Goal: Information Seeking & Learning: Learn about a topic

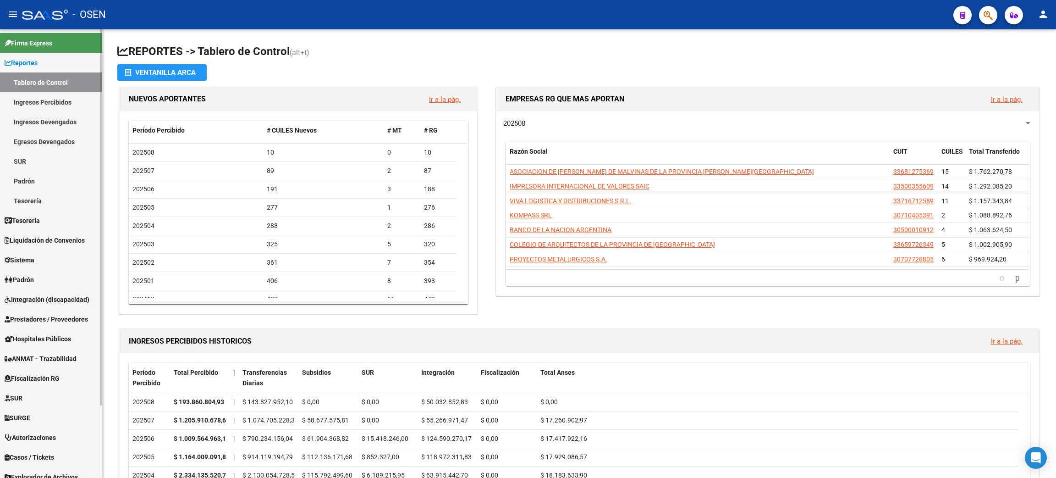
click at [60, 98] on link "Ingresos Percibidos" at bounding box center [51, 102] width 102 height 20
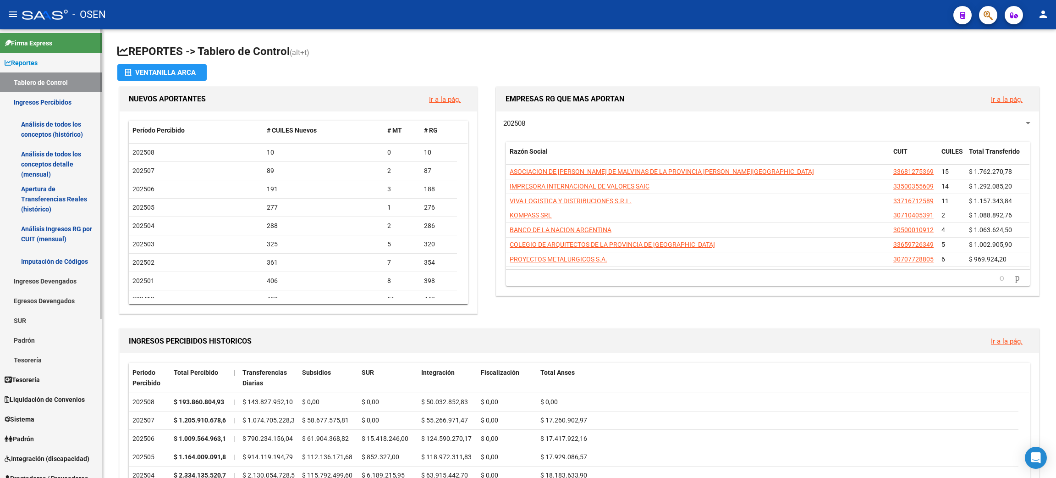
click at [45, 159] on link "Análisis de todos los conceptos detalle (mensual)" at bounding box center [51, 164] width 102 height 35
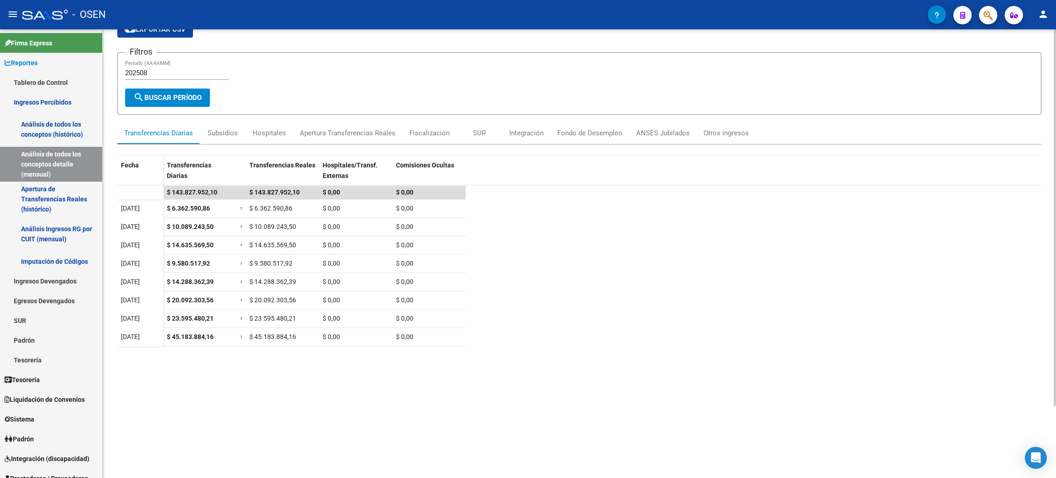
scroll to position [69, 0]
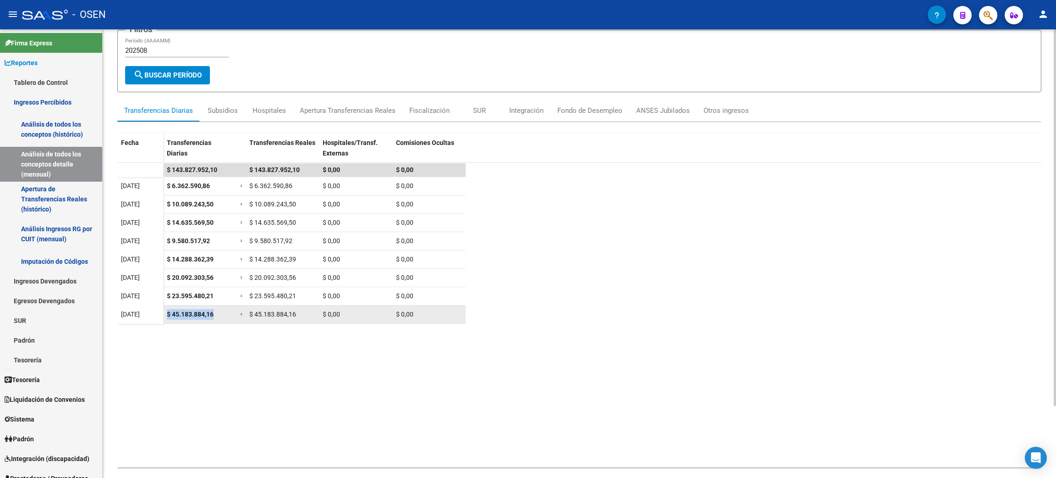
drag, startPoint x: 166, startPoint y: 314, endPoint x: 220, endPoint y: 310, distance: 53.3
click at [220, 310] on div "$ 45.183.884,16" at bounding box center [200, 314] width 66 height 11
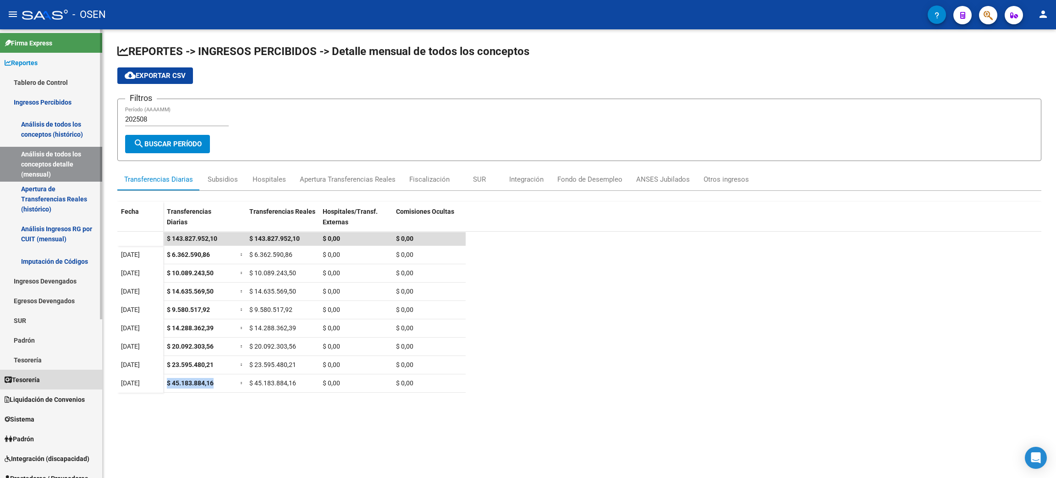
click at [61, 375] on link "Tesorería" at bounding box center [51, 379] width 102 height 20
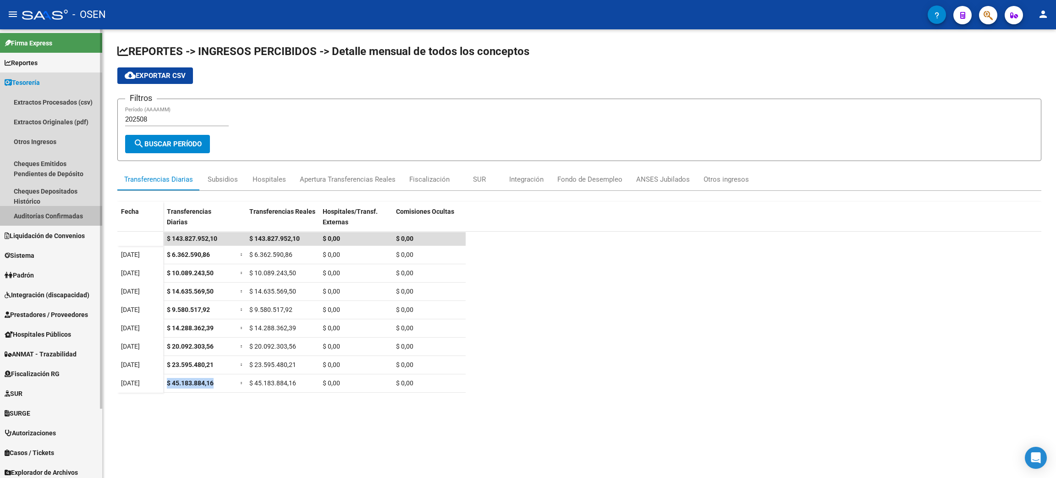
click at [44, 210] on link "Auditorías Confirmadas" at bounding box center [51, 216] width 102 height 20
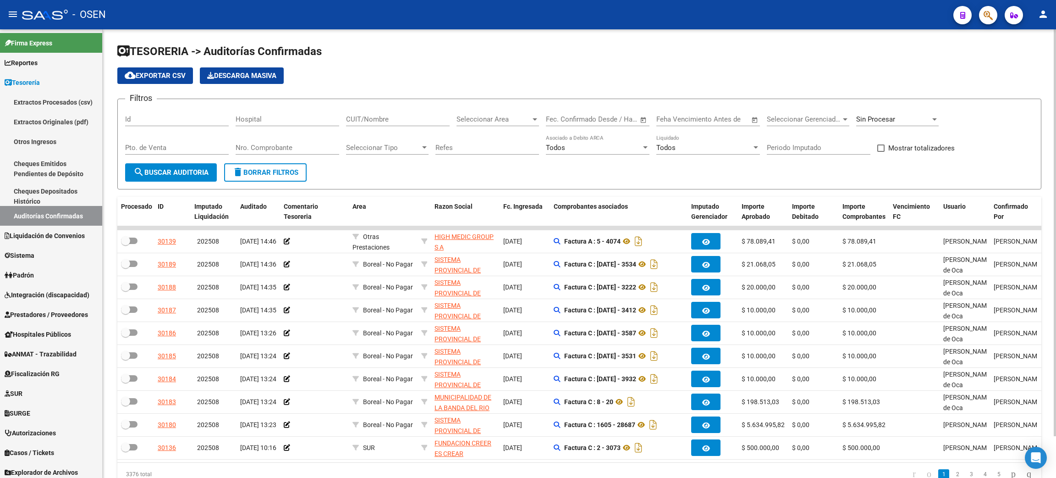
click at [479, 123] on div "Seleccionar Area Seleccionar Area" at bounding box center [498, 116] width 83 height 20
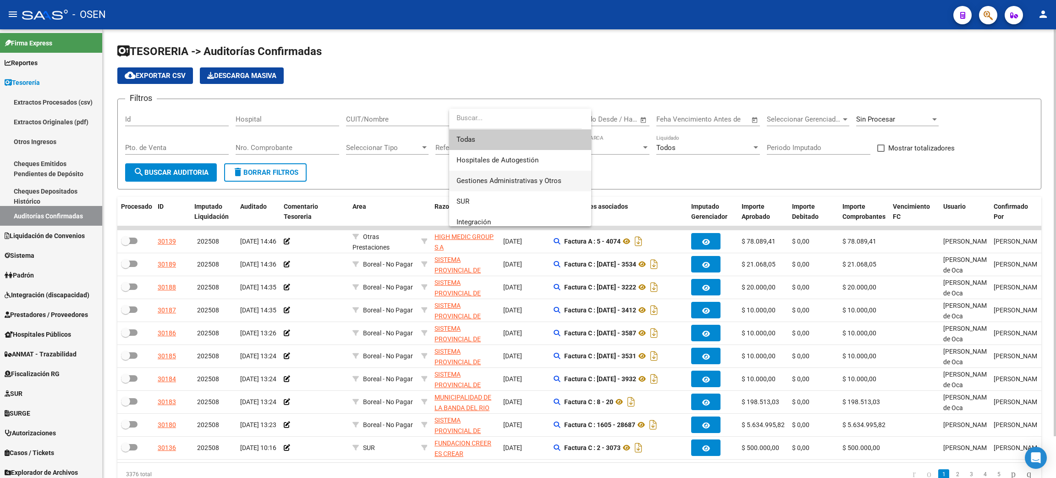
click at [479, 173] on span "Gestiones Administrativas y Otros" at bounding box center [520, 181] width 127 height 21
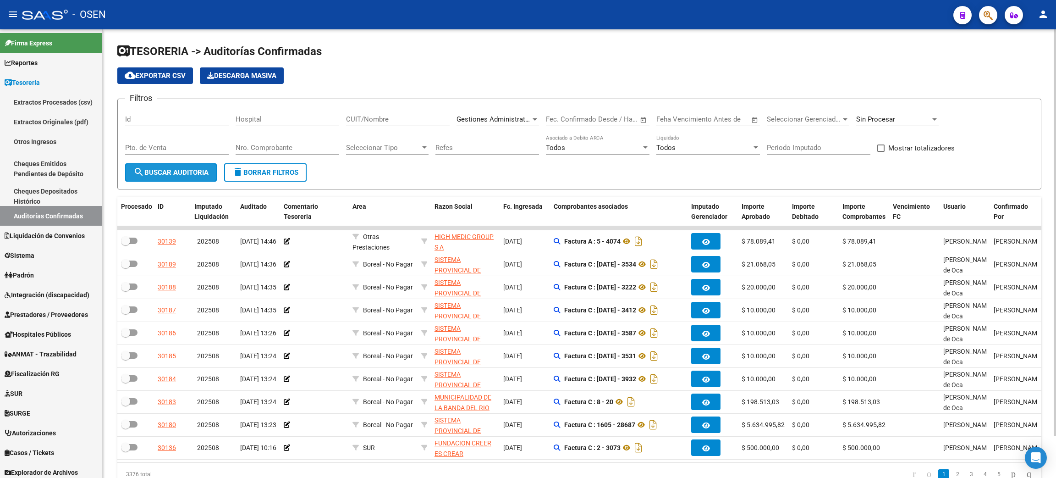
click at [200, 178] on button "search Buscar Auditoria" at bounding box center [171, 172] width 92 height 18
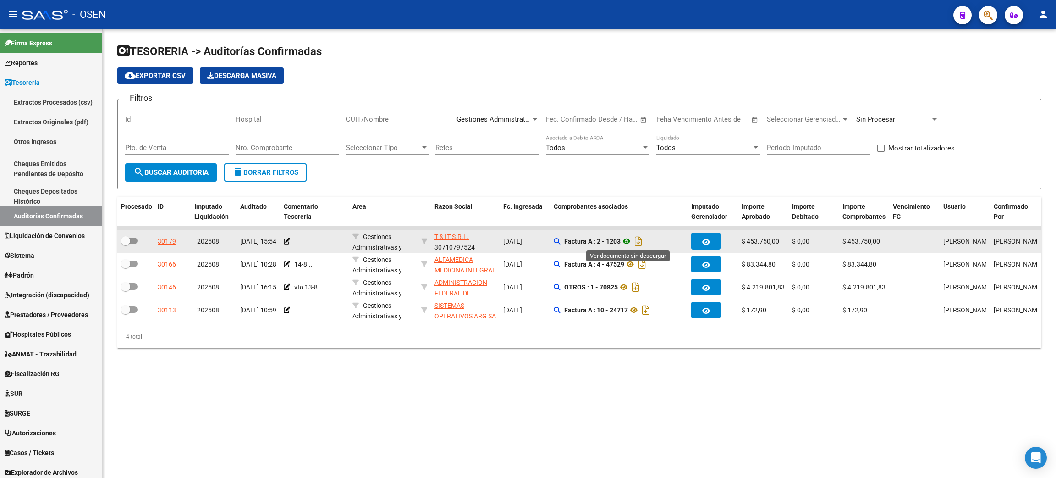
click at [628, 241] on icon at bounding box center [627, 241] width 12 height 11
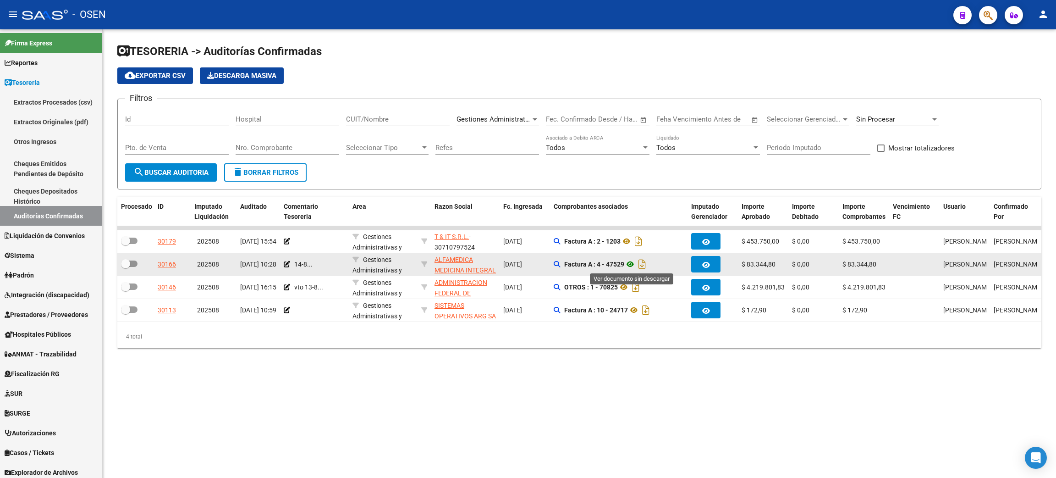
click at [635, 266] on icon at bounding box center [630, 264] width 12 height 11
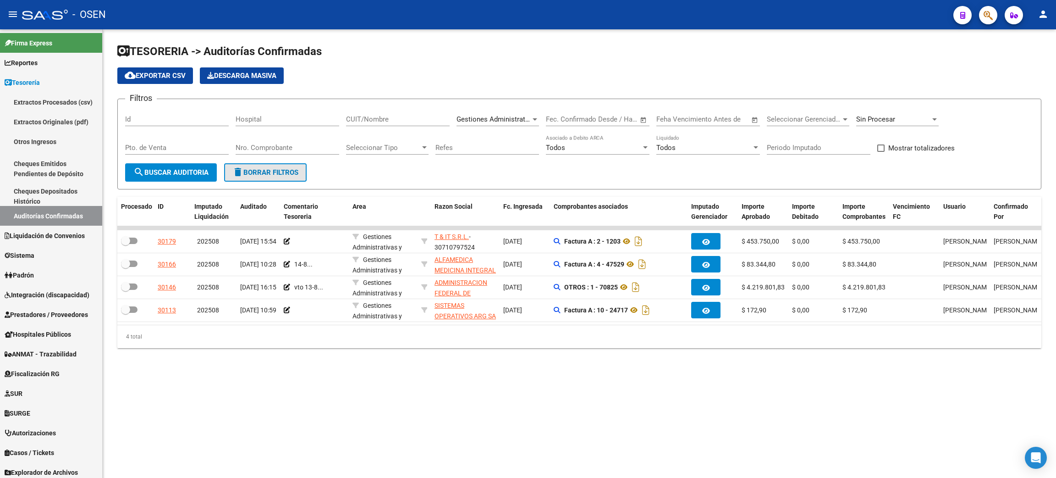
drag, startPoint x: 264, startPoint y: 170, endPoint x: 297, endPoint y: 170, distance: 33.9
click at [264, 170] on span "delete Borrar Filtros" at bounding box center [265, 172] width 66 height 8
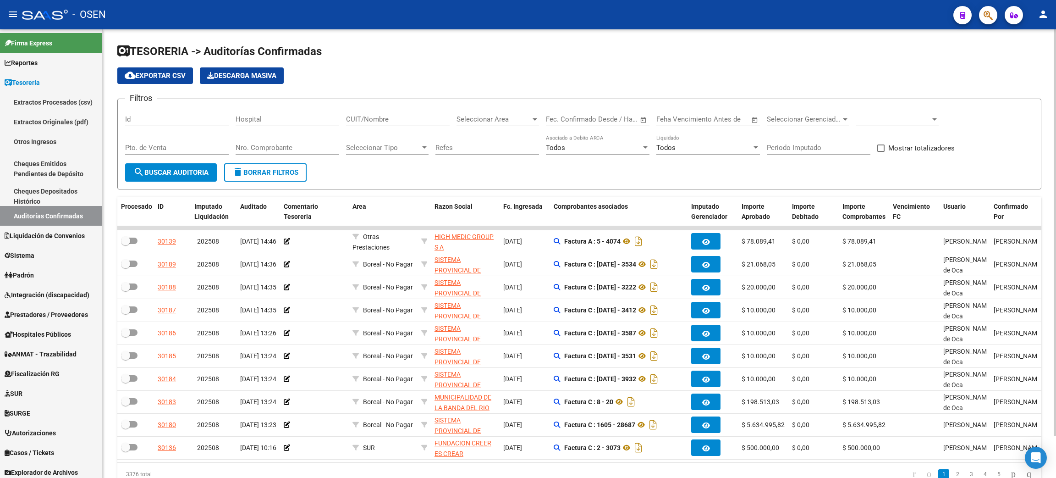
click at [904, 120] on span at bounding box center [893, 119] width 74 height 8
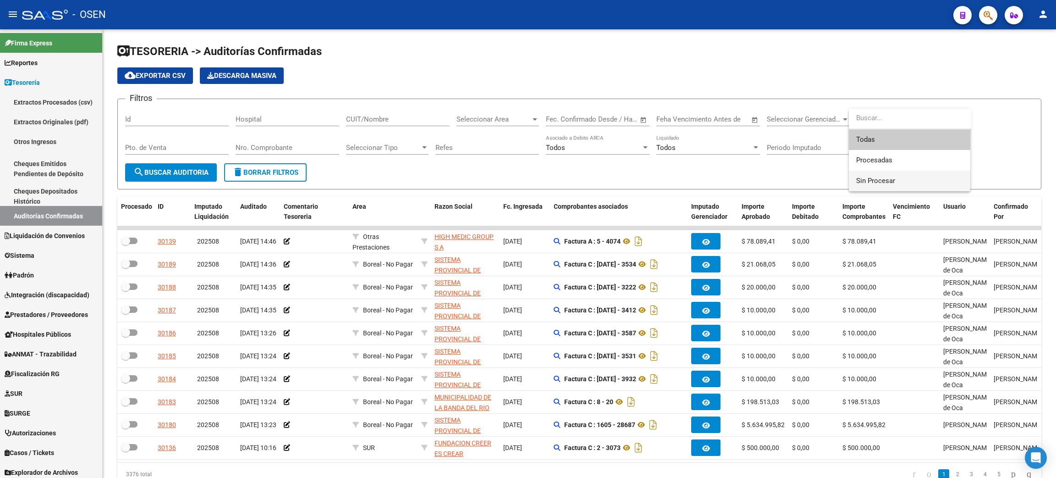
click at [896, 176] on span "Sin Procesar" at bounding box center [909, 181] width 107 height 21
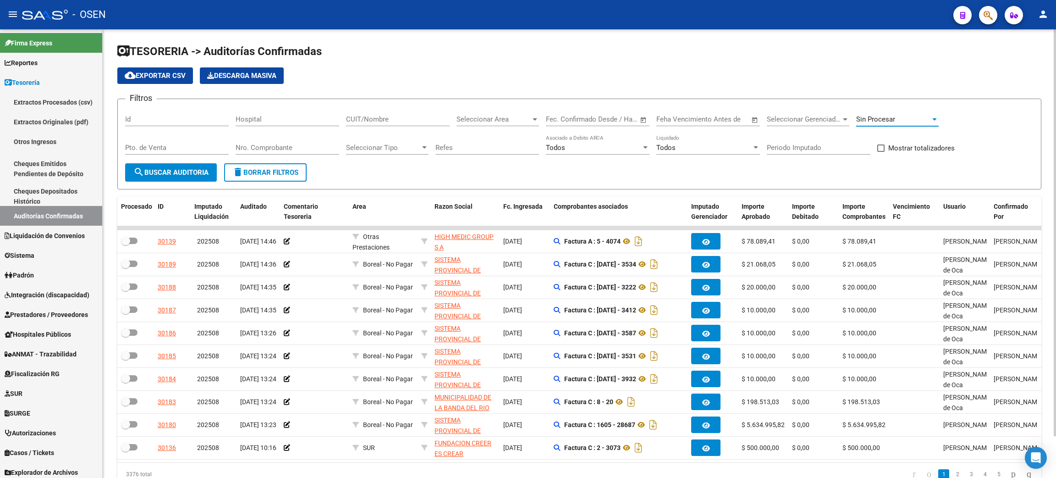
click at [397, 115] on input "CUIT/Nombre" at bounding box center [398, 119] width 104 height 8
type input "papa [PERSON_NAME]"
click at [166, 173] on span "search Buscar Auditoria" at bounding box center [170, 172] width 75 height 8
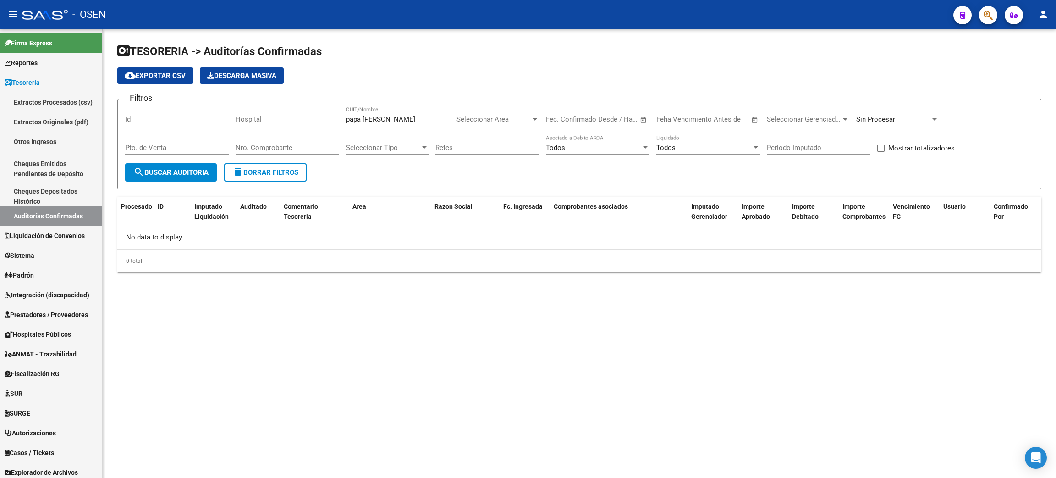
drag, startPoint x: 394, startPoint y: 119, endPoint x: 300, endPoint y: 118, distance: 93.5
click at [300, 118] on div "Filtros Id Hospital papa frac CUIT/Nombre Seleccionar Area Seleccionar Area Sta…" at bounding box center [579, 134] width 908 height 57
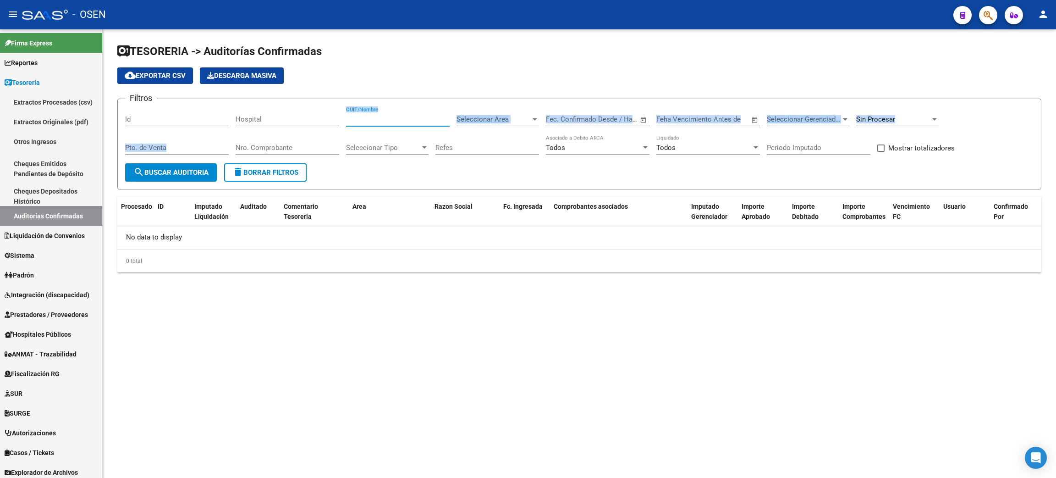
click at [299, 136] on div "Filtros Id Hospital CUIT/Nombre Seleccionar Area Seleccionar Area Start date – …" at bounding box center [579, 134] width 908 height 57
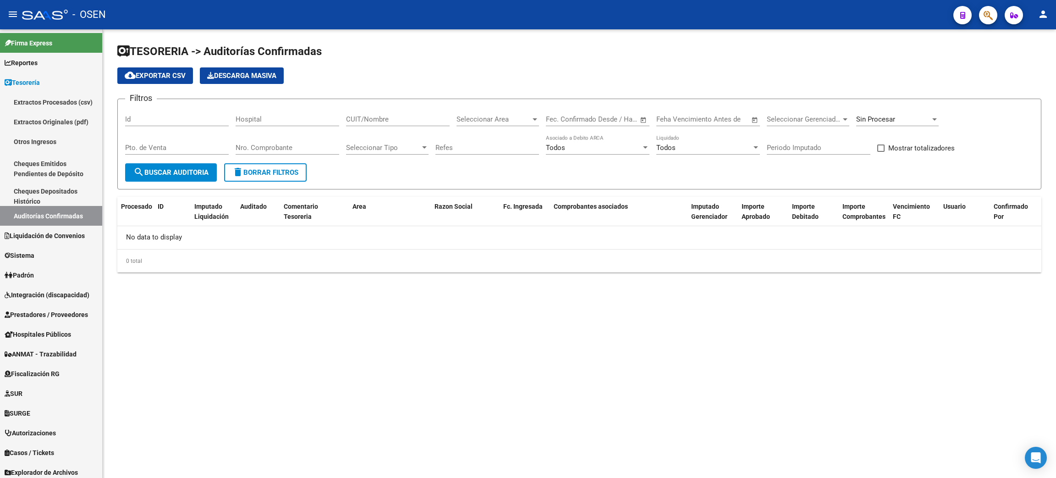
click at [294, 147] on input "Nro. Comprobante" at bounding box center [288, 147] width 104 height 8
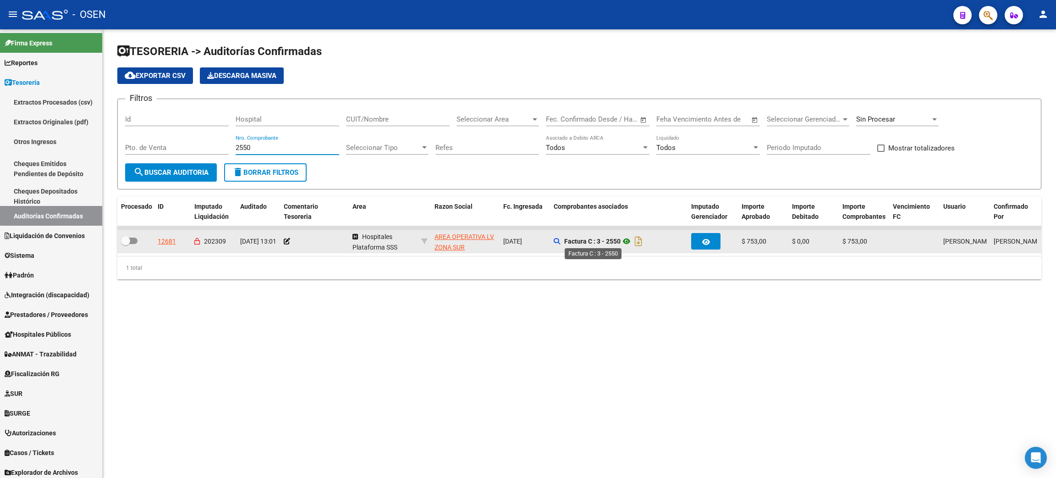
type input "2550"
click at [624, 240] on icon at bounding box center [627, 241] width 12 height 11
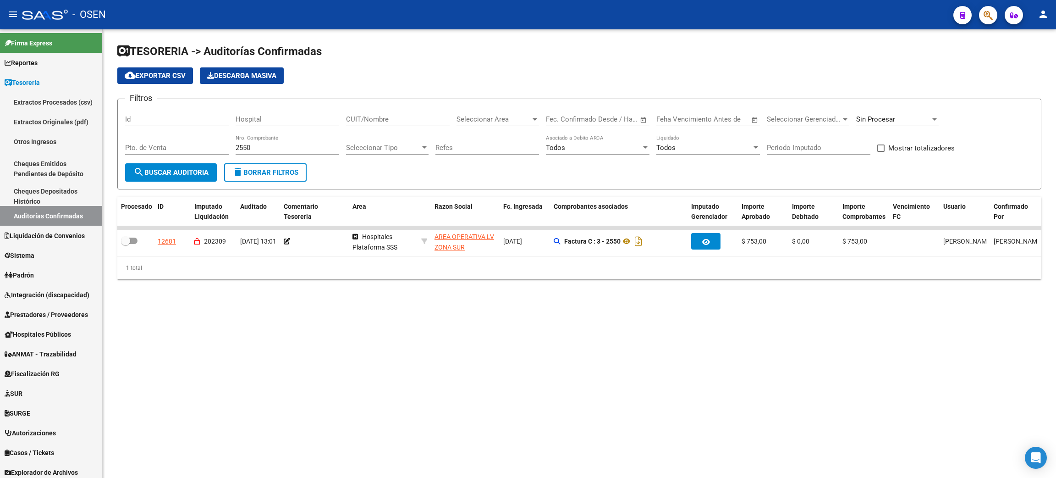
click at [367, 120] on input "CUIT/Nombre" at bounding box center [398, 119] width 104 height 8
paste input "30714329258"
type input "30714329258"
drag, startPoint x: 297, startPoint y: 145, endPoint x: 171, endPoint y: 140, distance: 126.2
click at [171, 140] on div "Filtros Id Hospital 30714329258 CUIT/Nombre Seleccionar Area Seleccionar Area S…" at bounding box center [579, 134] width 908 height 57
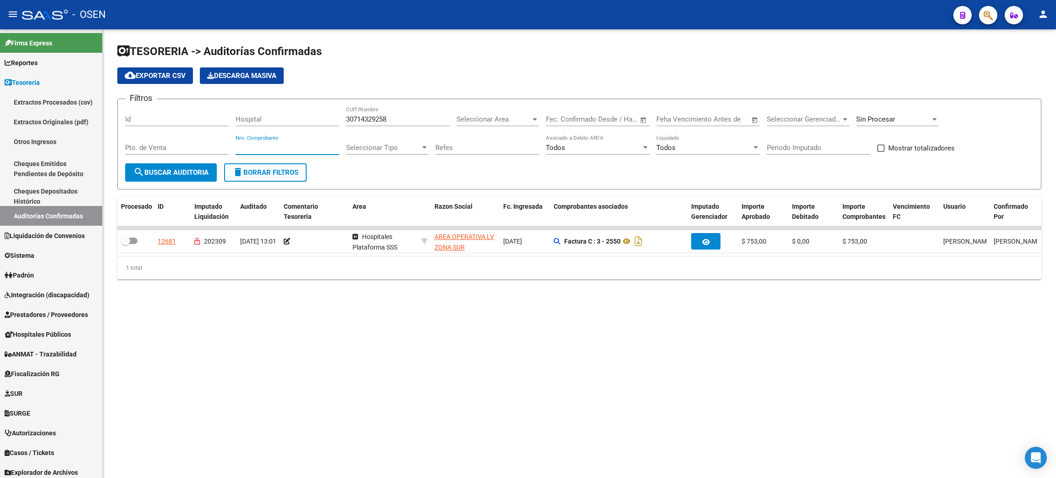
click at [166, 169] on span "search Buscar Auditoria" at bounding box center [170, 172] width 75 height 8
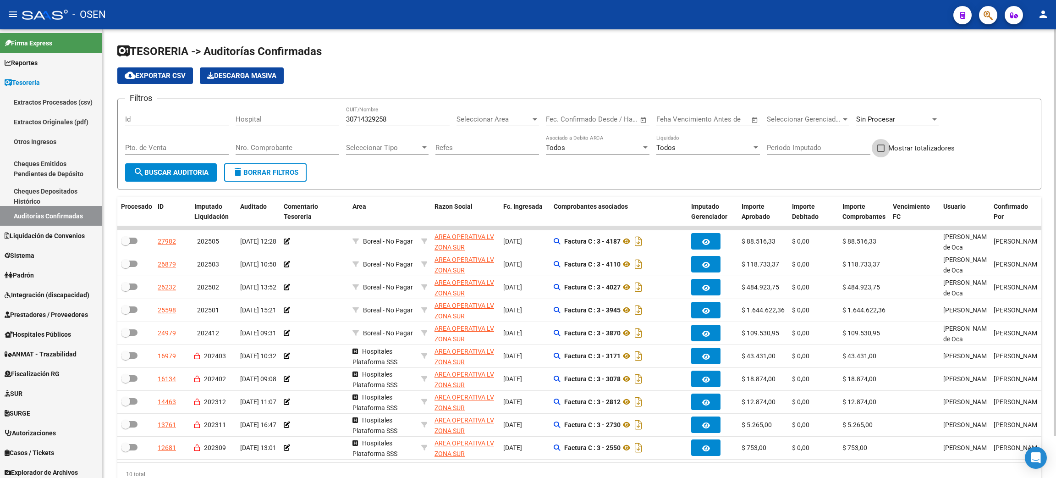
click at [916, 148] on span "Mostrar totalizadores" at bounding box center [921, 148] width 66 height 11
click at [881, 152] on input "Mostrar totalizadores" at bounding box center [880, 152] width 0 height 0
checkbox input "true"
click at [185, 174] on span "search Buscar Auditoria" at bounding box center [170, 172] width 75 height 8
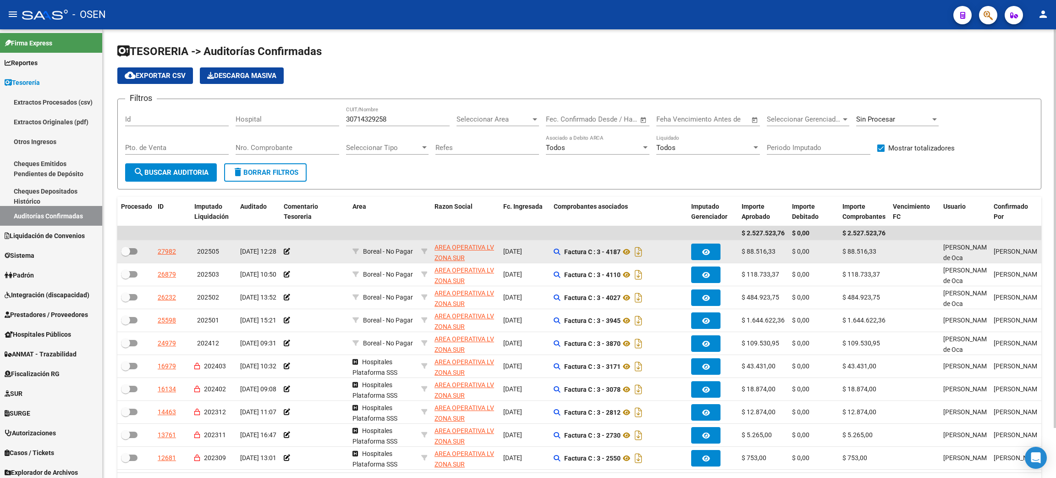
scroll to position [56, 0]
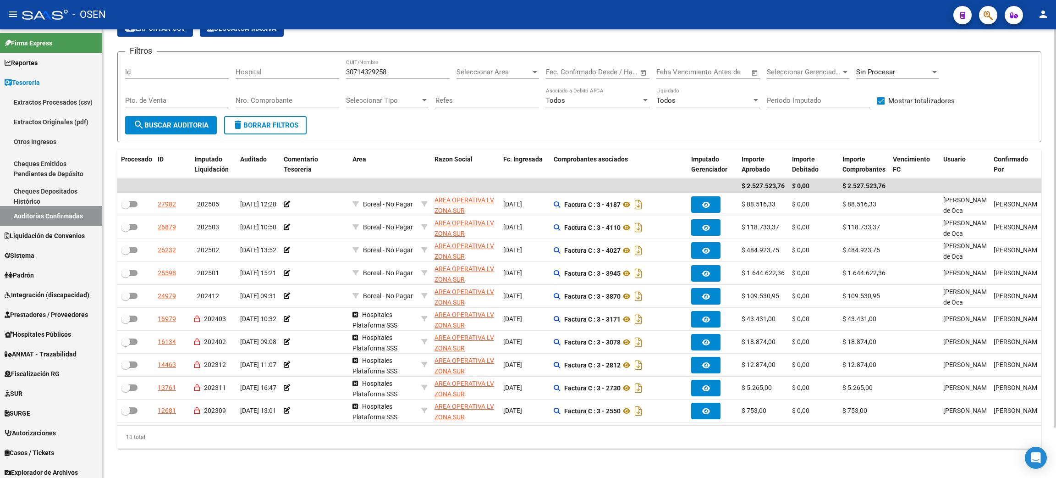
click at [914, 68] on div "Sin Procesar" at bounding box center [893, 72] width 74 height 8
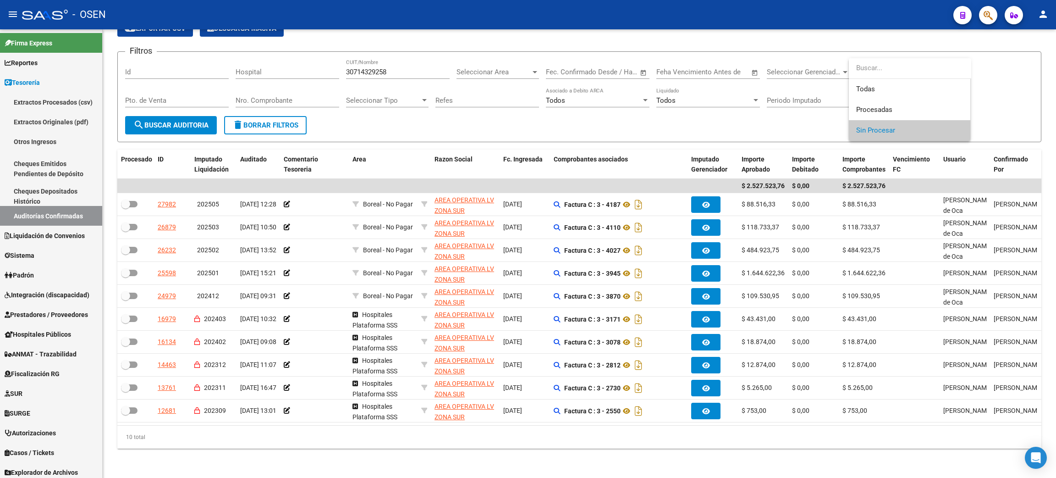
click at [779, 40] on div at bounding box center [528, 239] width 1056 height 478
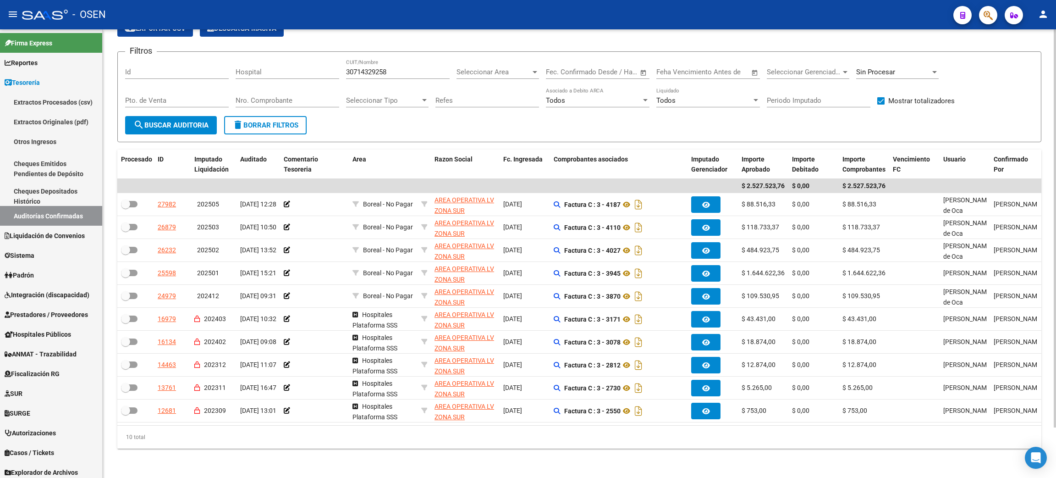
click at [740, 105] on div "Todos Liquidado" at bounding box center [708, 102] width 104 height 28
click at [250, 121] on span "delete Borrar Filtros" at bounding box center [265, 125] width 66 height 8
checkbox input "false"
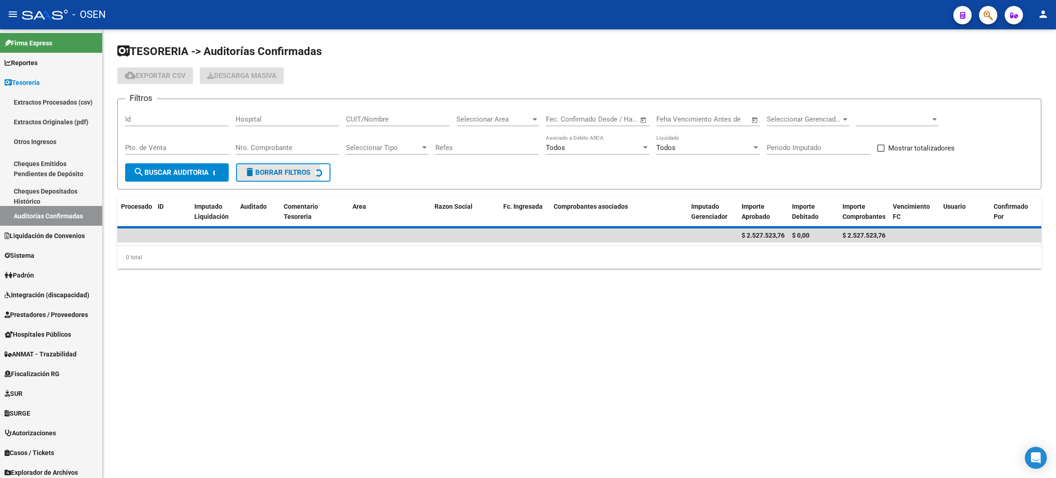
scroll to position [0, 0]
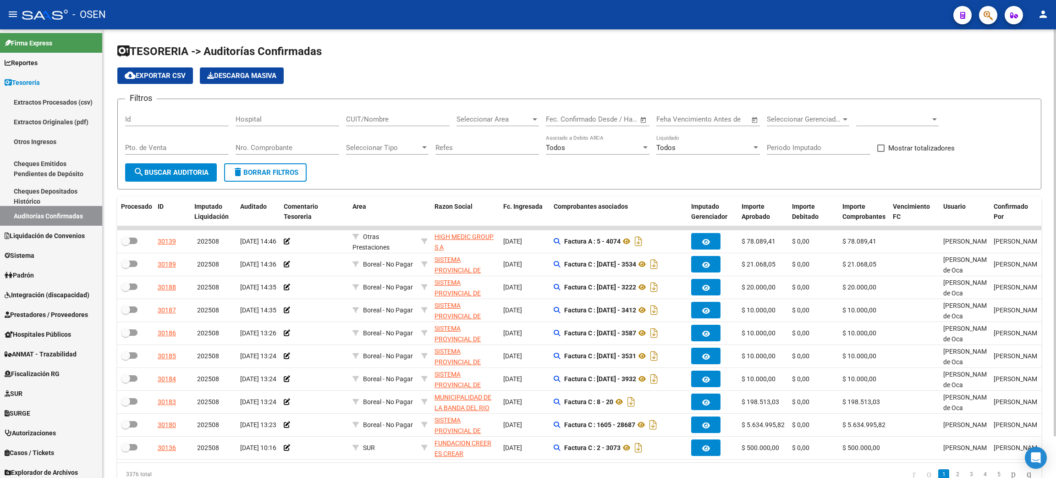
click at [928, 120] on span at bounding box center [893, 119] width 74 height 8
click at [870, 140] on span "Todas" at bounding box center [909, 139] width 107 height 21
click at [317, 147] on input "Nro. Comprobante" at bounding box center [288, 147] width 104 height 8
type input "3542"
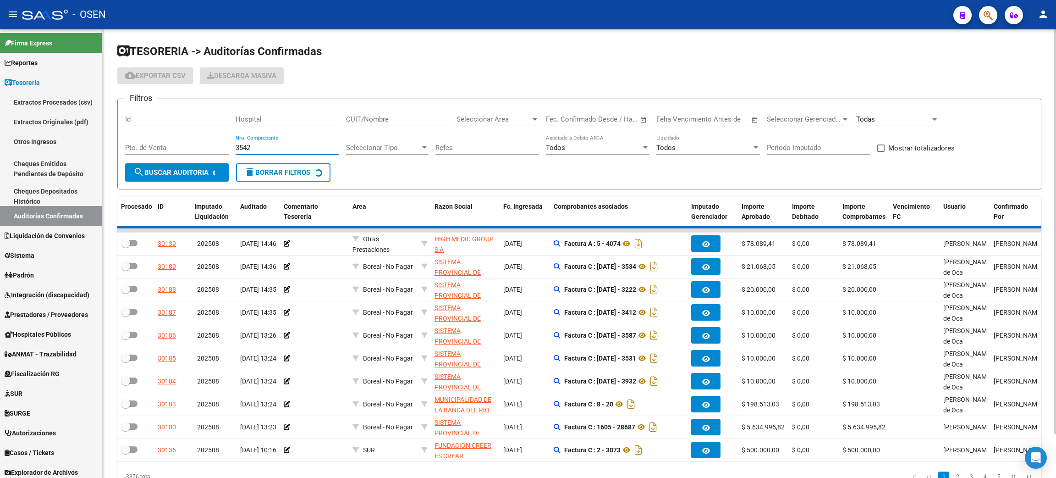
checkbox input "true"
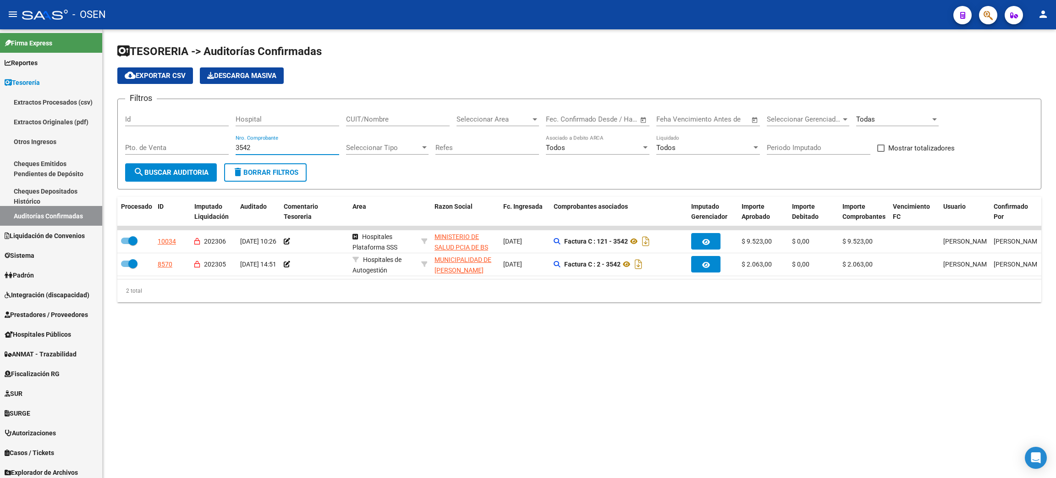
type input "3542"
drag, startPoint x: 264, startPoint y: 145, endPoint x: 192, endPoint y: 138, distance: 71.8
click at [187, 140] on div "Filtros Id Hospital CUIT/Nombre Seleccionar Area Seleccionar Area Start date – …" at bounding box center [579, 134] width 908 height 57
click at [369, 122] on input "CUIT/Nombre" at bounding box center [398, 119] width 104 height 8
paste input "00003-00003542"
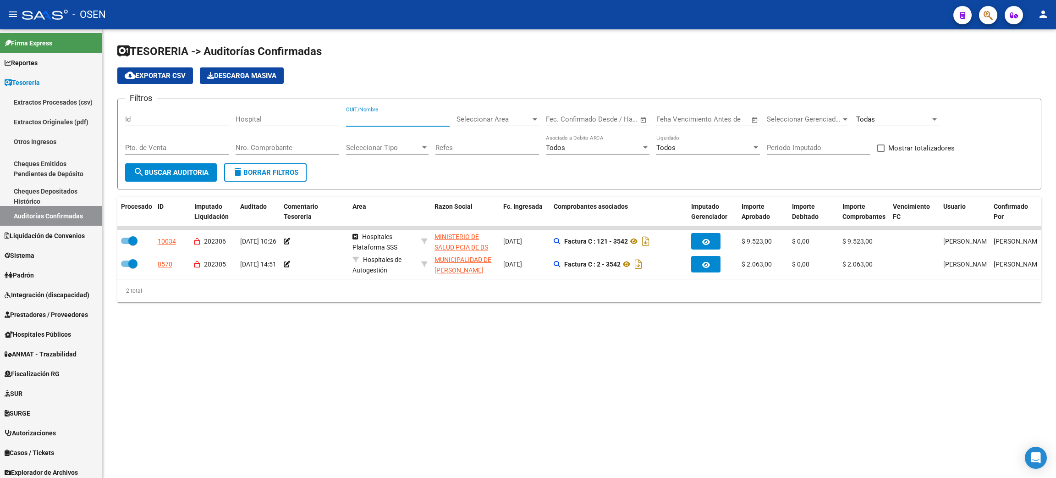
type input "00003-00003542"
drag, startPoint x: 411, startPoint y: 120, endPoint x: 280, endPoint y: 121, distance: 131.1
click at [280, 121] on div "Filtros Id Hospital 00003-00003542 CUIT/Nombre Seleccionar Area Seleccionar Are…" at bounding box center [579, 134] width 908 height 57
click at [988, 11] on icon "button" at bounding box center [988, 15] width 9 height 11
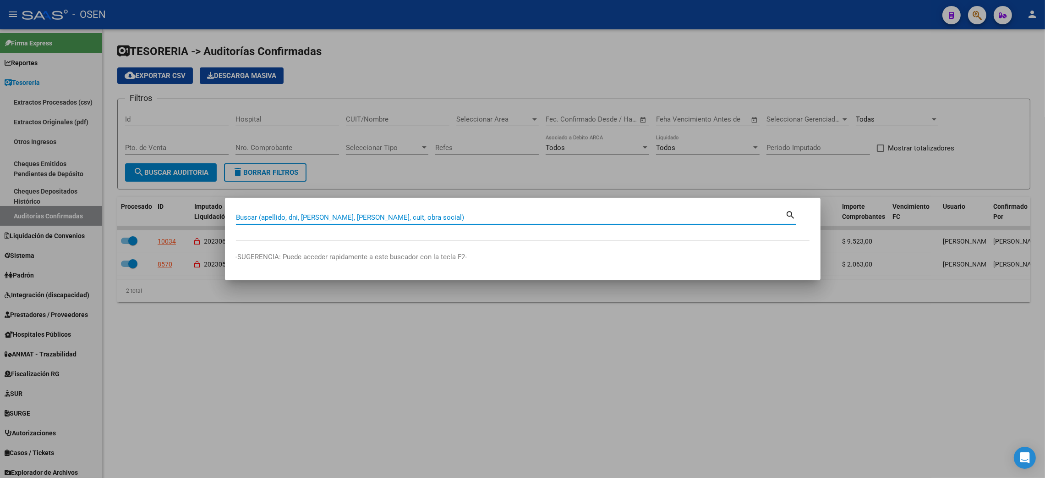
click at [334, 217] on input "Buscar (apellido, dni, [PERSON_NAME], [PERSON_NAME], cuit, obra social)" at bounding box center [511, 217] width 550 height 8
type input "32757127"
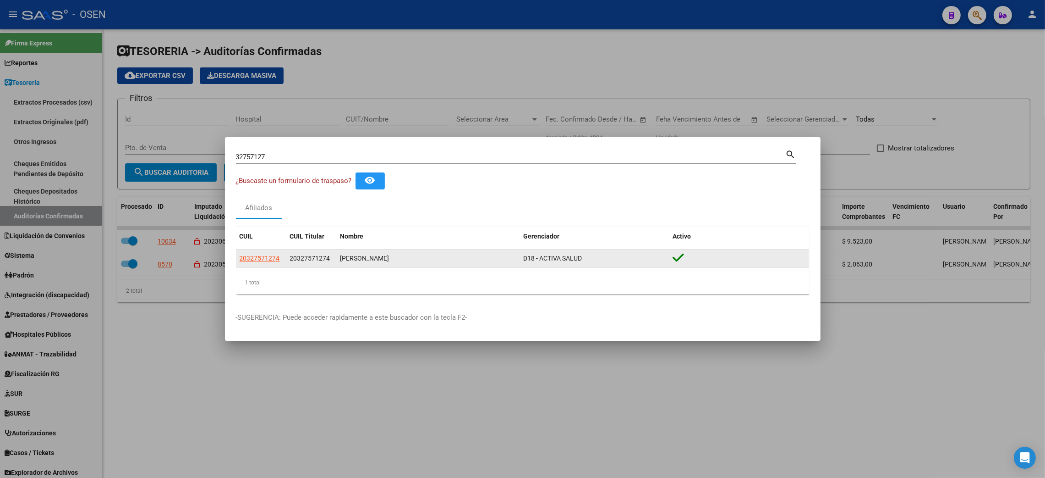
drag, startPoint x: 340, startPoint y: 257, endPoint x: 475, endPoint y: 263, distance: 134.9
click at [475, 263] on div "[PERSON_NAME]" at bounding box center [429, 258] width 176 height 11
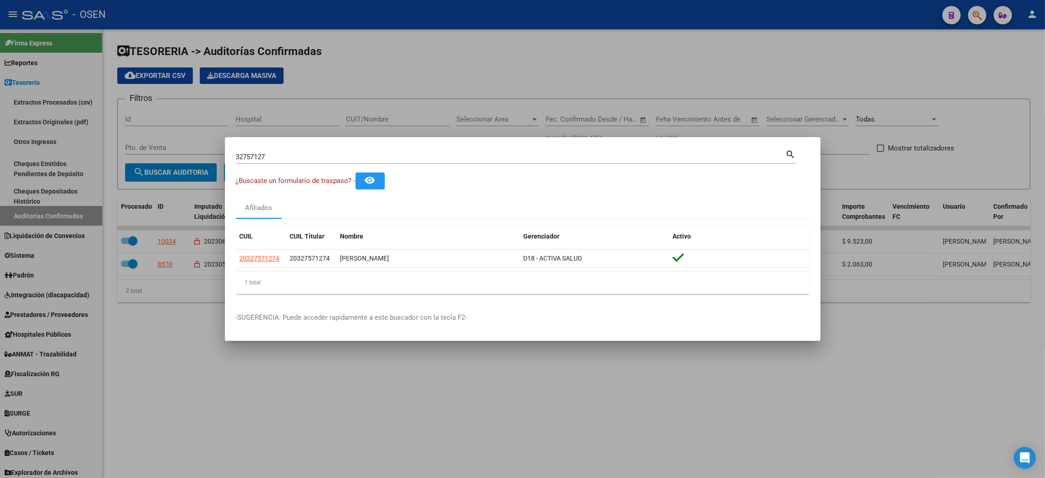
copy div "[PERSON_NAME]"
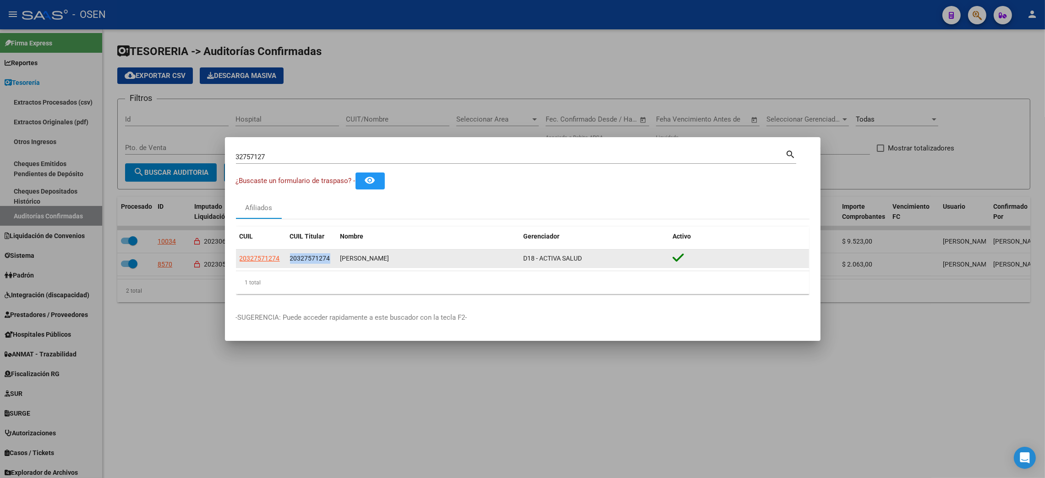
drag, startPoint x: 287, startPoint y: 261, endPoint x: 334, endPoint y: 261, distance: 46.8
click at [334, 261] on datatable-body-cell "20327571274" at bounding box center [311, 258] width 50 height 18
click at [560, 259] on span "D18 - ACTIVA SALUD" at bounding box center [553, 257] width 59 height 7
drag, startPoint x: 236, startPoint y: 259, endPoint x: 671, endPoint y: 259, distance: 434.5
click at [671, 259] on div "20327571274 20327571274 [PERSON_NAME] D18 - ACTIVA SALUD" at bounding box center [522, 258] width 573 height 18
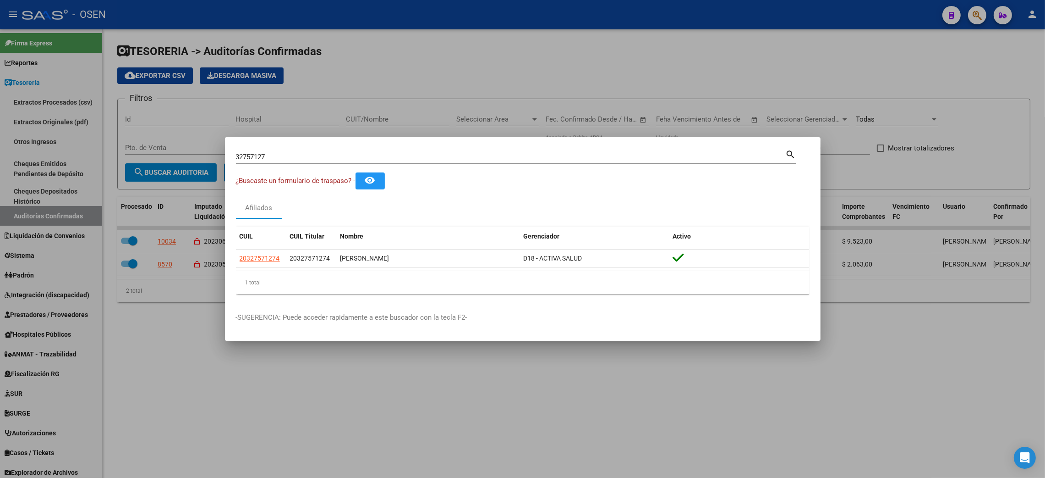
click at [325, 406] on div at bounding box center [522, 239] width 1045 height 478
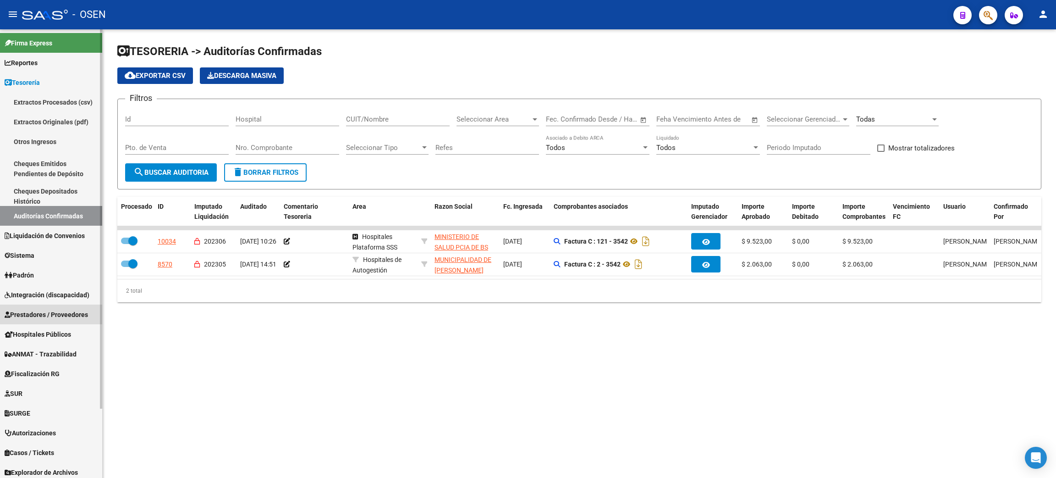
click at [58, 319] on link "Prestadores / Proveedores" at bounding box center [51, 314] width 102 height 20
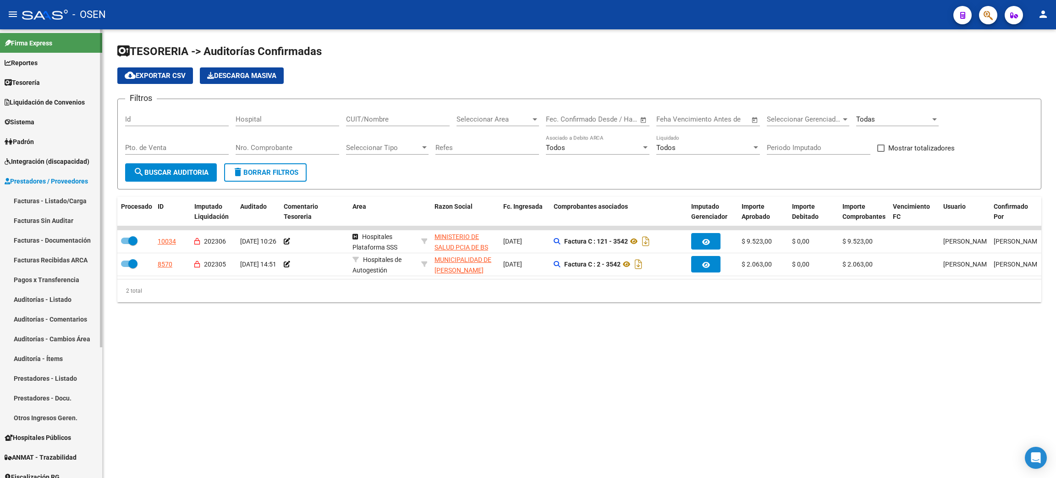
click at [38, 180] on span "Prestadores / Proveedores" at bounding box center [46, 181] width 83 height 10
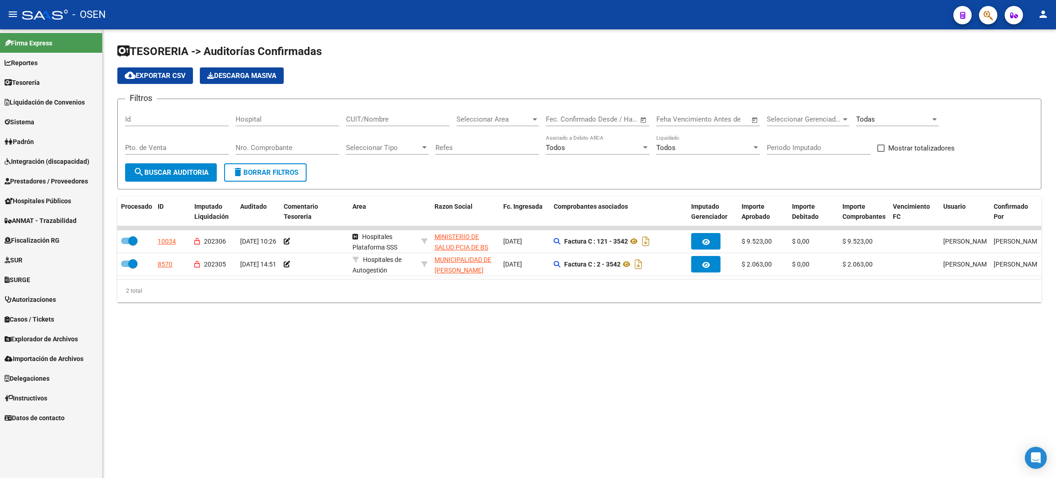
click at [61, 100] on span "Liquidación de Convenios" at bounding box center [45, 102] width 80 height 10
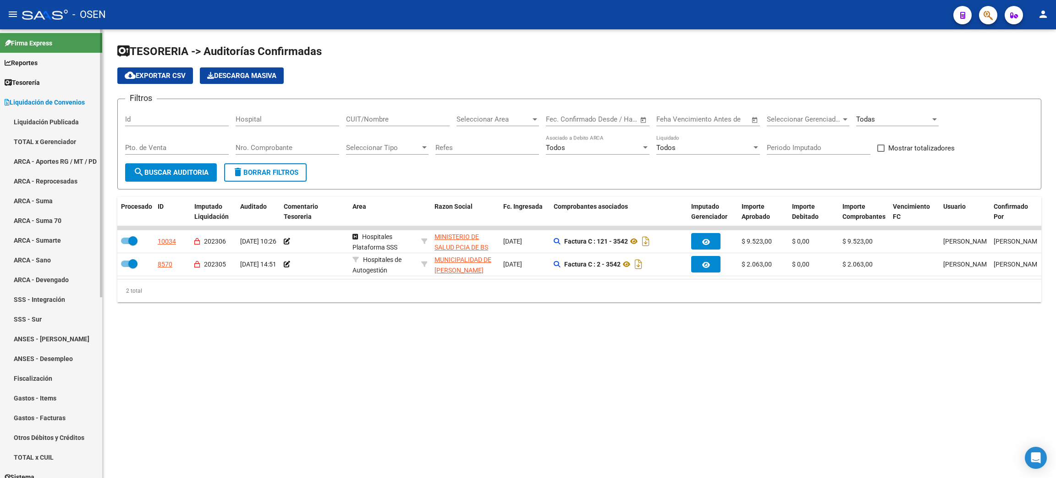
click at [41, 199] on link "ARCA - Suma" at bounding box center [51, 201] width 102 height 20
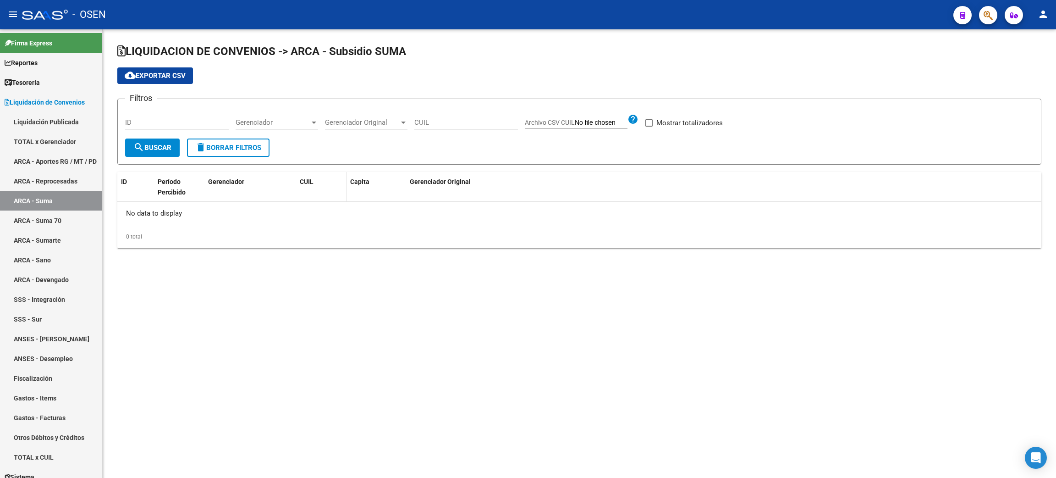
checkbox input "true"
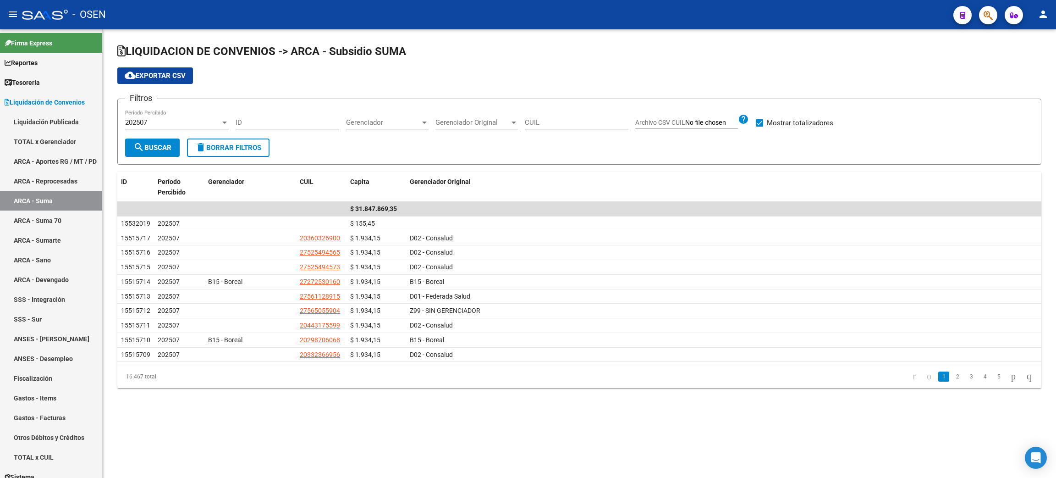
click at [194, 123] on div "202507" at bounding box center [172, 122] width 95 height 8
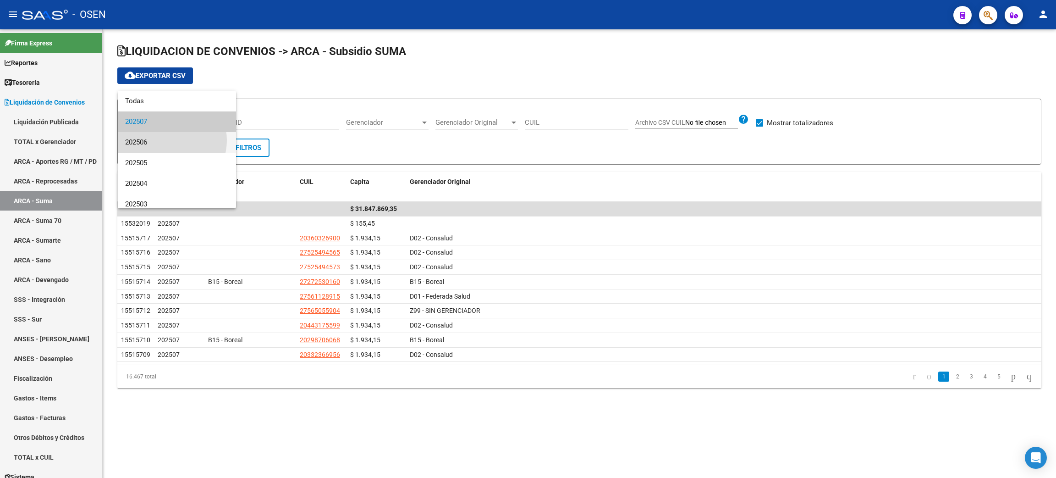
click at [170, 140] on span "202506" at bounding box center [177, 142] width 104 height 21
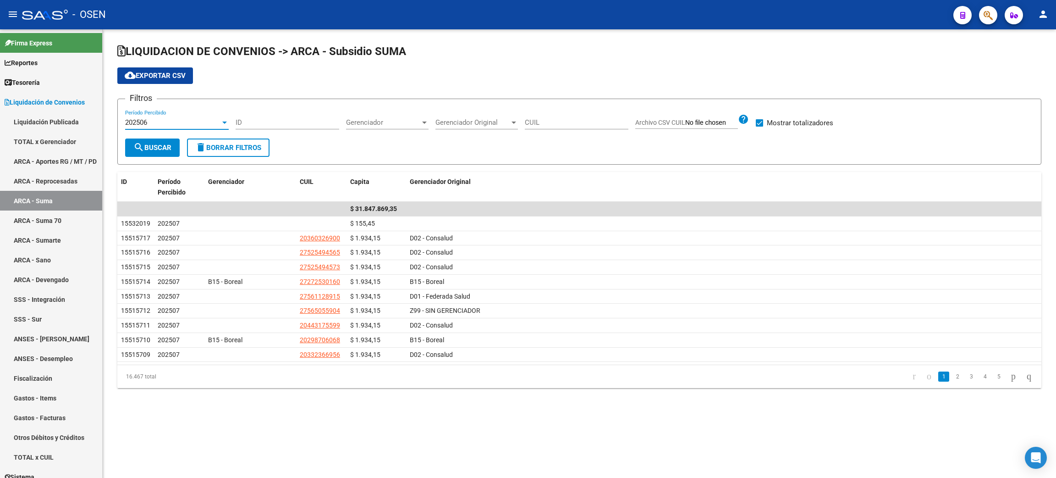
click at [384, 127] on div "Gerenciador Gerenciador" at bounding box center [387, 120] width 83 height 20
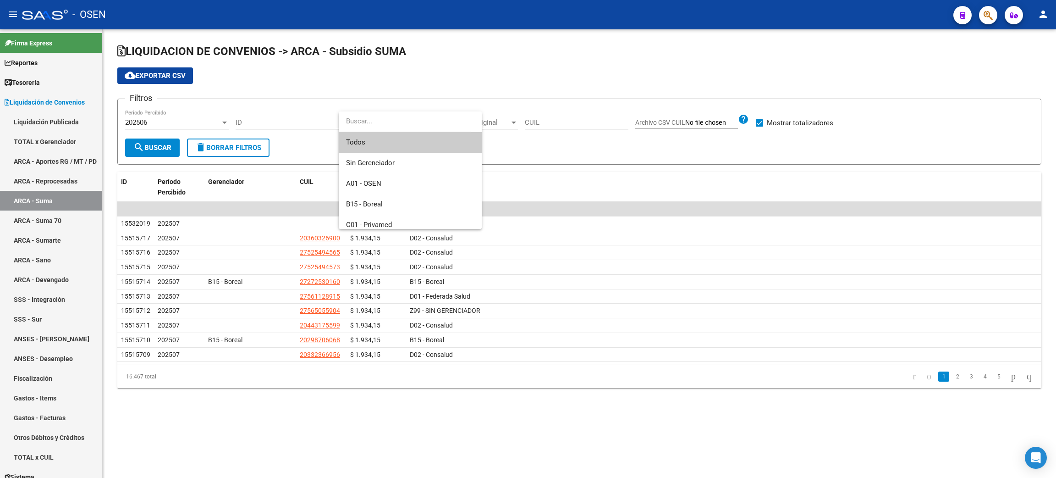
click at [282, 154] on div at bounding box center [528, 239] width 1056 height 478
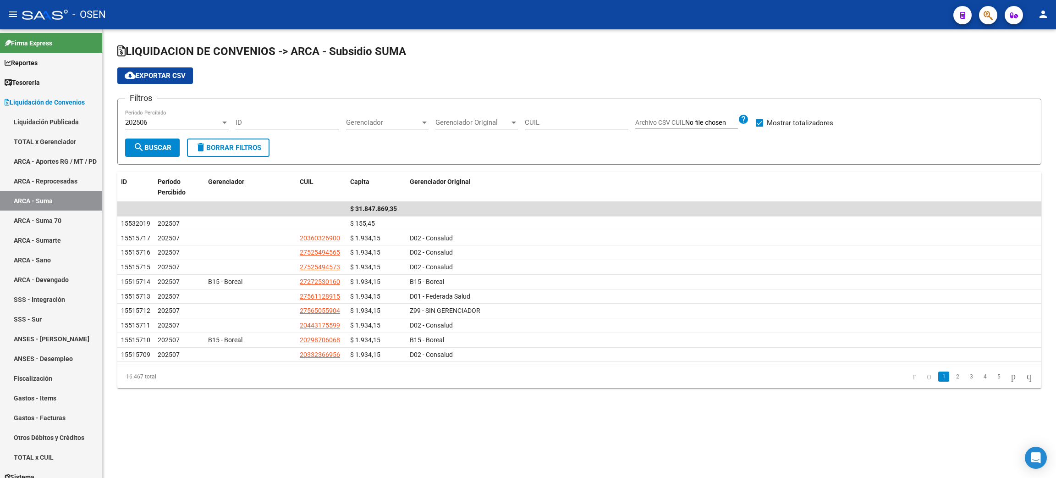
click at [358, 119] on span "Gerenciador" at bounding box center [383, 122] width 74 height 8
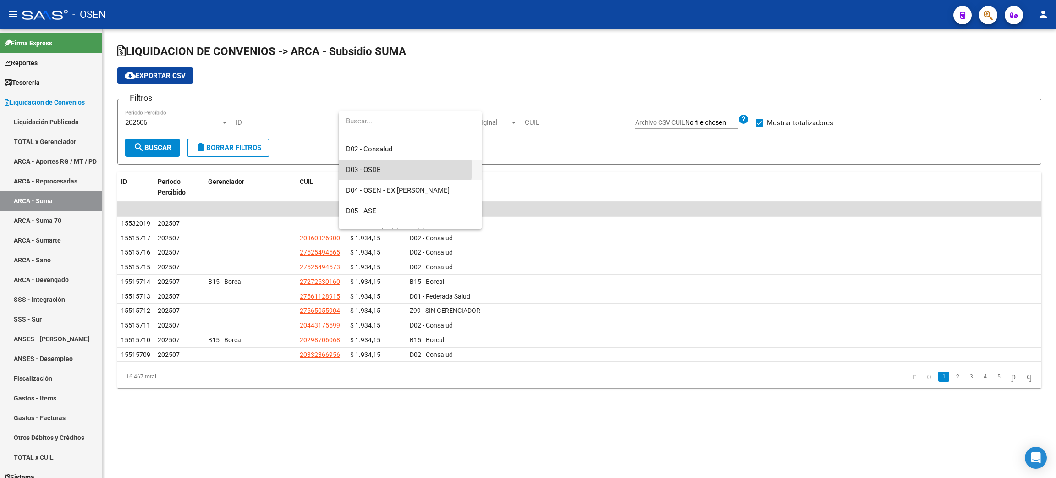
click at [390, 169] on span "D03 - OSDE" at bounding box center [410, 170] width 128 height 21
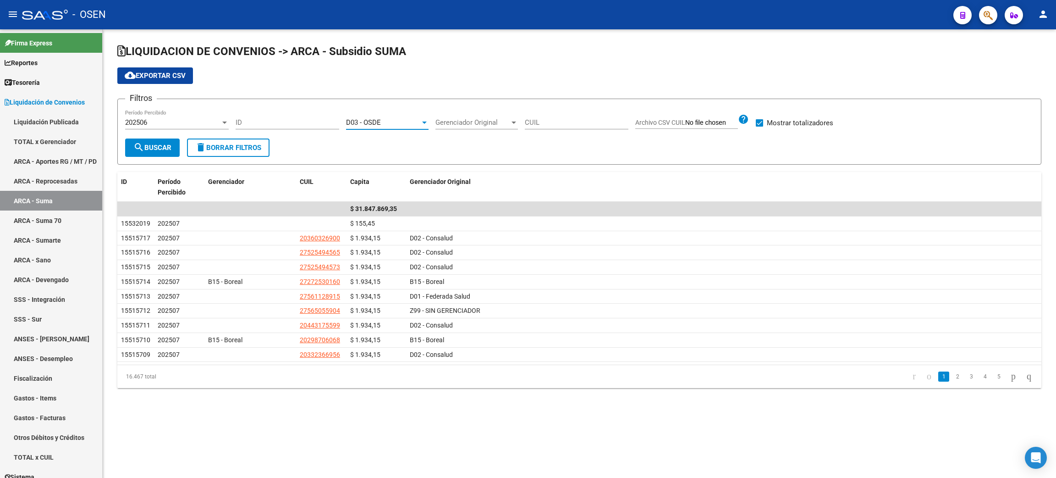
click at [159, 148] on span "search Buscar" at bounding box center [152, 147] width 38 height 8
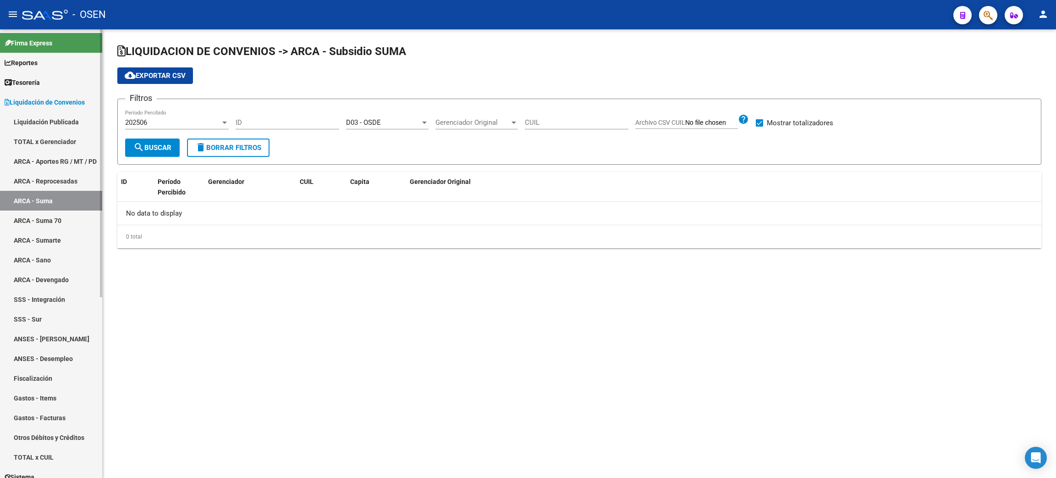
click at [61, 225] on link "ARCA - Suma 70" at bounding box center [51, 220] width 102 height 20
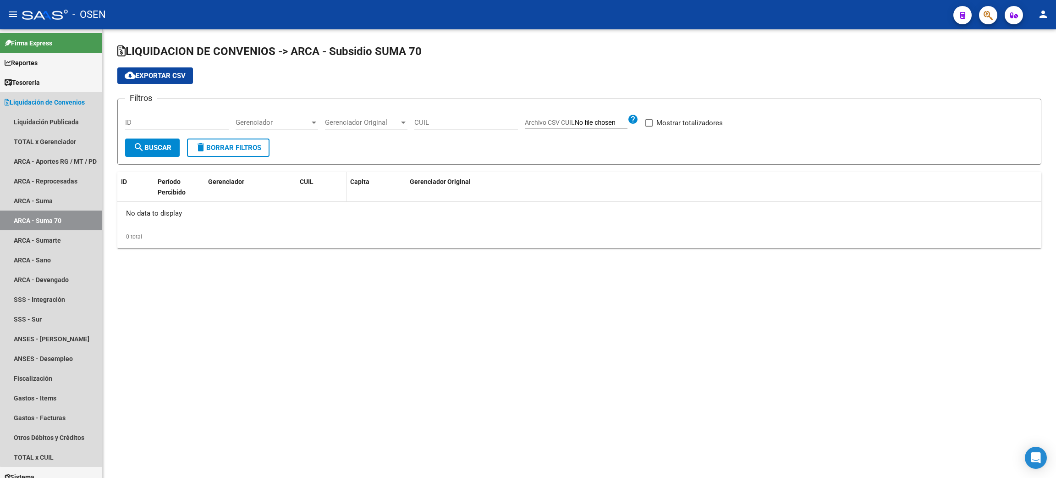
checkbox input "true"
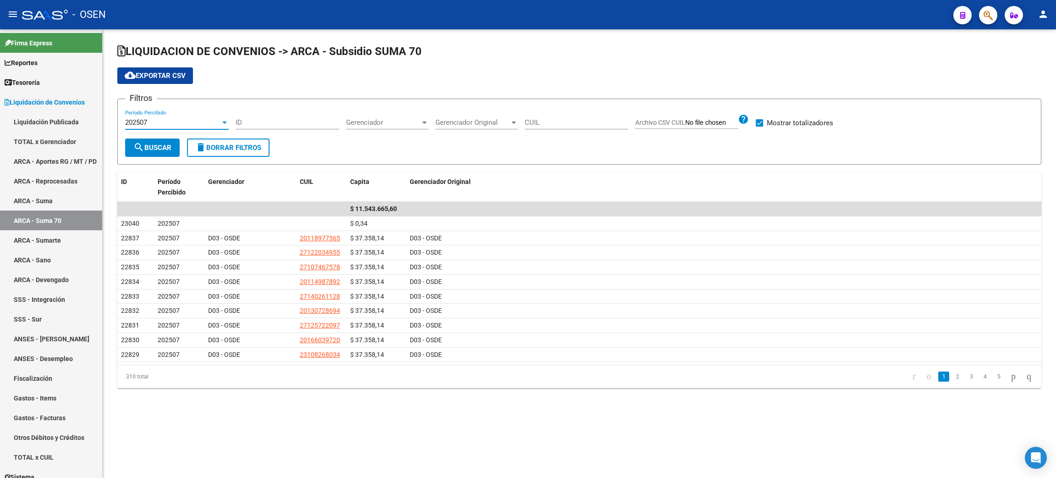
click at [197, 123] on div "202507" at bounding box center [172, 122] width 95 height 8
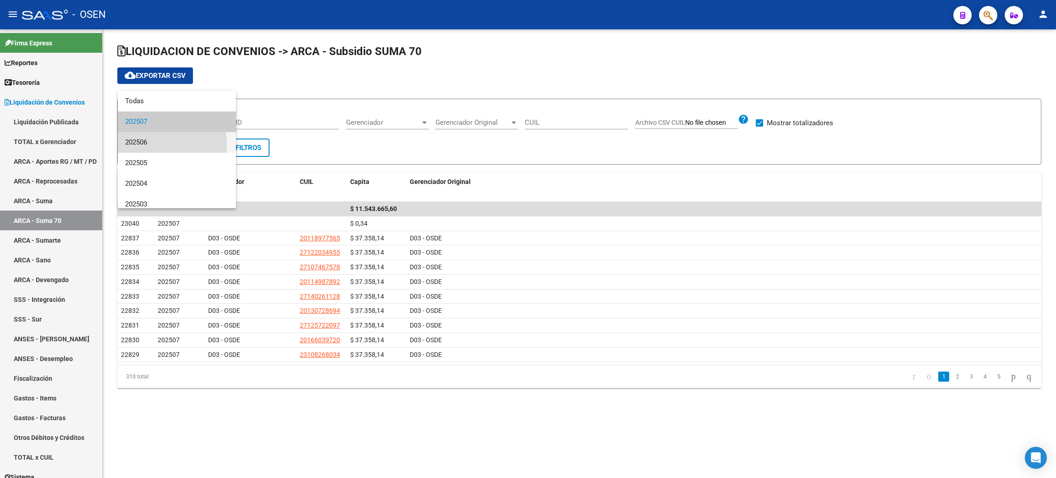
click at [152, 146] on span "202506" at bounding box center [177, 142] width 104 height 21
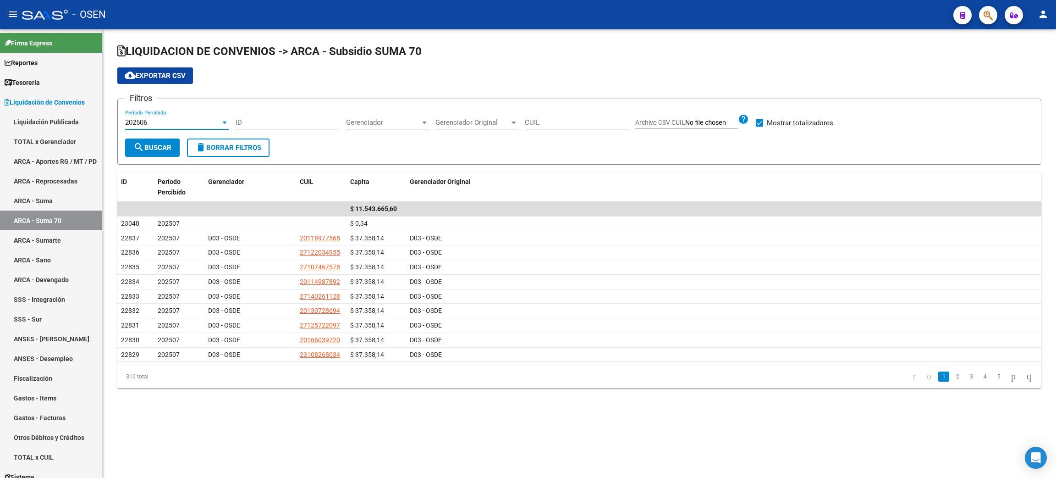
click at [343, 120] on div "Filtros 202506 Período Percibido ID Gerenciador Gerenciador Gerenciador Origina…" at bounding box center [579, 122] width 908 height 32
click at [374, 123] on span "Gerenciador" at bounding box center [383, 122] width 74 height 8
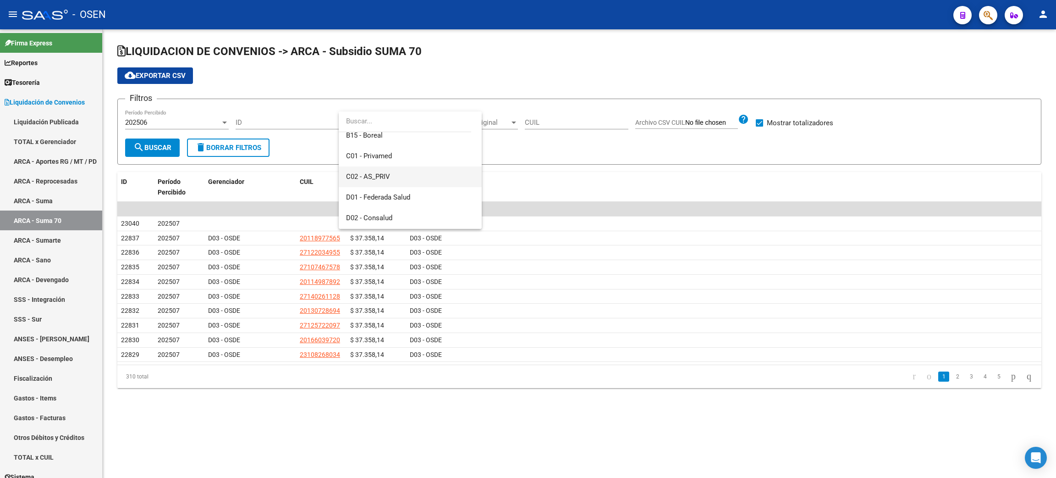
scroll to position [138, 0]
click at [419, 175] on span "D03 - OSDE" at bounding box center [410, 170] width 128 height 21
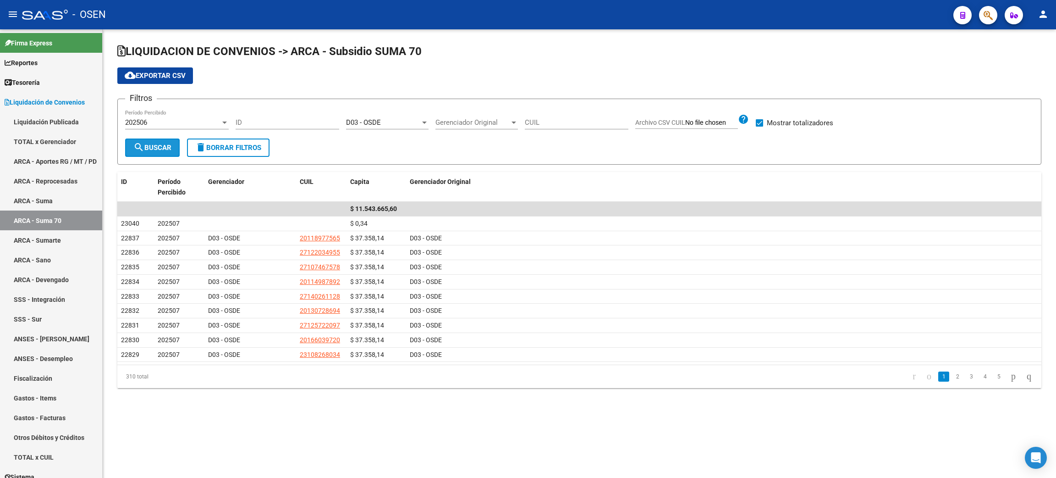
click at [155, 147] on span "search Buscar" at bounding box center [152, 147] width 38 height 8
click at [181, 120] on div "202506" at bounding box center [172, 122] width 95 height 8
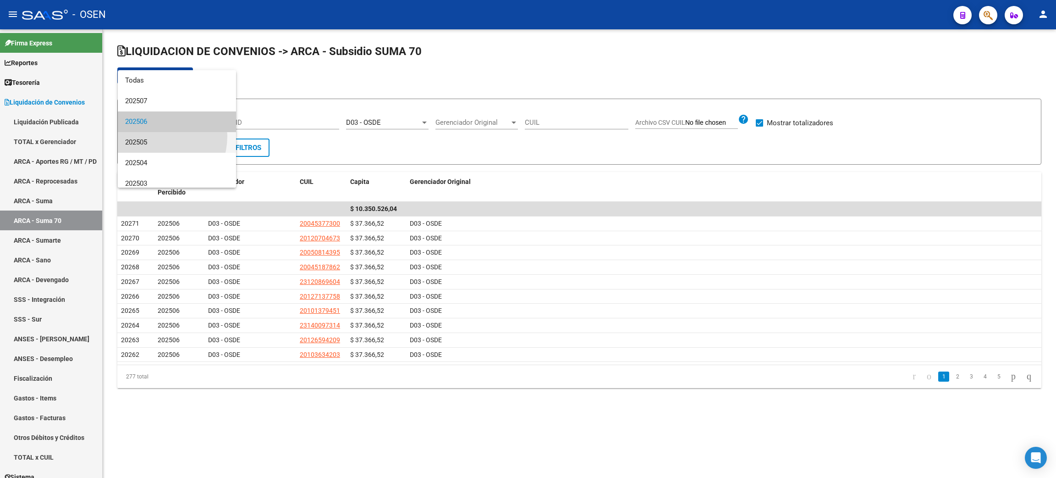
click at [153, 137] on span "202505" at bounding box center [177, 142] width 104 height 21
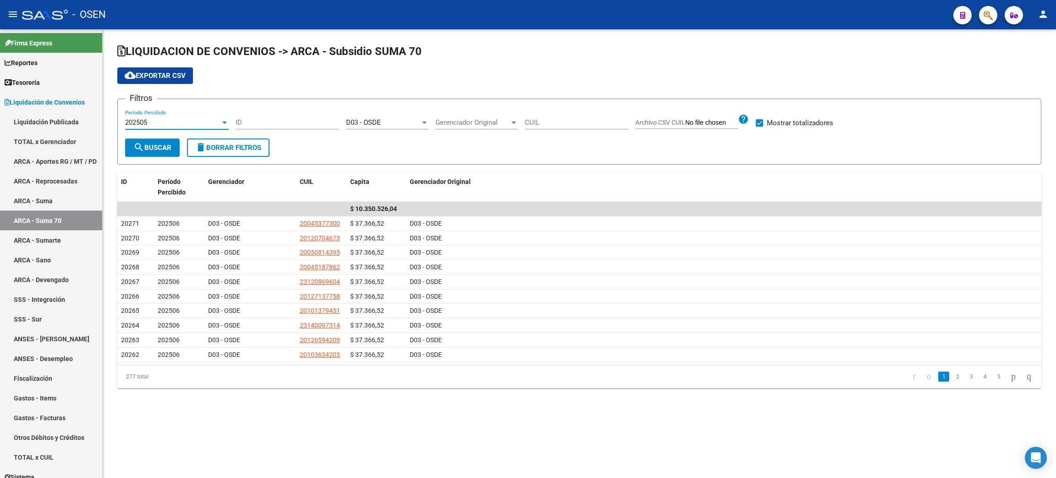
click at [155, 149] on span "search Buscar" at bounding box center [152, 147] width 38 height 8
click at [169, 118] on div "202505" at bounding box center [172, 122] width 95 height 8
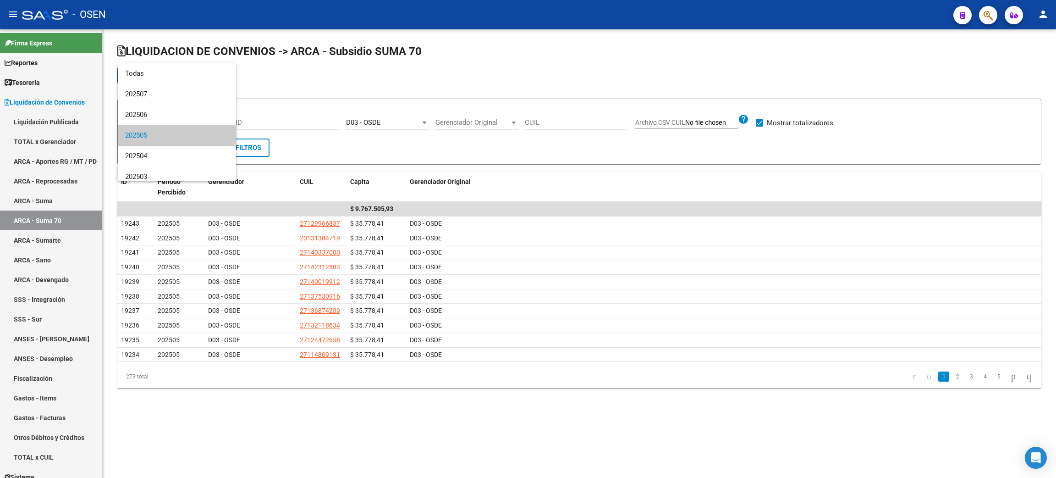
scroll to position [13, 0]
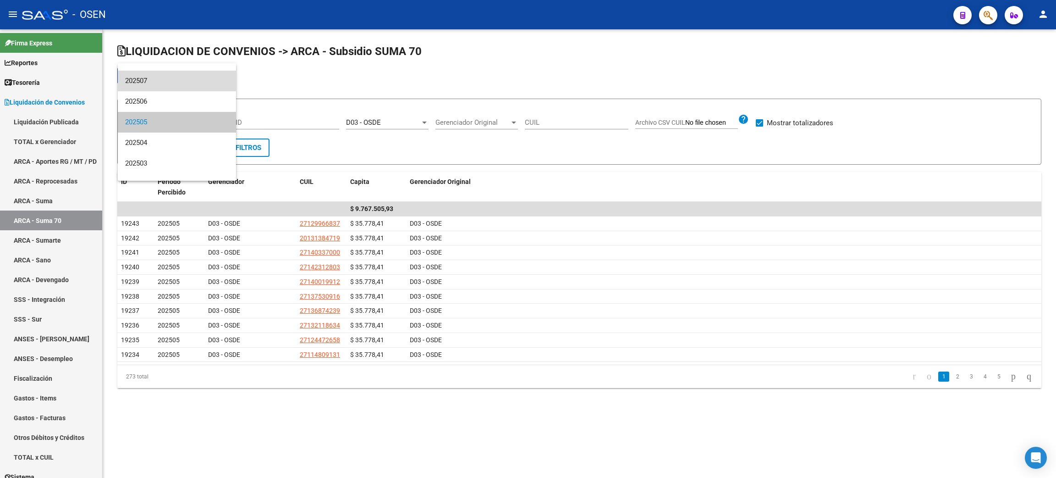
click at [179, 84] on span "202507" at bounding box center [177, 81] width 104 height 21
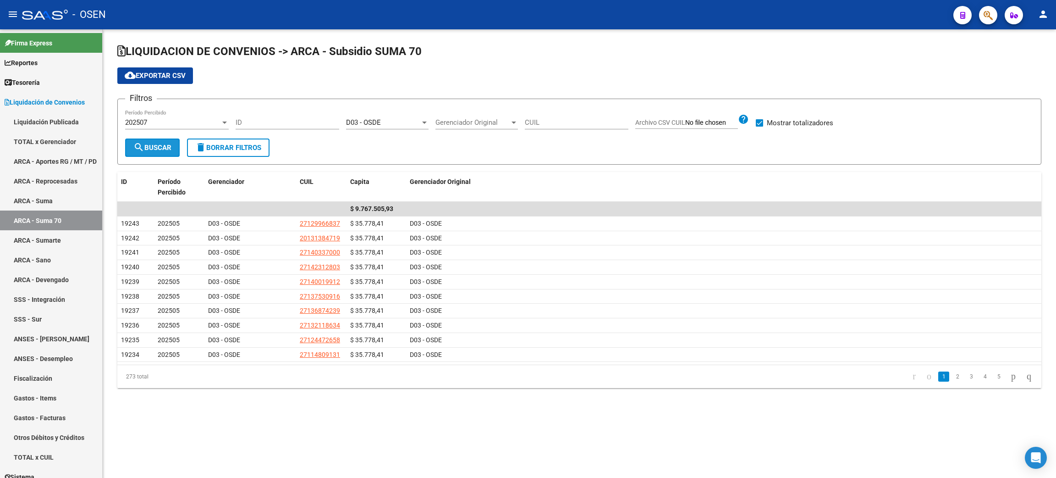
click at [153, 144] on span "search Buscar" at bounding box center [152, 147] width 38 height 8
click at [51, 203] on link "ARCA - Suma" at bounding box center [51, 201] width 102 height 20
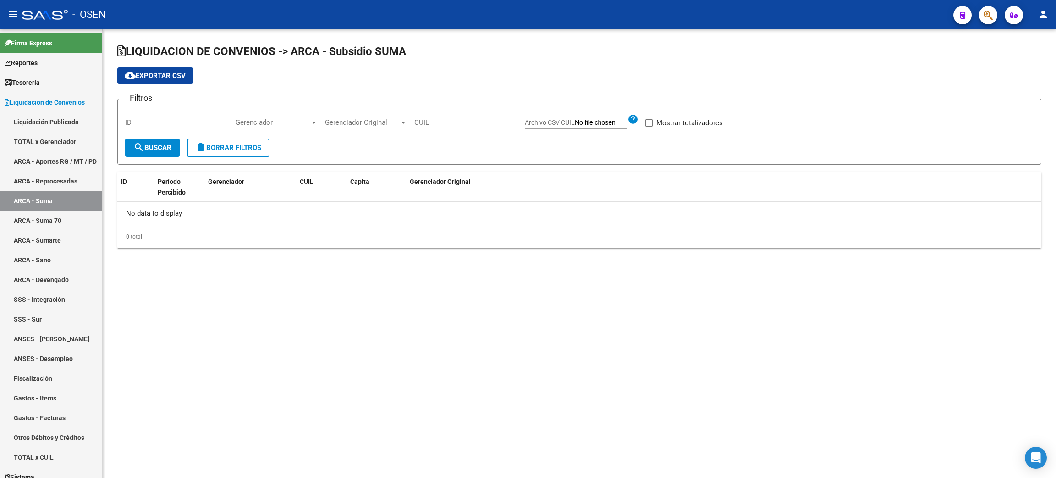
checkbox input "true"
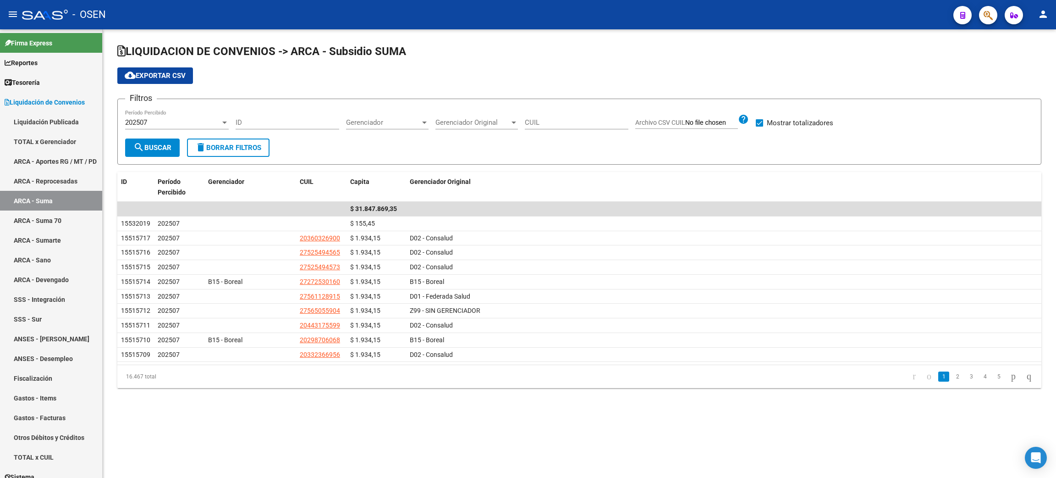
click at [400, 126] on div "Gerenciador Gerenciador" at bounding box center [387, 120] width 83 height 20
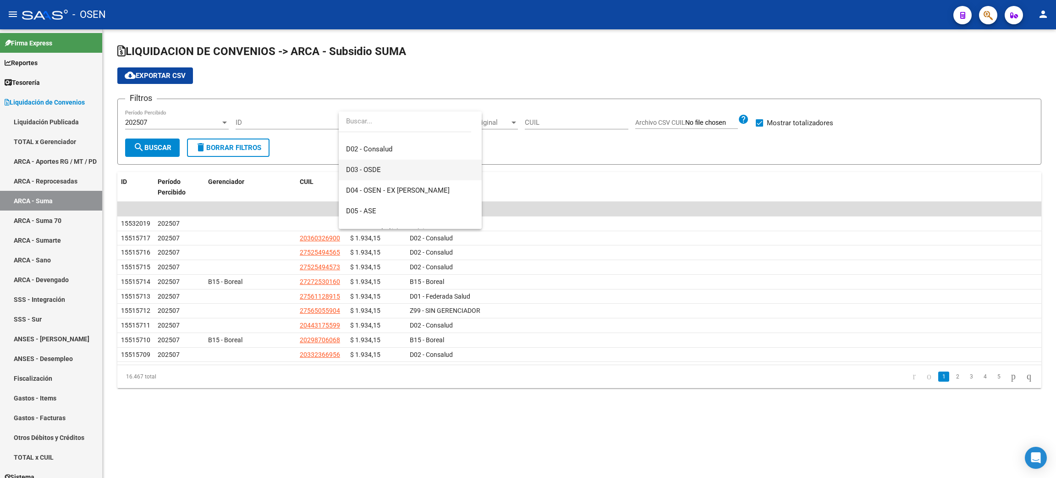
click at [384, 169] on span "D03 - OSDE" at bounding box center [410, 170] width 128 height 21
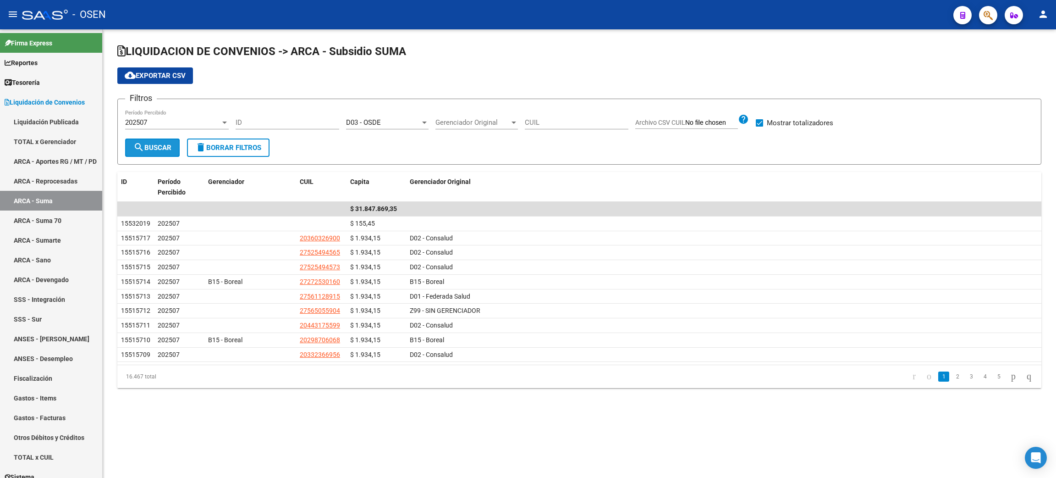
click at [145, 143] on span "search Buscar" at bounding box center [152, 147] width 38 height 8
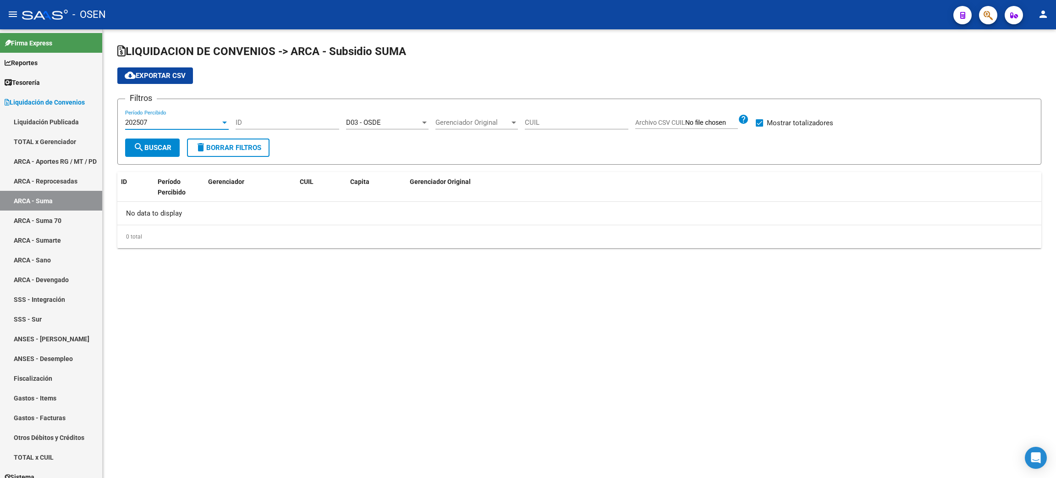
click at [147, 121] on span "202507" at bounding box center [136, 122] width 22 height 8
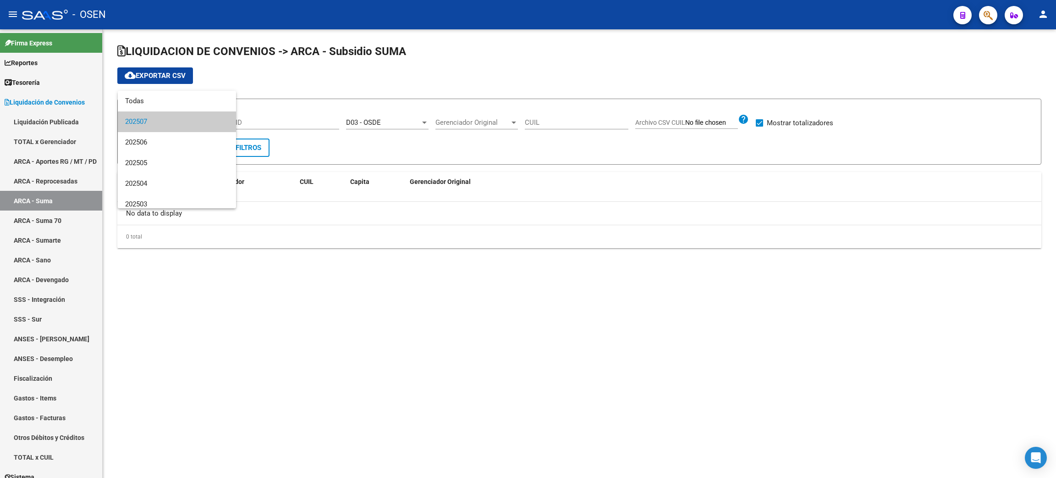
click at [43, 223] on div at bounding box center [528, 239] width 1056 height 478
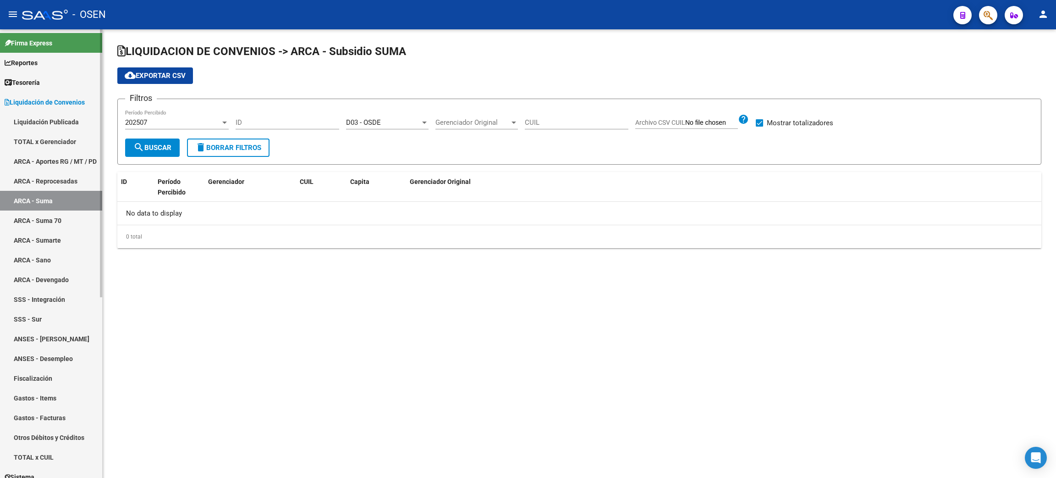
click at [51, 216] on link "ARCA - Suma 70" at bounding box center [51, 220] width 102 height 20
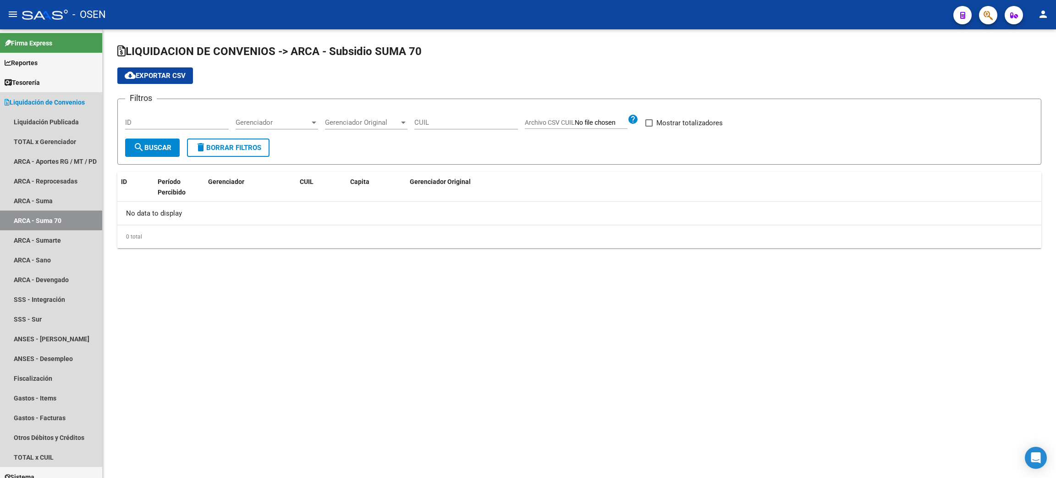
checkbox input "true"
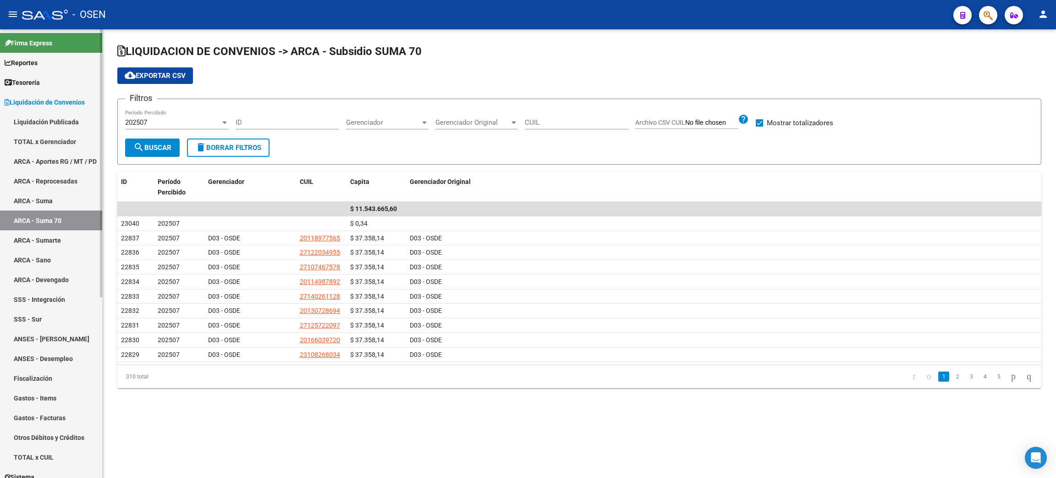
click at [24, 260] on link "ARCA - Sano" at bounding box center [51, 260] width 102 height 20
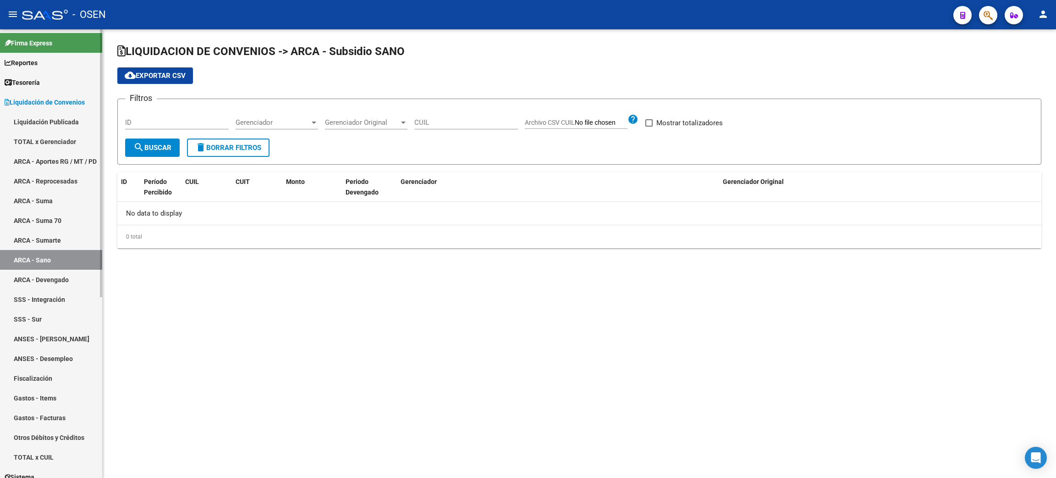
checkbox input "true"
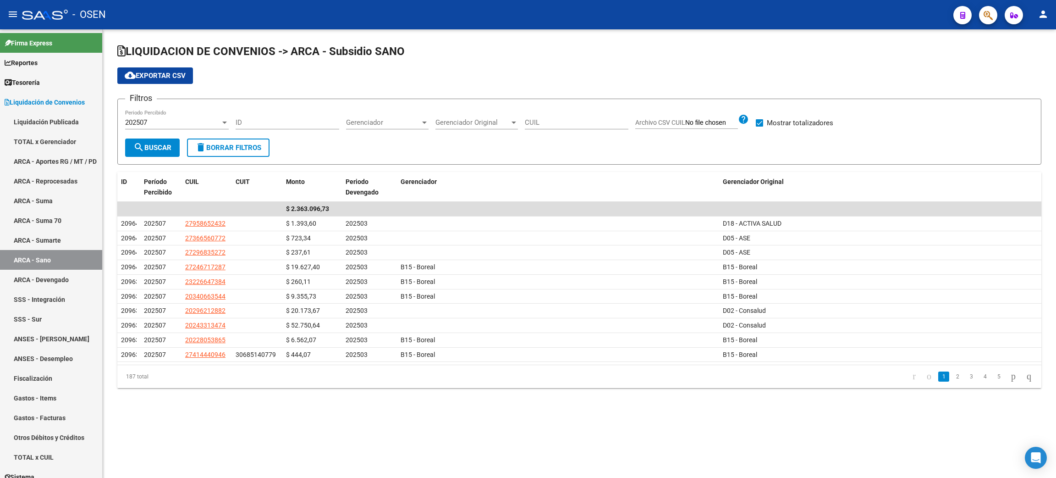
click at [468, 122] on span "Gerenciador Original" at bounding box center [472, 122] width 74 height 8
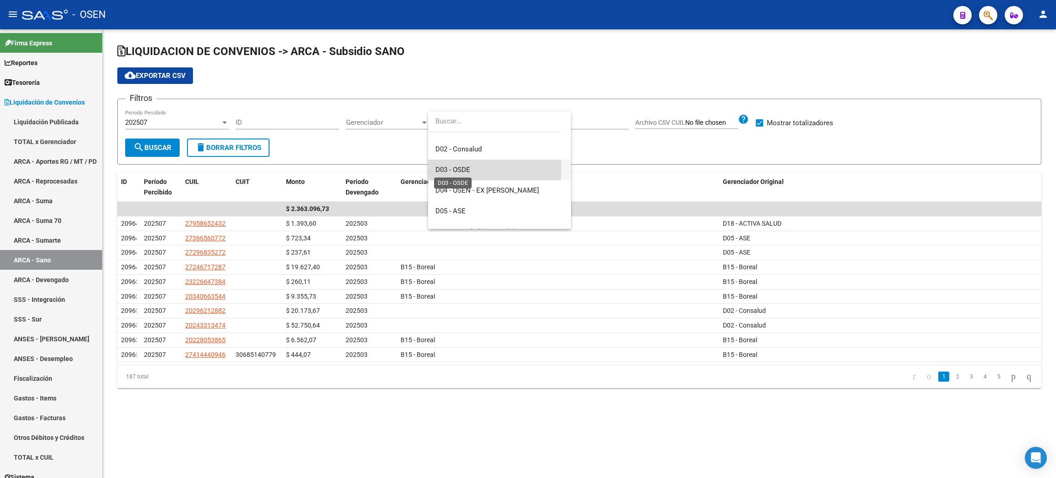
click at [462, 168] on span "D03 - OSDE" at bounding box center [452, 169] width 35 height 8
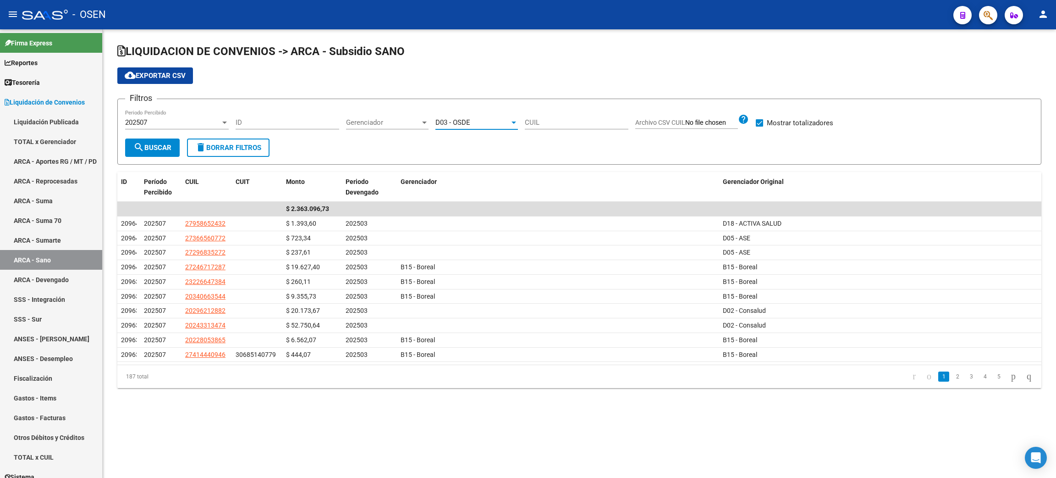
click at [148, 144] on span "search Buscar" at bounding box center [152, 147] width 38 height 8
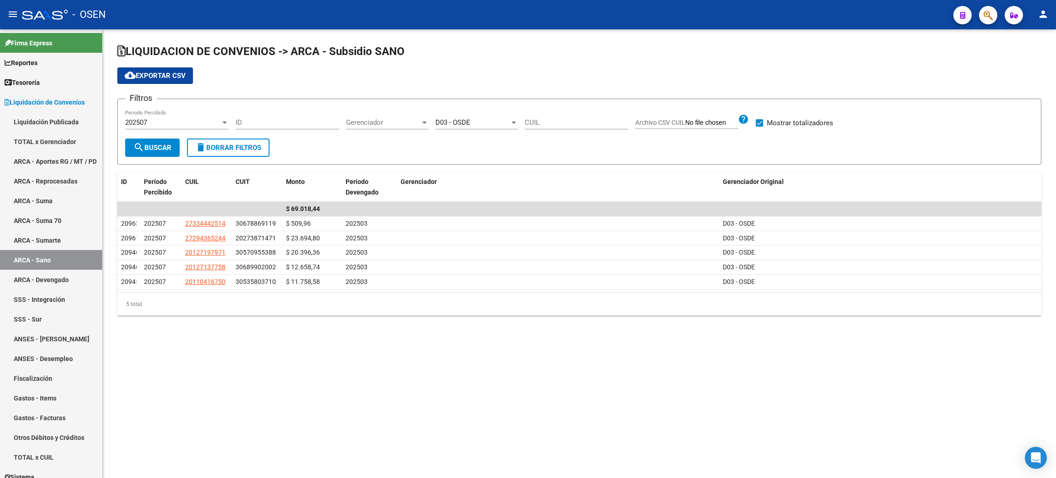
click at [194, 124] on div "202507" at bounding box center [172, 122] width 95 height 8
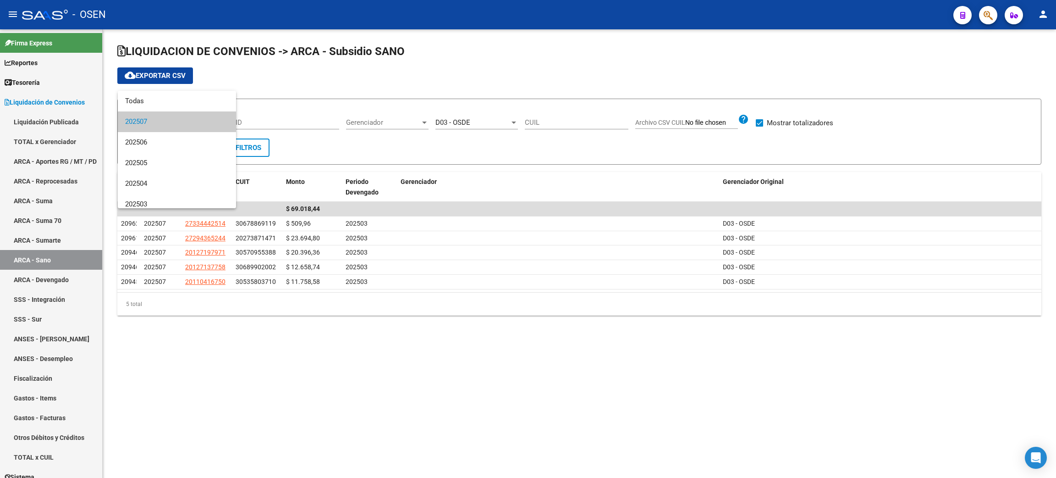
click at [67, 216] on div at bounding box center [528, 239] width 1056 height 478
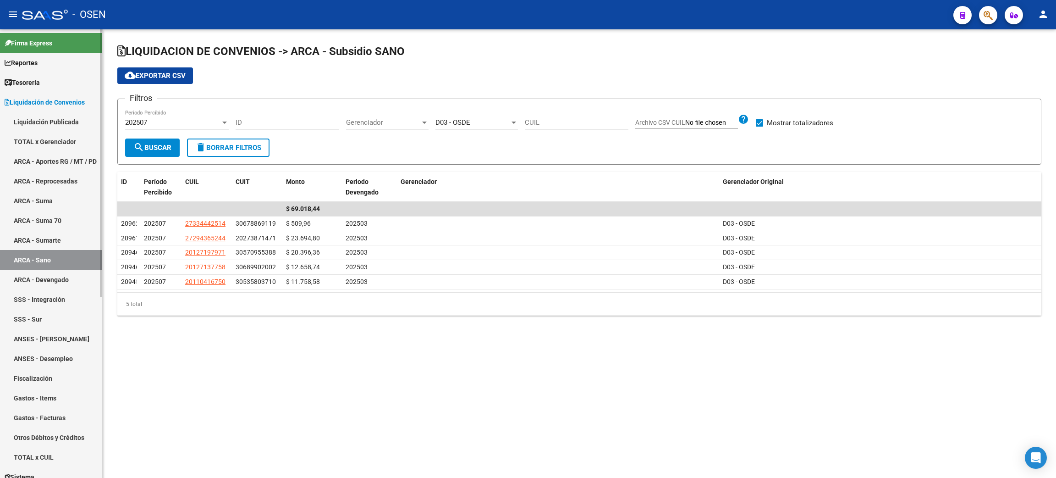
click at [47, 219] on link "ARCA - Suma 70" at bounding box center [51, 220] width 102 height 20
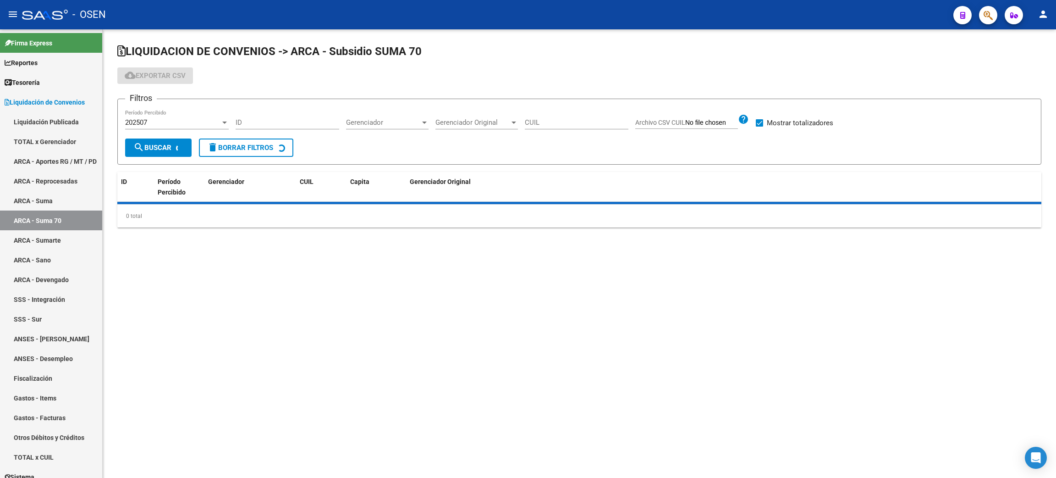
checkbox input "true"
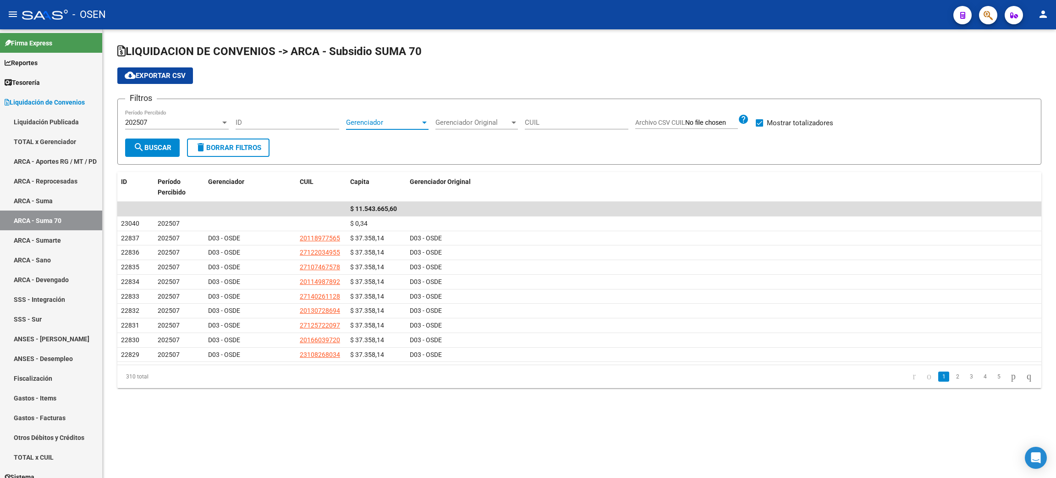
click at [390, 123] on span "Gerenciador" at bounding box center [383, 122] width 74 height 8
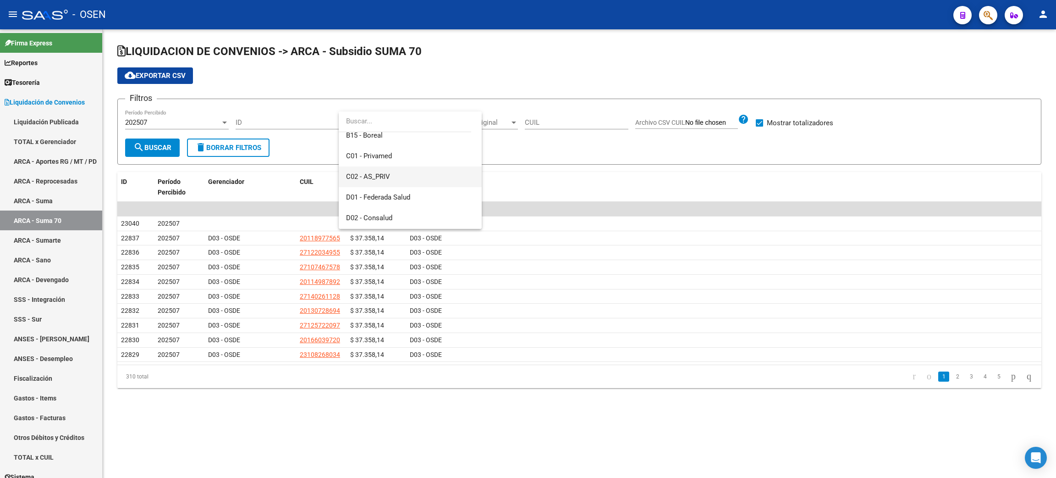
scroll to position [138, 0]
click at [430, 173] on span "D03 - OSDE" at bounding box center [410, 170] width 128 height 21
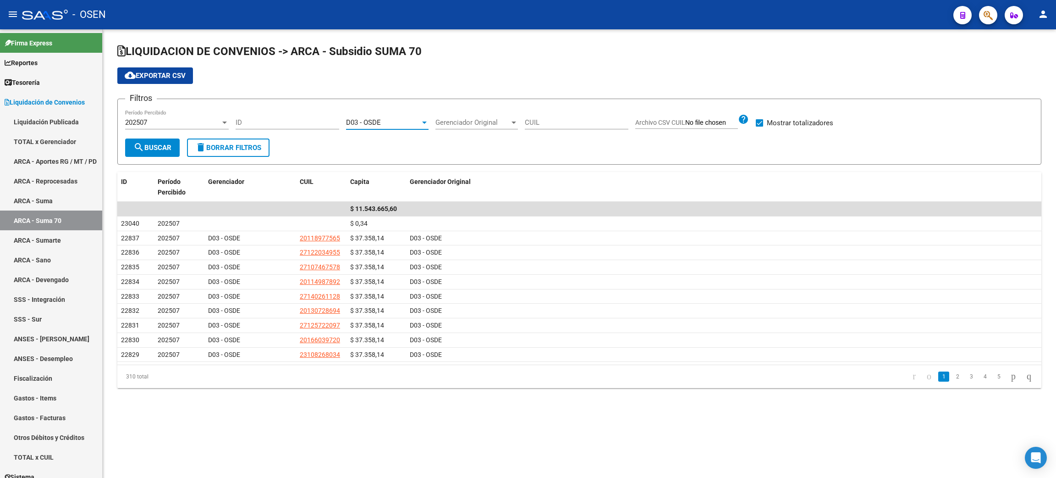
click at [157, 154] on button "search Buscar" at bounding box center [152, 147] width 55 height 18
click at [200, 120] on div "202507" at bounding box center [172, 122] width 95 height 8
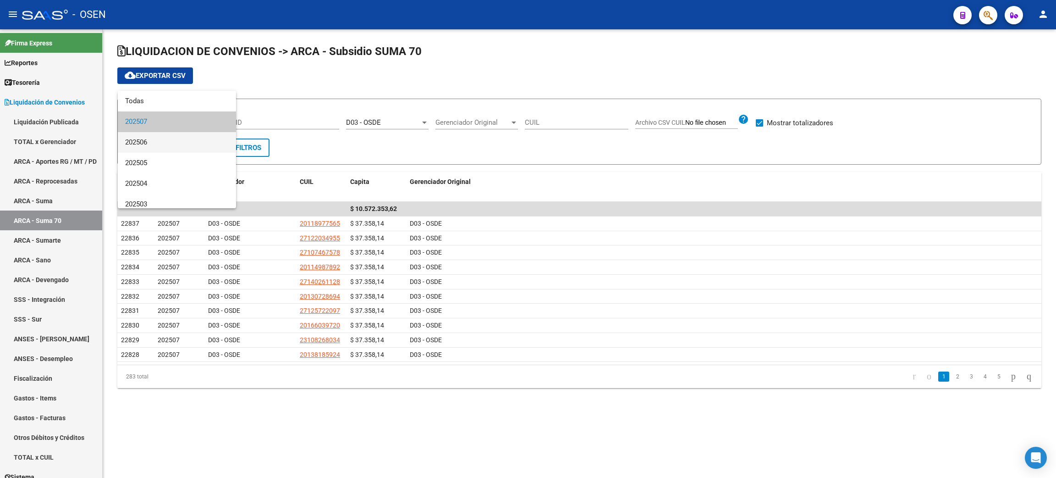
click at [178, 142] on span "202506" at bounding box center [177, 142] width 104 height 21
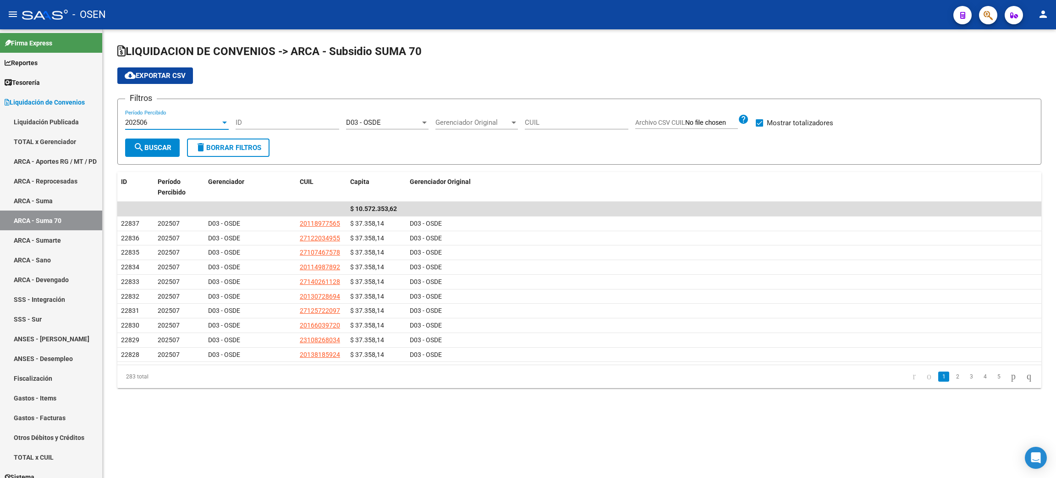
click at [162, 149] on span "search Buscar" at bounding box center [152, 147] width 38 height 8
click at [59, 257] on link "ARCA - Sano" at bounding box center [51, 260] width 102 height 20
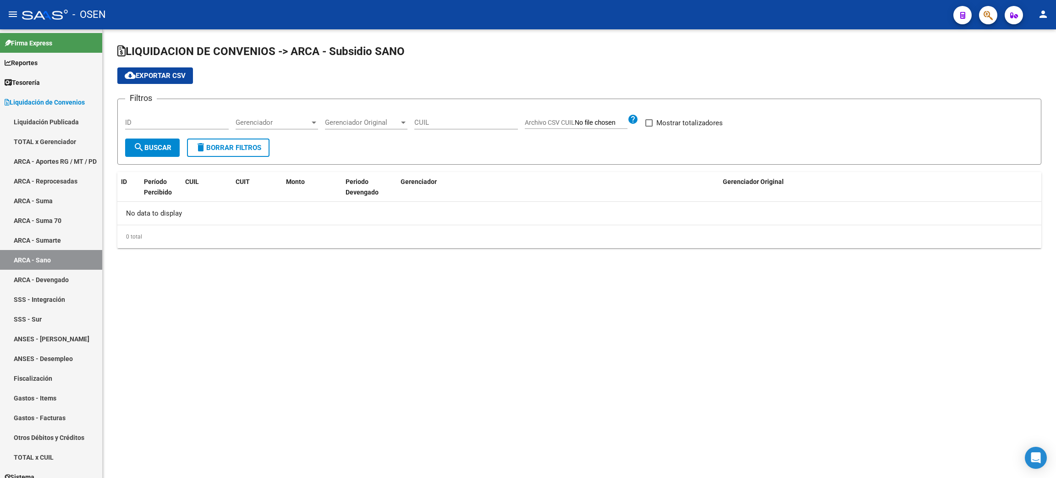
checkbox input "true"
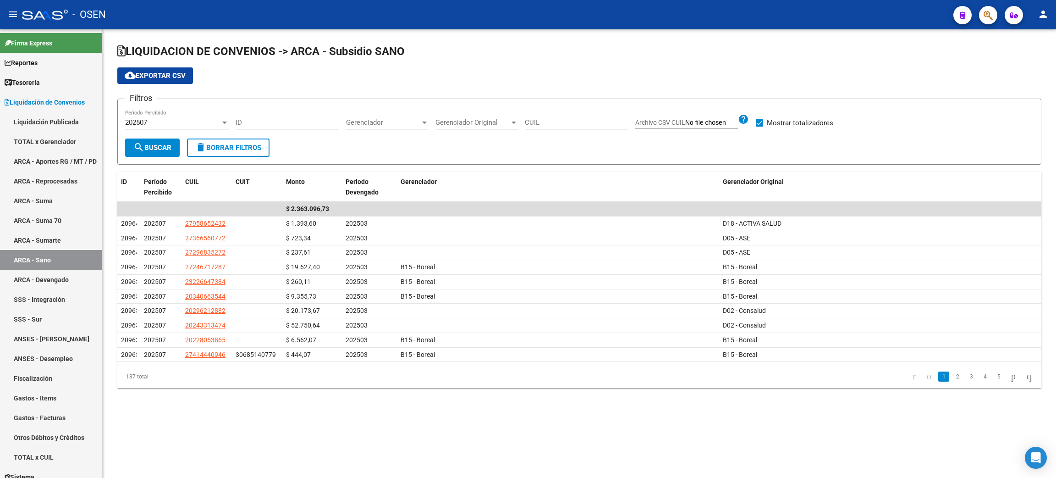
click at [515, 121] on div at bounding box center [514, 122] width 5 height 2
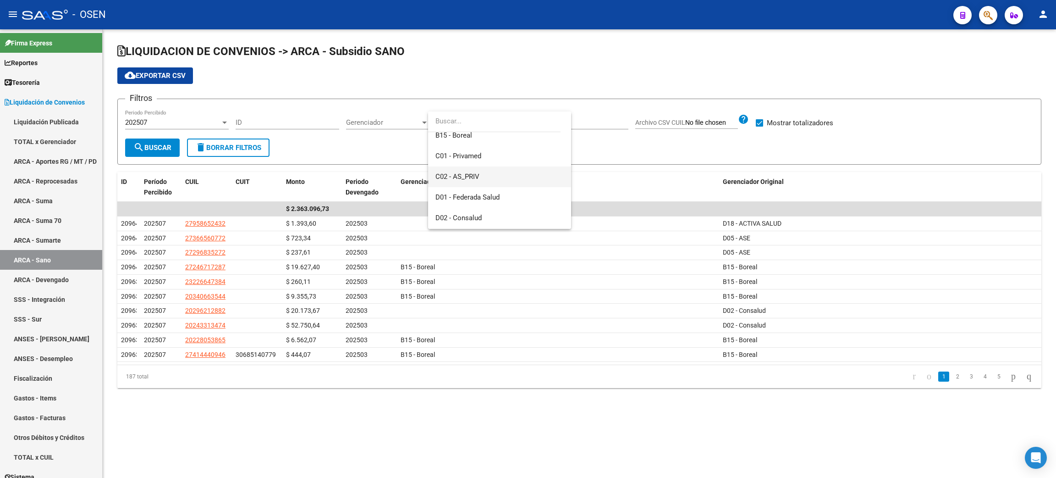
scroll to position [138, 0]
click at [502, 167] on span "D03 - OSDE" at bounding box center [499, 170] width 128 height 21
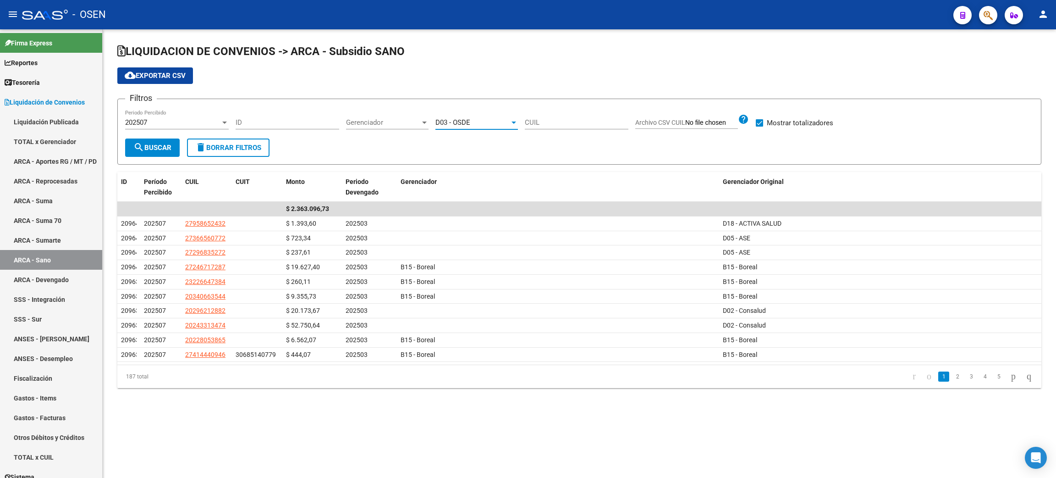
click at [161, 150] on span "search Buscar" at bounding box center [152, 147] width 38 height 8
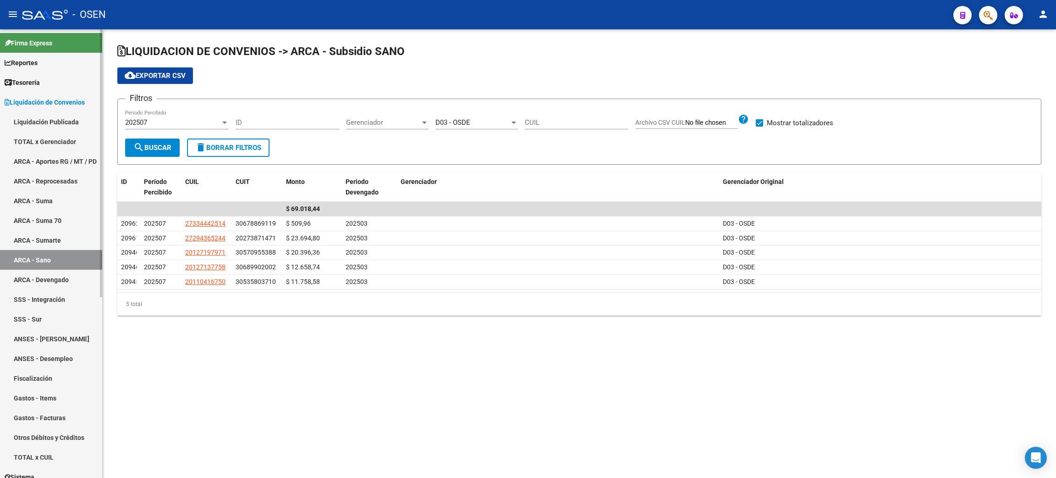
click at [60, 239] on link "ARCA - Sumarte" at bounding box center [51, 240] width 102 height 20
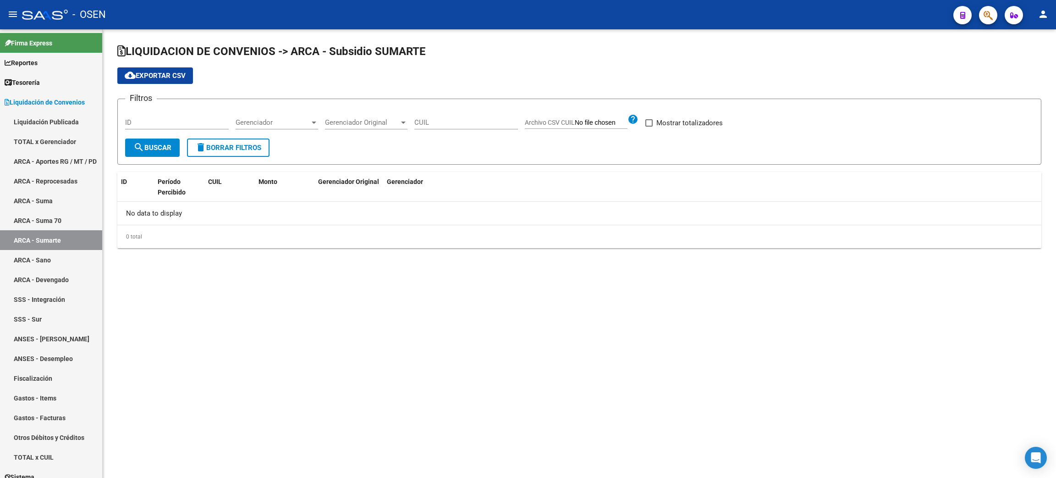
checkbox input "true"
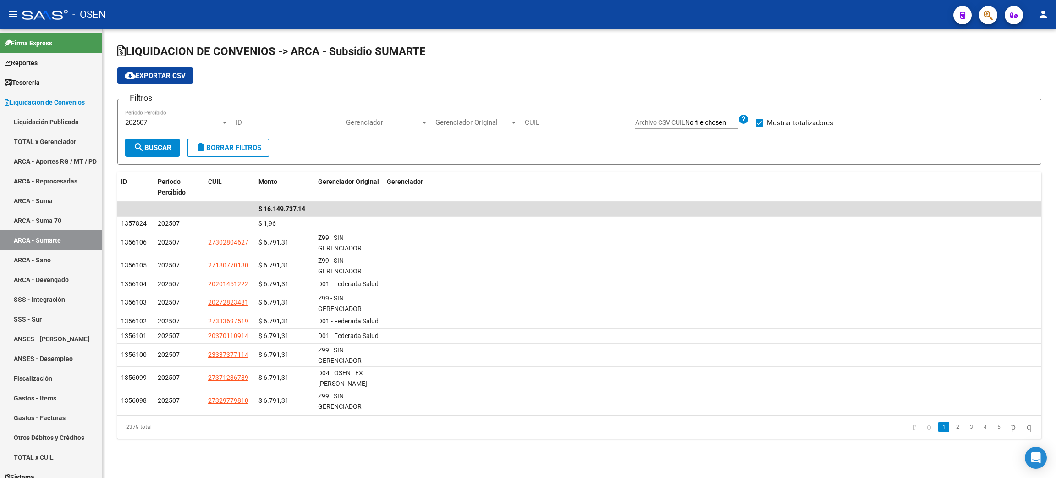
click at [385, 123] on span "Gerenciador" at bounding box center [383, 122] width 74 height 8
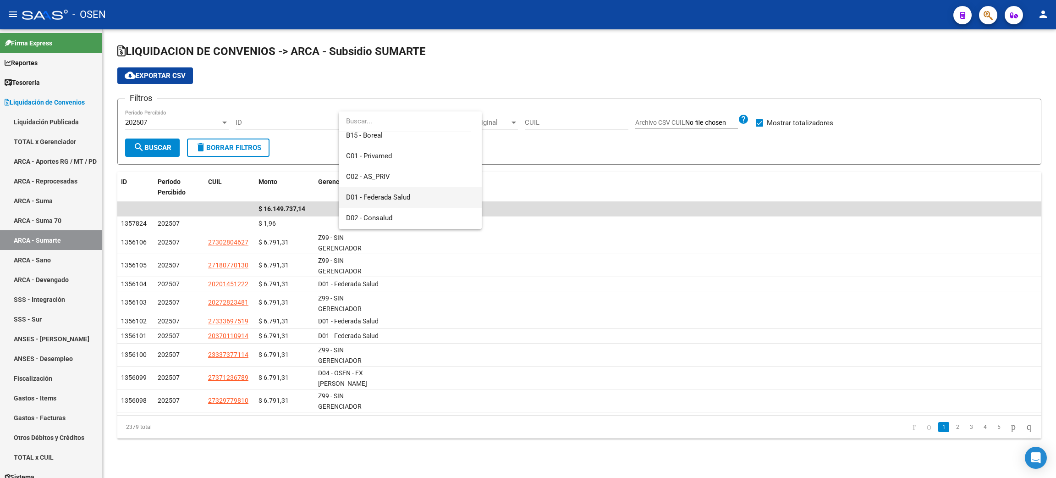
scroll to position [138, 0]
click at [383, 174] on span "D03 - OSDE" at bounding box center [410, 170] width 128 height 21
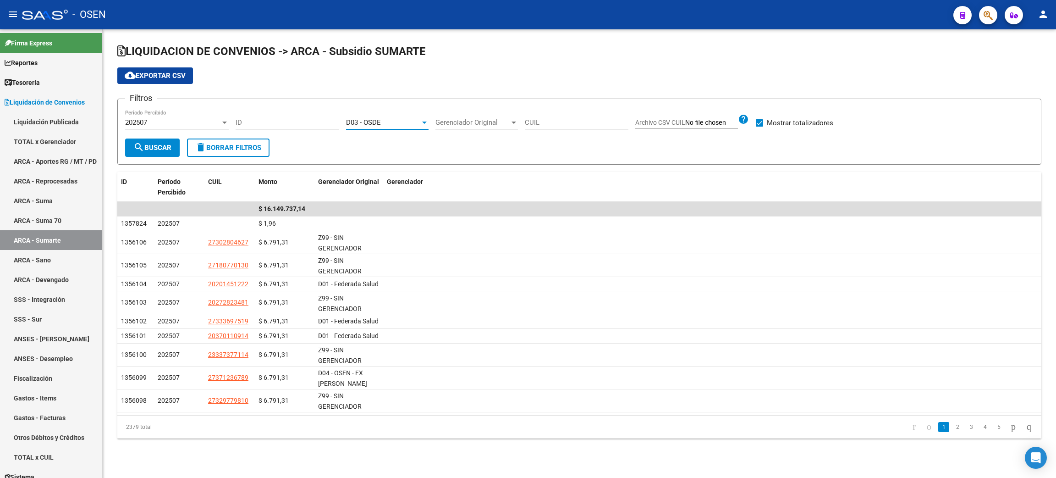
click at [138, 148] on mat-icon "search" at bounding box center [138, 147] width 11 height 11
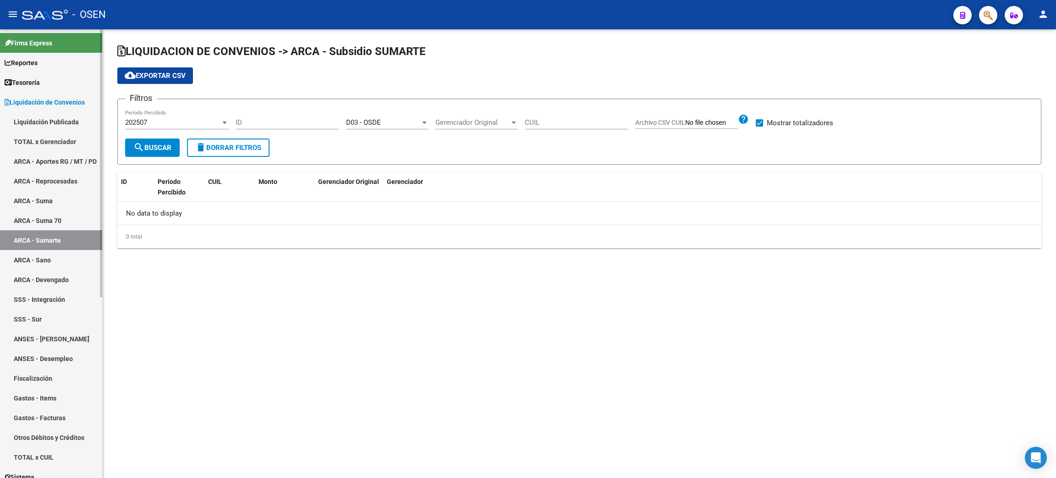
click at [44, 197] on link "ARCA - Suma" at bounding box center [51, 201] width 102 height 20
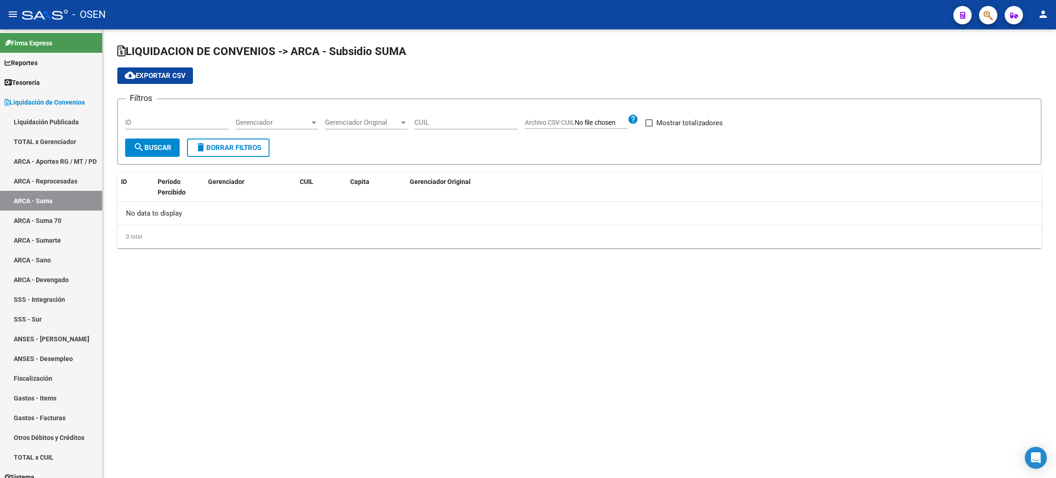
checkbox input "true"
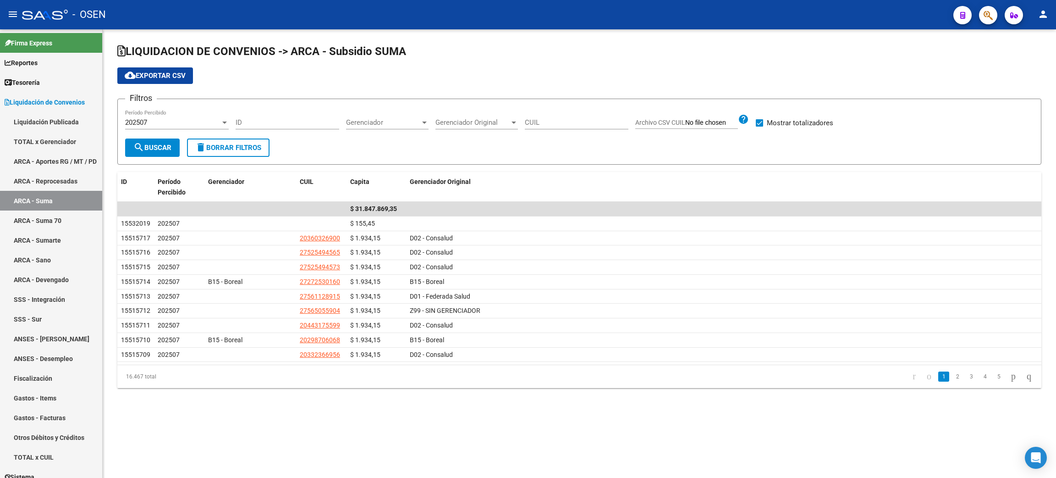
click at [394, 123] on span "Gerenciador" at bounding box center [383, 122] width 74 height 8
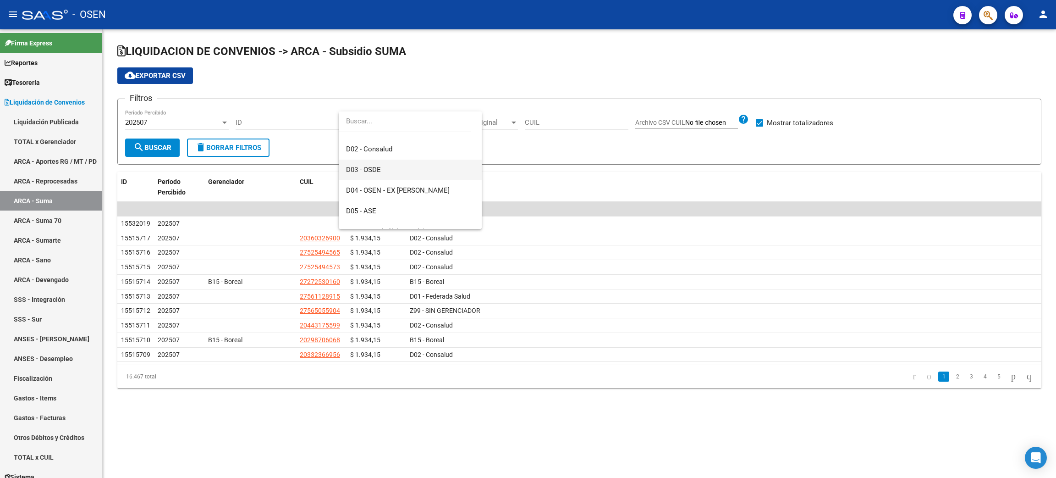
click at [405, 173] on span "D03 - OSDE" at bounding box center [410, 170] width 128 height 21
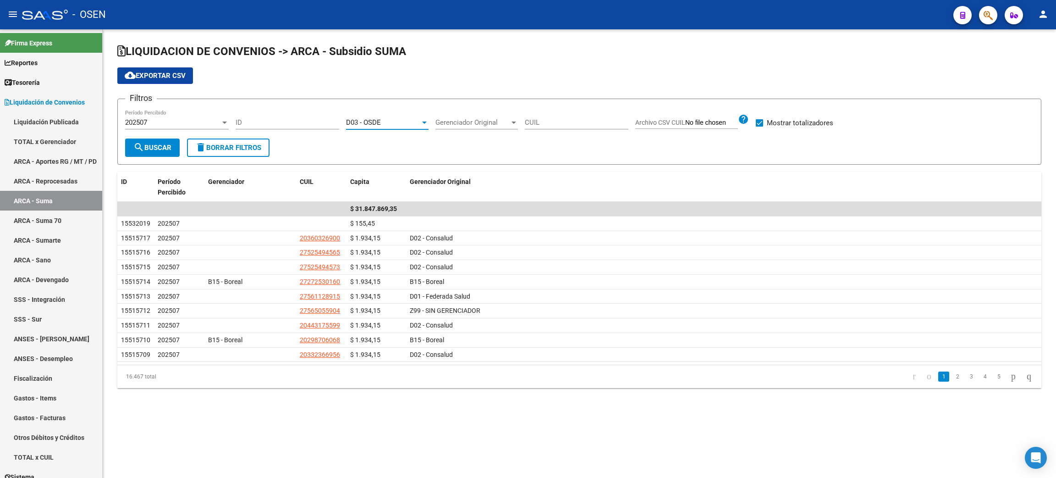
click at [135, 144] on mat-icon "search" at bounding box center [138, 147] width 11 height 11
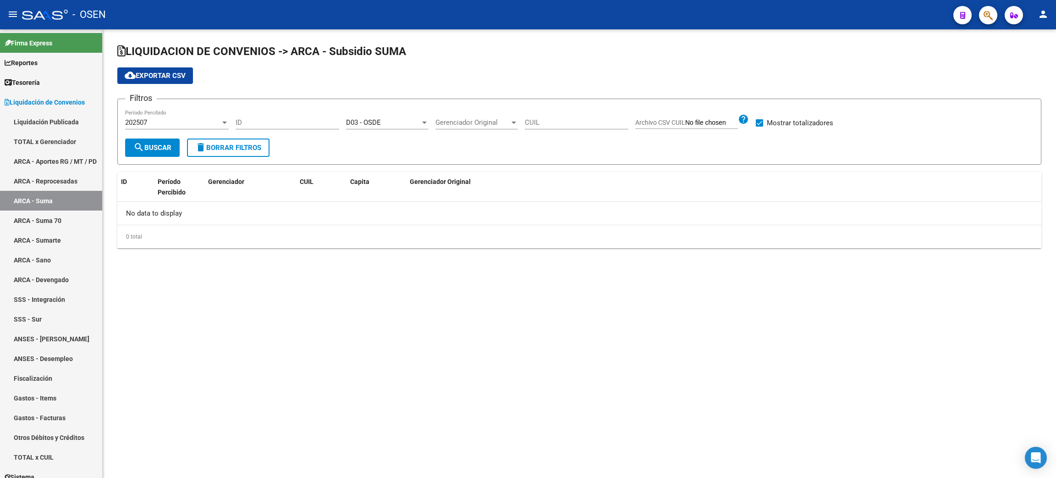
click at [178, 118] on div "202507" at bounding box center [172, 122] width 95 height 8
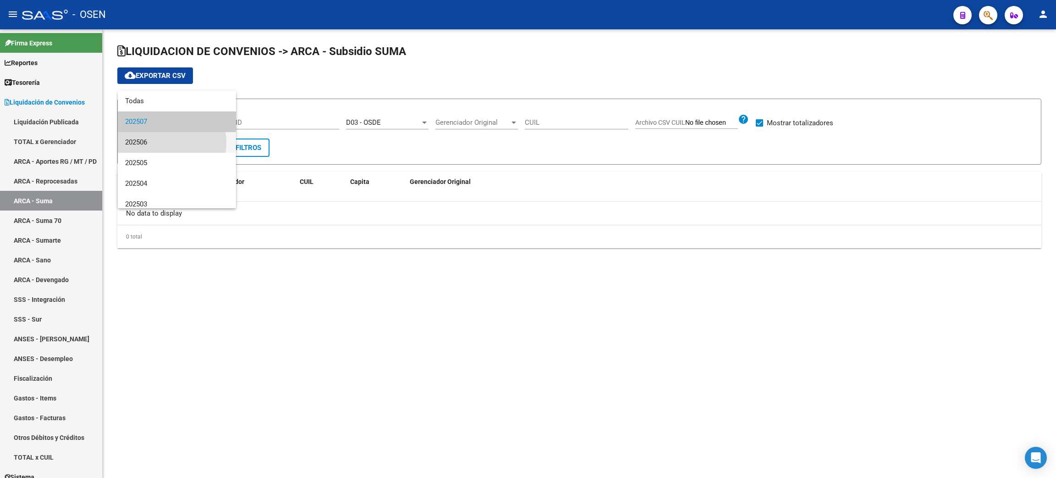
drag, startPoint x: 164, startPoint y: 143, endPoint x: 144, endPoint y: 146, distance: 20.0
click at [164, 142] on span "202506" at bounding box center [177, 142] width 104 height 21
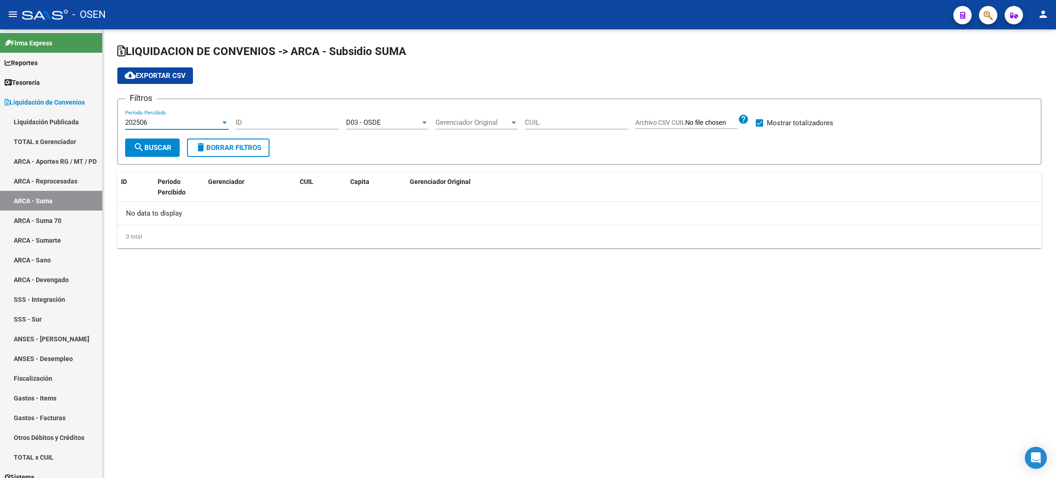
click at [144, 151] on mat-icon "search" at bounding box center [138, 147] width 11 height 11
click at [164, 118] on div "202506" at bounding box center [172, 122] width 95 height 8
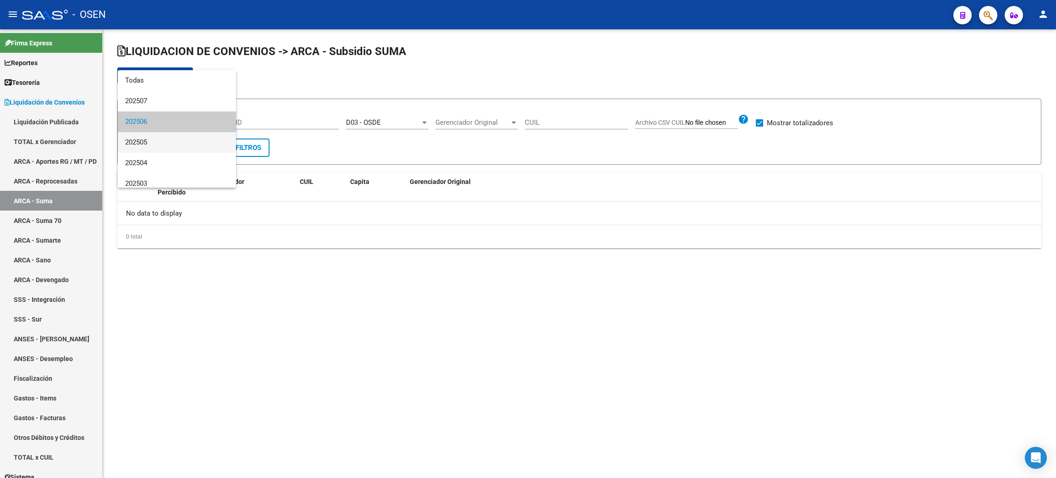
click at [163, 140] on span "202505" at bounding box center [177, 142] width 104 height 21
click at [144, 148] on span "search Buscar" at bounding box center [152, 147] width 38 height 8
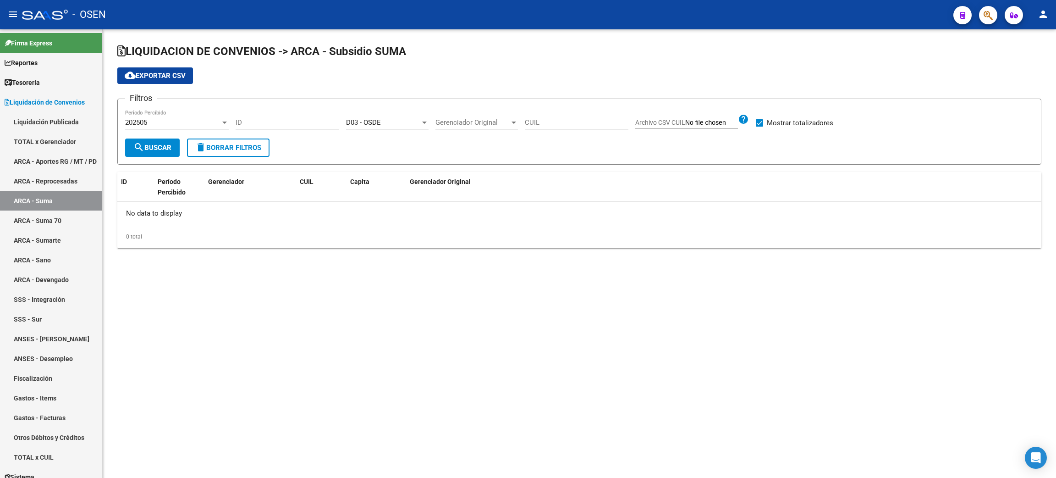
click at [160, 122] on div "202505" at bounding box center [172, 122] width 95 height 8
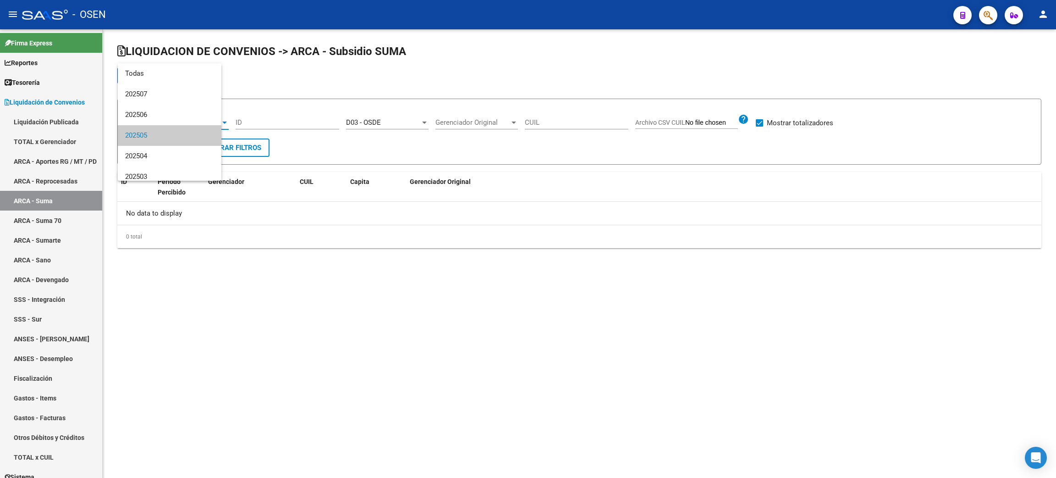
scroll to position [13, 0]
click at [160, 145] on span "202504" at bounding box center [177, 142] width 104 height 21
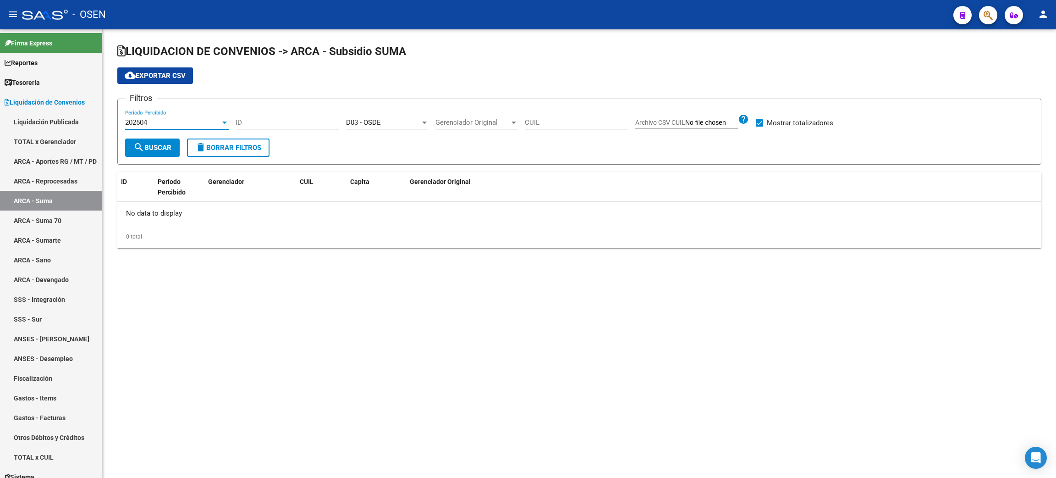
click at [156, 146] on span "search Buscar" at bounding box center [152, 147] width 38 height 8
click at [165, 122] on div "202504" at bounding box center [172, 122] width 95 height 8
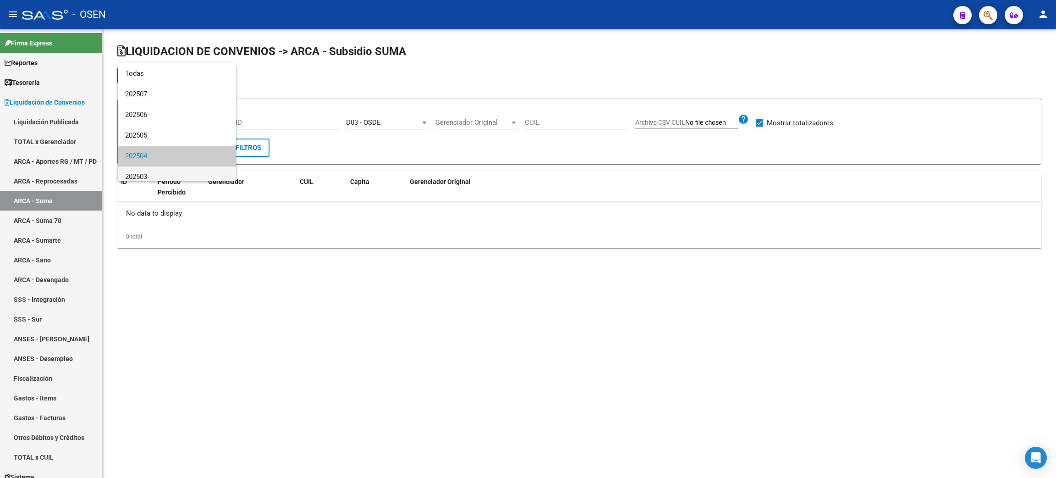
scroll to position [34, 0]
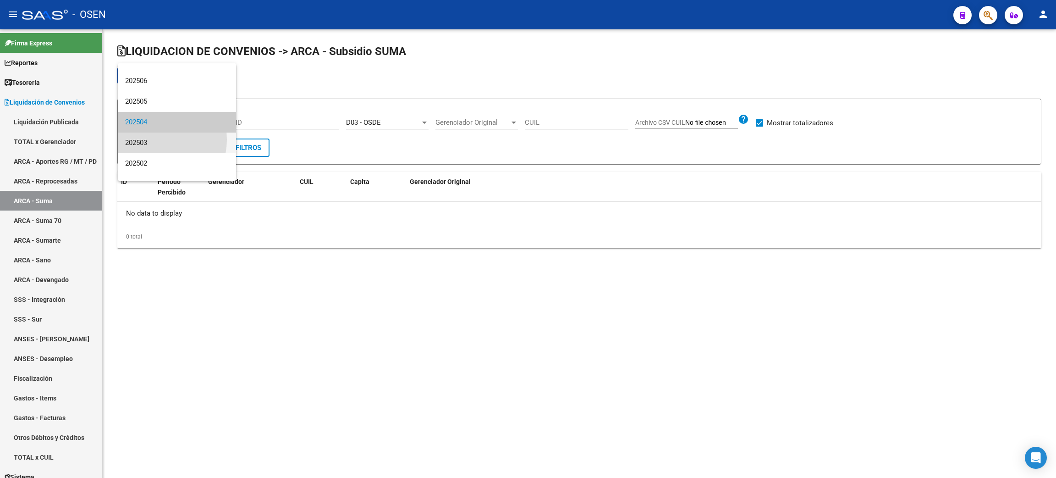
click at [156, 140] on span "202503" at bounding box center [177, 142] width 104 height 21
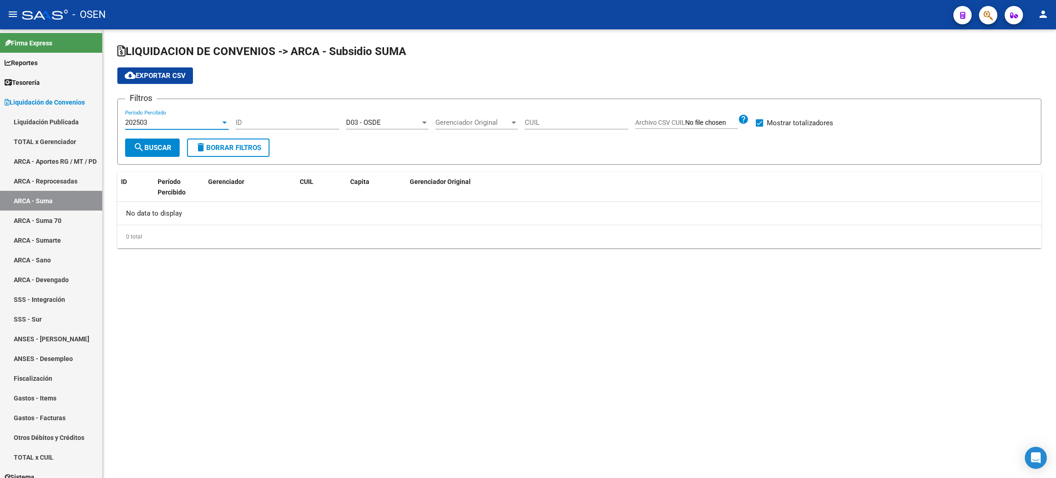
click at [141, 144] on mat-icon "search" at bounding box center [138, 147] width 11 height 11
click at [178, 123] on div "202503" at bounding box center [172, 122] width 95 height 8
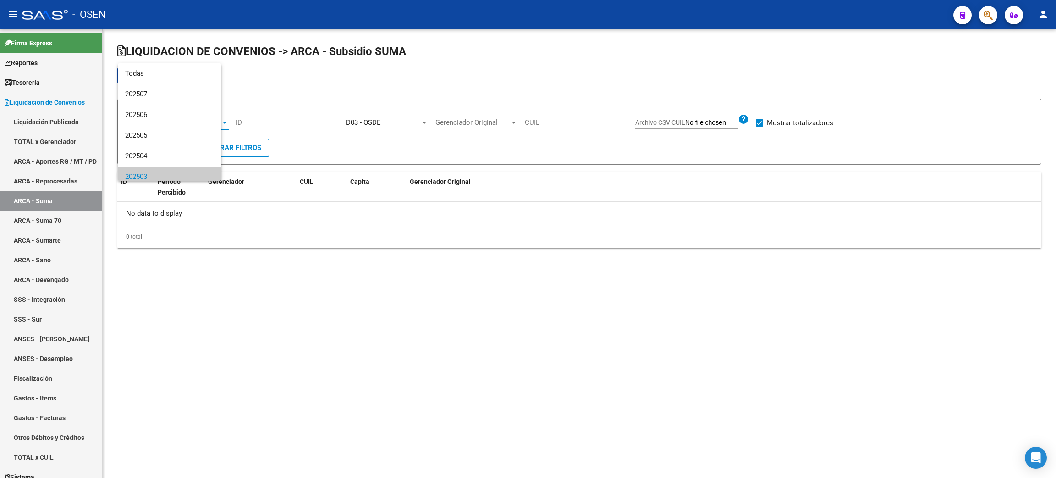
scroll to position [55, 0]
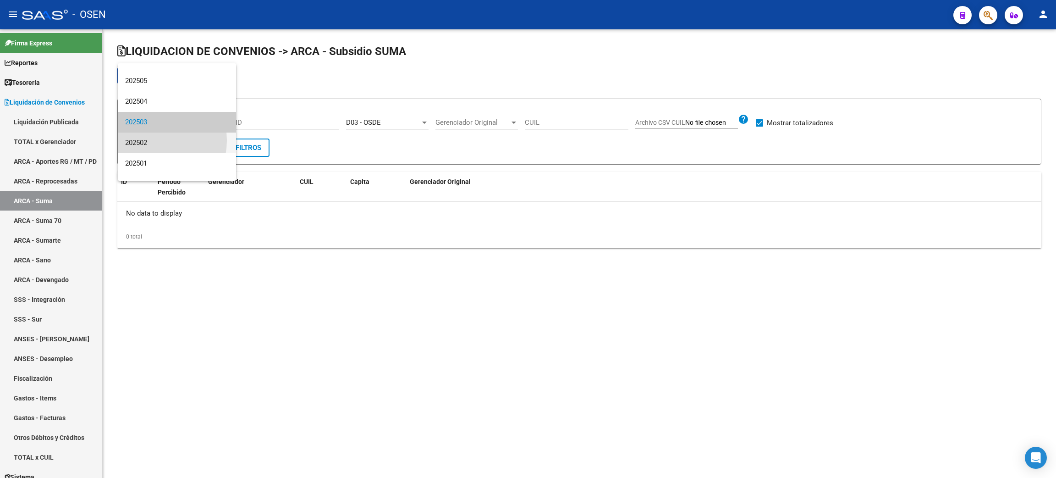
click at [149, 140] on span "202502" at bounding box center [177, 142] width 104 height 21
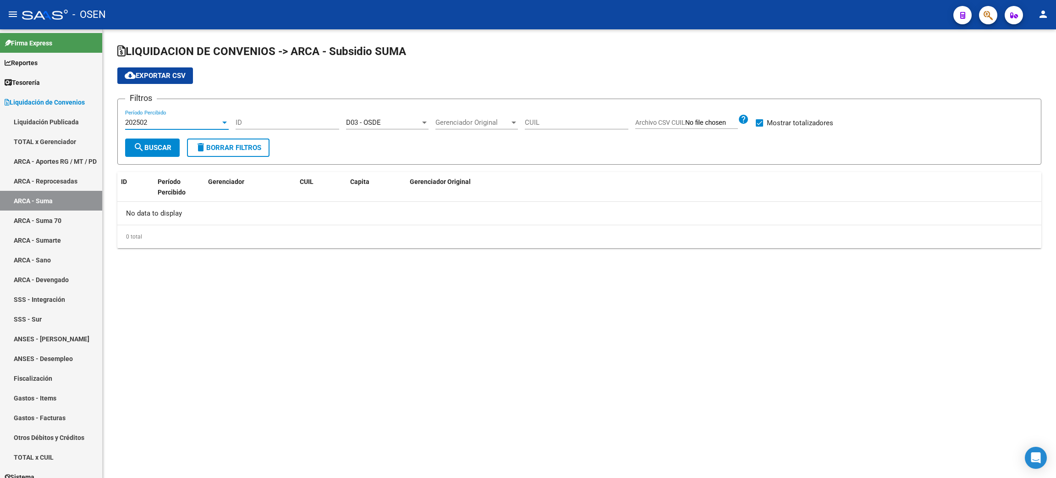
click at [147, 145] on span "search Buscar" at bounding box center [152, 147] width 38 height 8
click at [72, 215] on link "ARCA - Suma 70" at bounding box center [51, 220] width 102 height 20
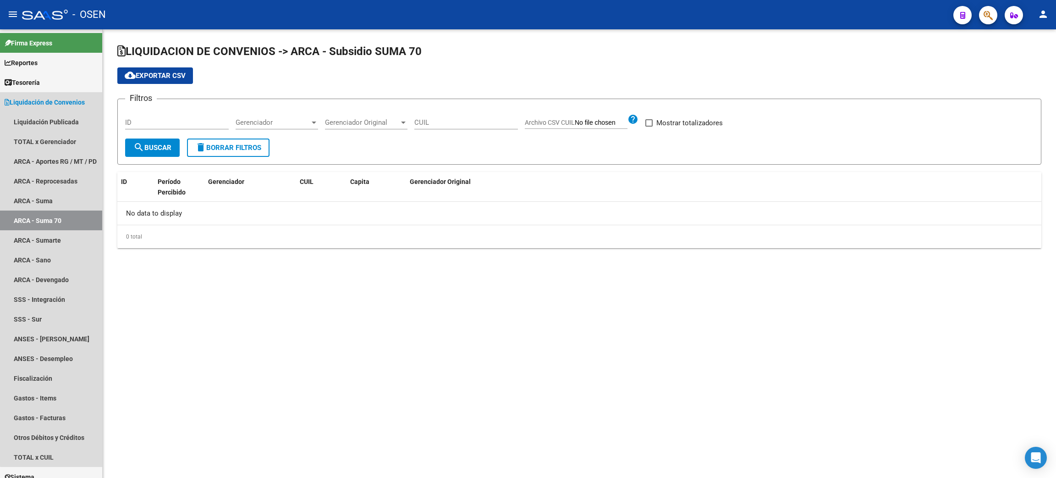
checkbox input "true"
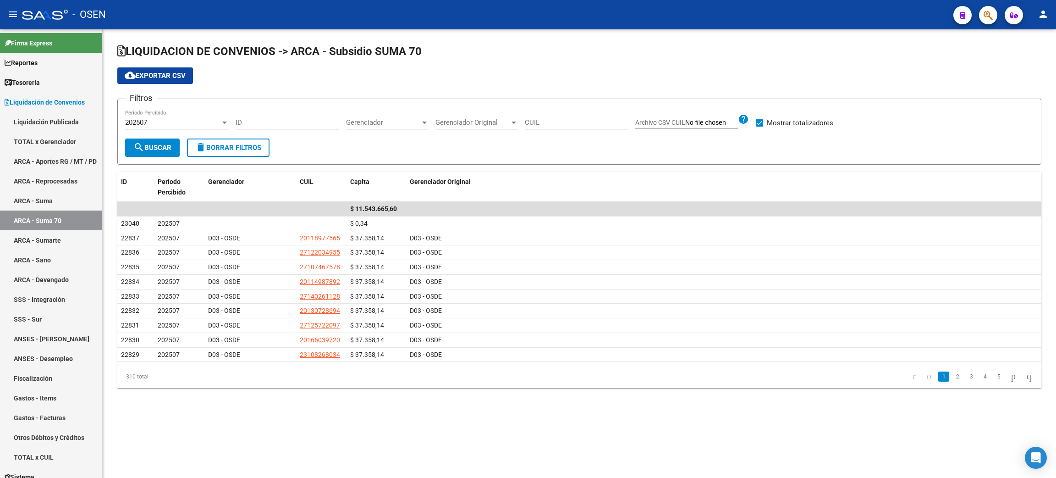
click at [413, 121] on span "Gerenciador" at bounding box center [383, 122] width 74 height 8
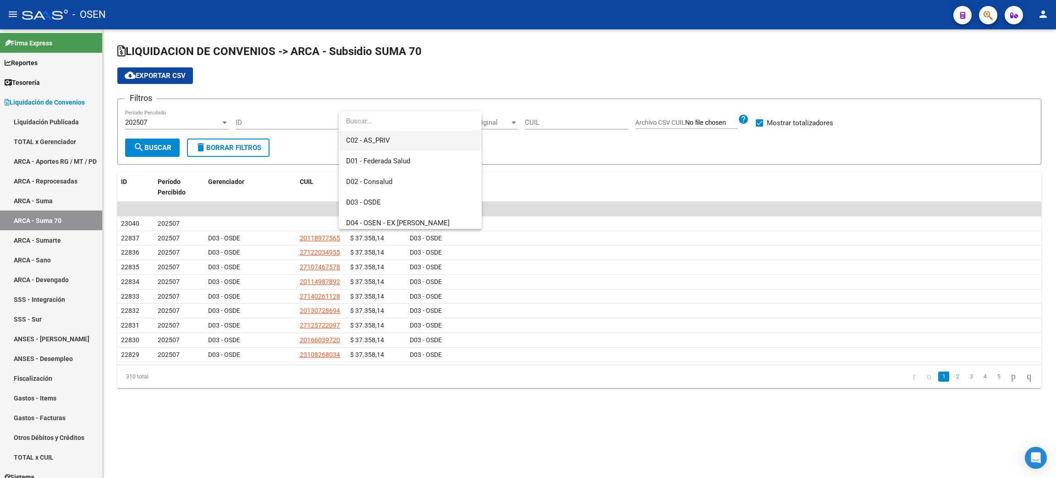
scroll to position [138, 0]
click at [416, 170] on span "D03 - OSDE" at bounding box center [410, 170] width 128 height 21
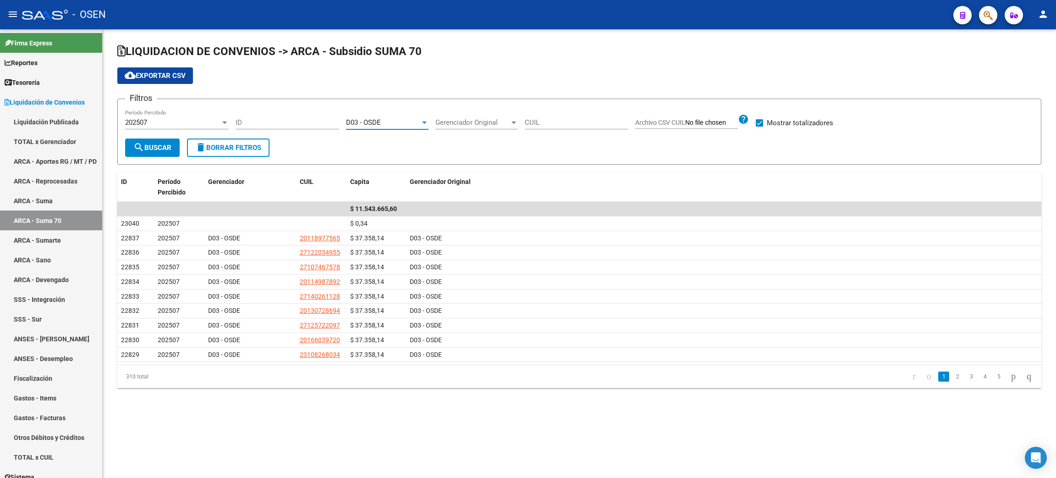
click at [150, 148] on span "search Buscar" at bounding box center [152, 147] width 38 height 8
click at [384, 121] on div "D03 - OSDE" at bounding box center [383, 122] width 74 height 8
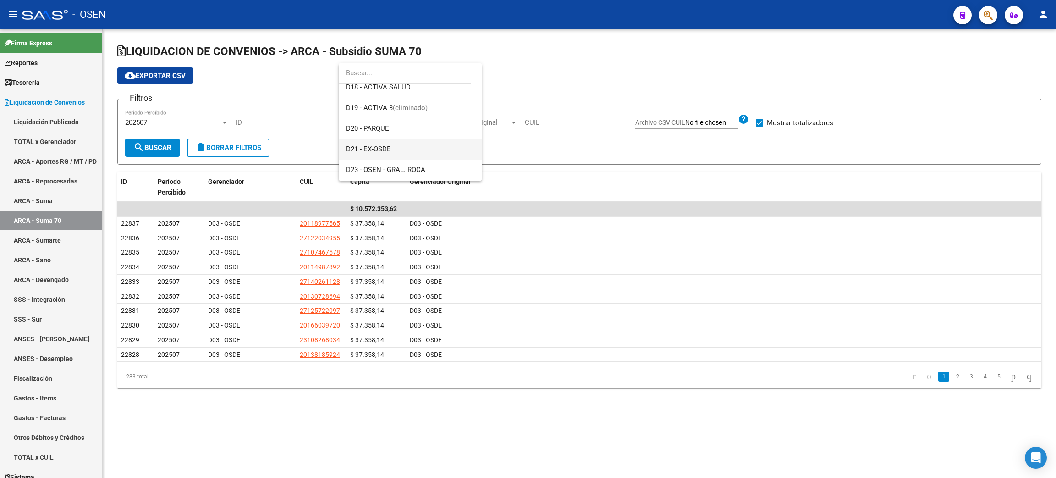
click at [384, 141] on span "D21 - EX-OSDE" at bounding box center [410, 149] width 128 height 21
click at [152, 143] on span "search Buscar" at bounding box center [152, 147] width 38 height 8
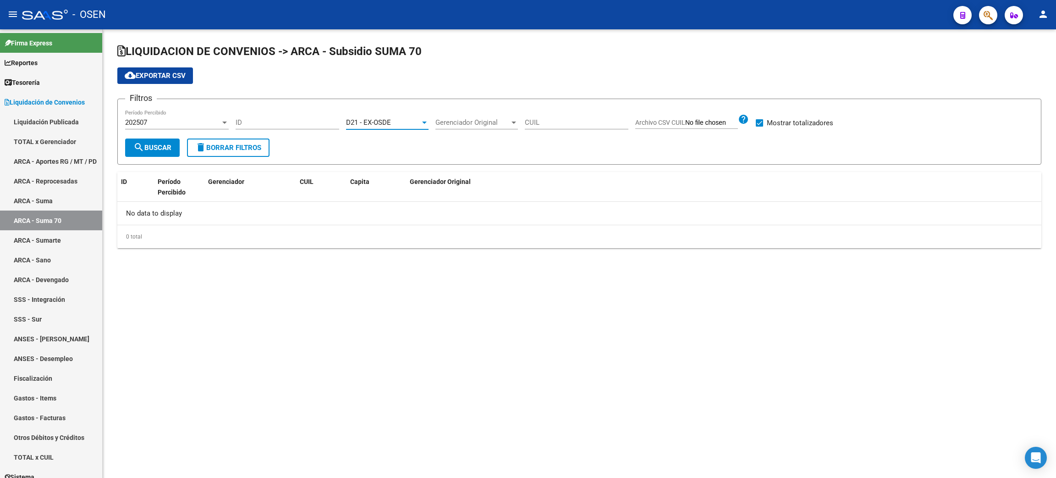
click at [385, 119] on span "D21 - EX-OSDE" at bounding box center [368, 122] width 45 height 8
click at [416, 123] on span "D03 - OSDE" at bounding box center [410, 121] width 128 height 21
click at [165, 149] on span "search Buscar" at bounding box center [152, 147] width 38 height 8
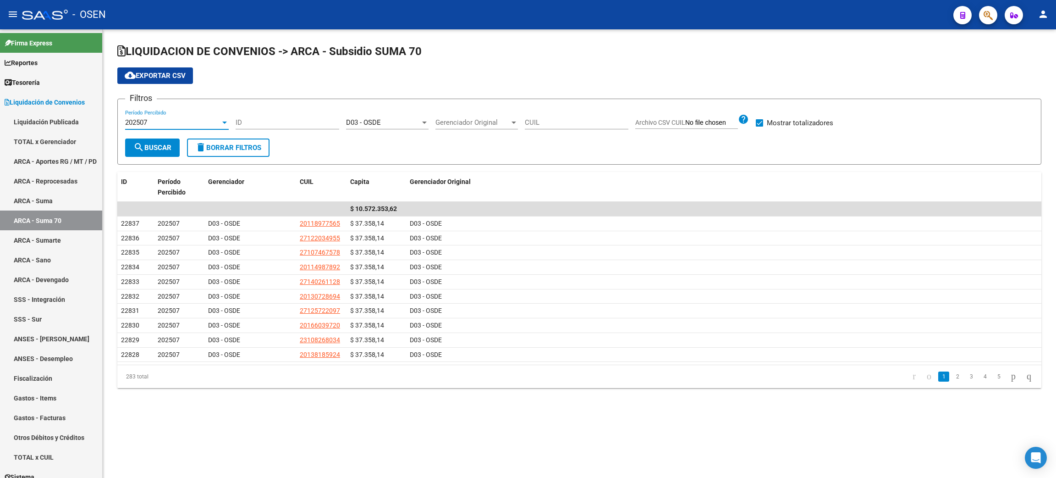
click at [180, 122] on div "202507" at bounding box center [172, 122] width 95 height 8
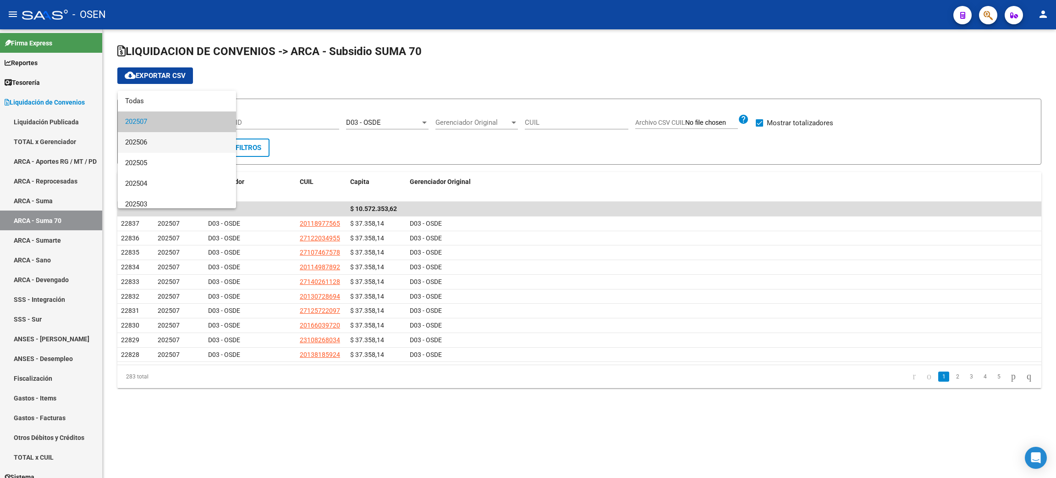
click at [170, 144] on span "202506" at bounding box center [177, 142] width 104 height 21
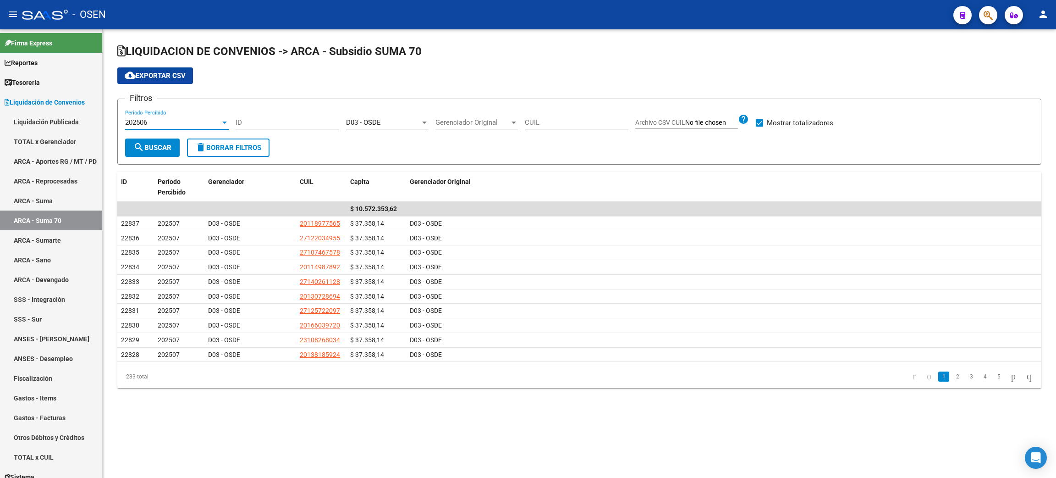
click at [158, 146] on span "search Buscar" at bounding box center [152, 147] width 38 height 8
click at [185, 116] on div "202506 Período Percibido" at bounding box center [177, 120] width 104 height 20
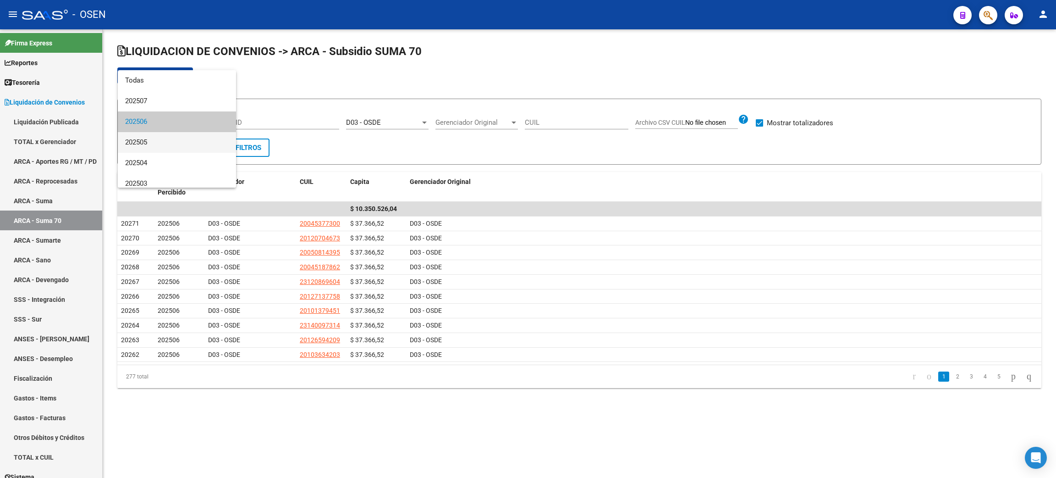
click at [156, 142] on span "202505" at bounding box center [177, 142] width 104 height 21
click at [150, 143] on span "search Buscar" at bounding box center [152, 147] width 38 height 8
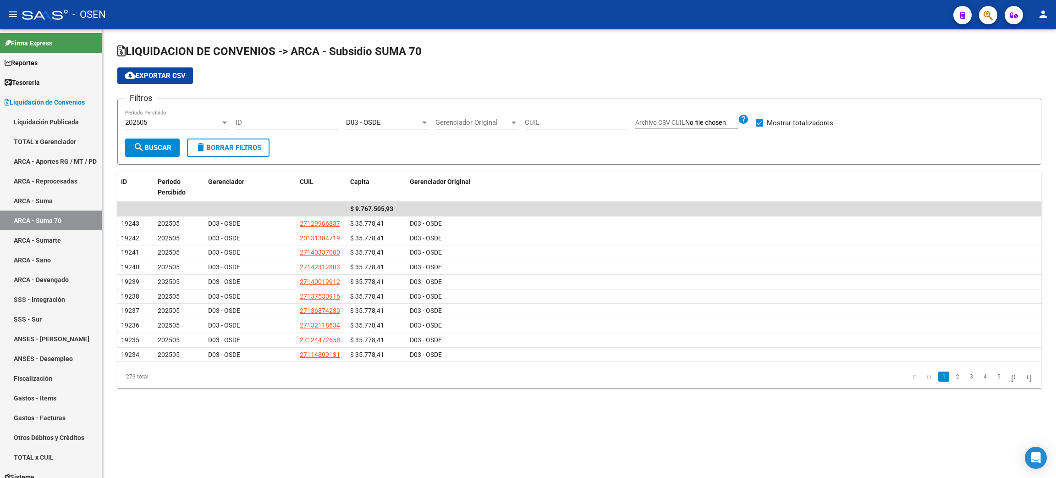
click at [169, 120] on div "202505" at bounding box center [172, 122] width 95 height 8
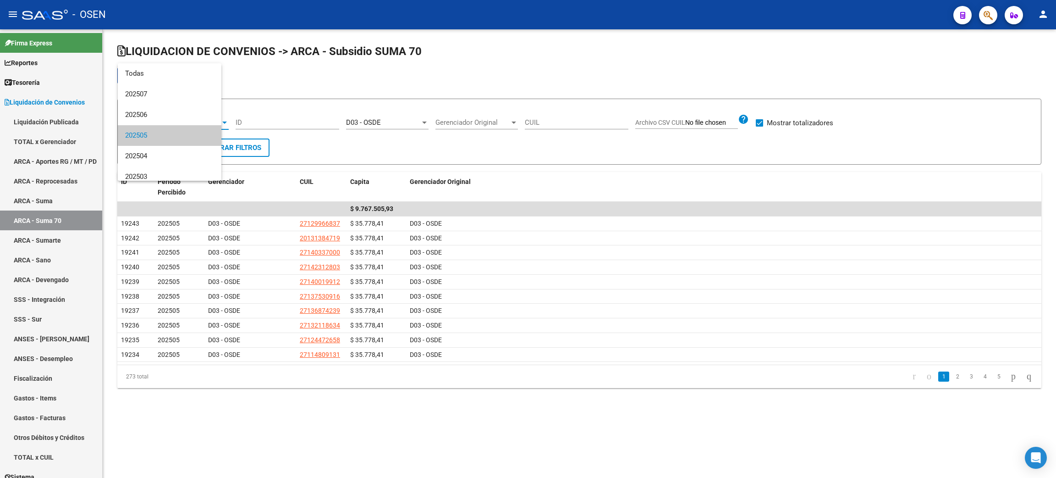
scroll to position [13, 0]
click at [159, 143] on span "202504" at bounding box center [177, 142] width 104 height 21
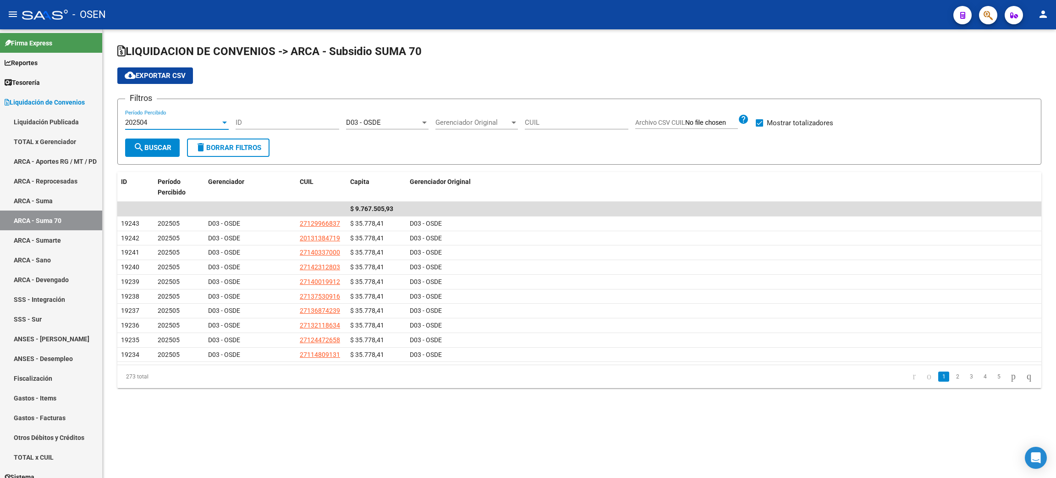
click at [159, 142] on button "search Buscar" at bounding box center [152, 147] width 55 height 18
click at [170, 114] on div "202504 Período Percibido" at bounding box center [177, 120] width 104 height 20
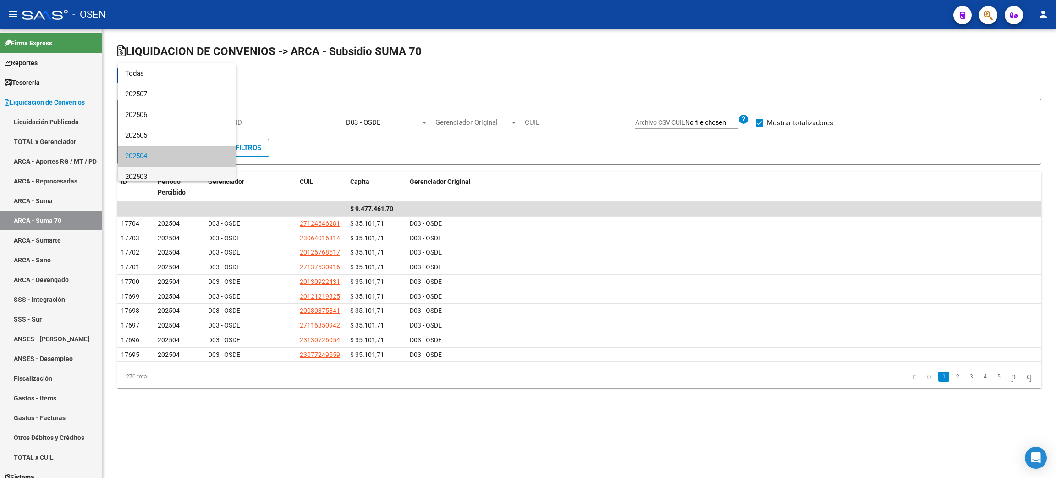
scroll to position [34, 0]
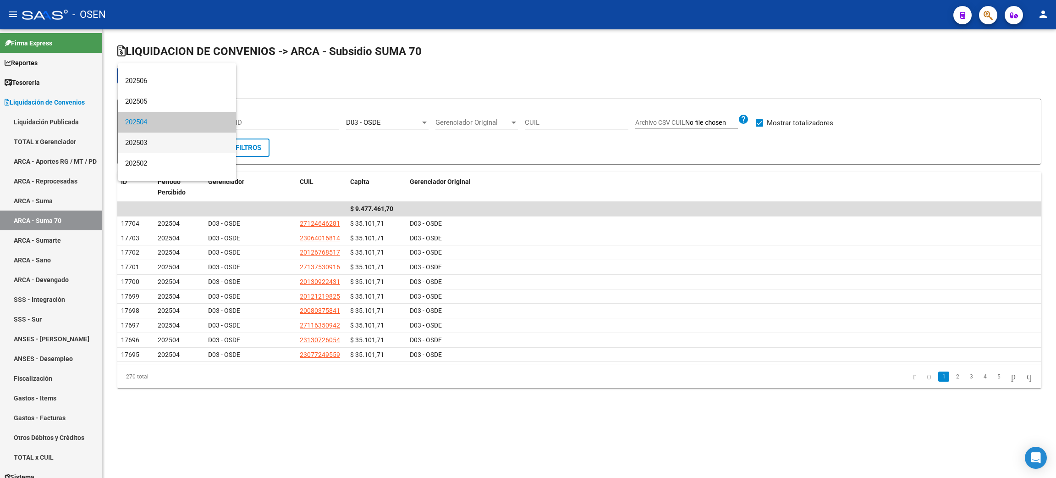
click at [159, 145] on span "202503" at bounding box center [177, 142] width 104 height 21
click at [156, 145] on span "search Buscar" at bounding box center [152, 147] width 38 height 8
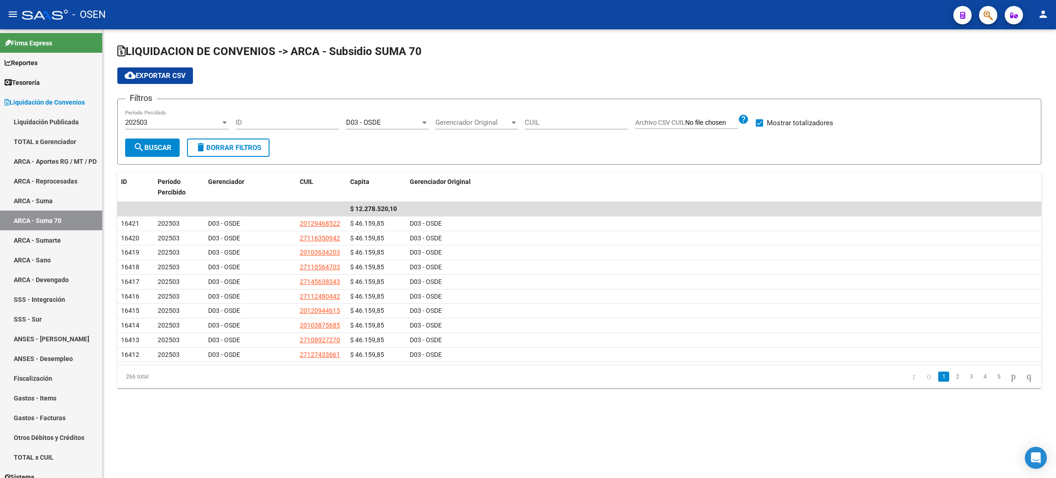
click at [160, 126] on div "202503 Período Percibido" at bounding box center [177, 120] width 104 height 20
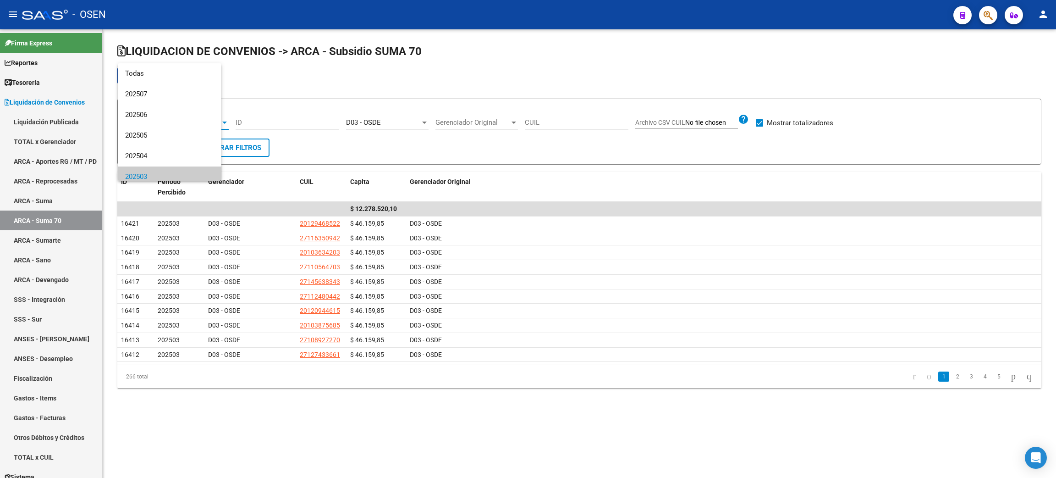
scroll to position [55, 0]
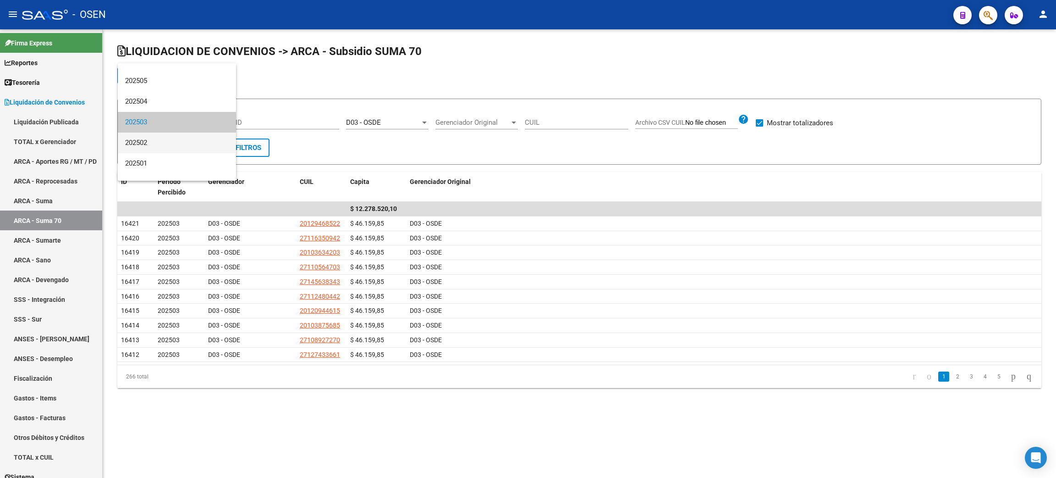
click at [156, 143] on span "202502" at bounding box center [177, 142] width 104 height 21
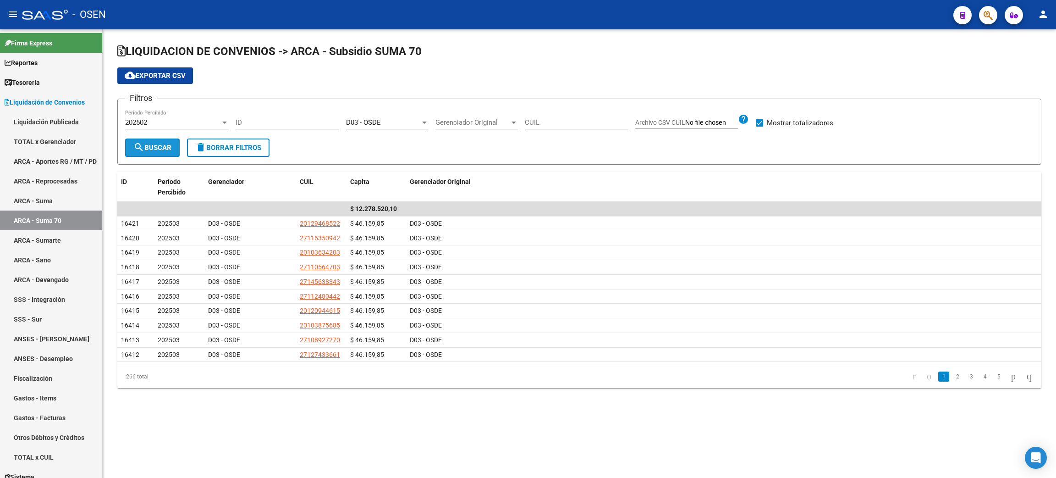
click at [154, 148] on span "search Buscar" at bounding box center [152, 147] width 38 height 8
click at [170, 121] on div "202502" at bounding box center [172, 122] width 95 height 8
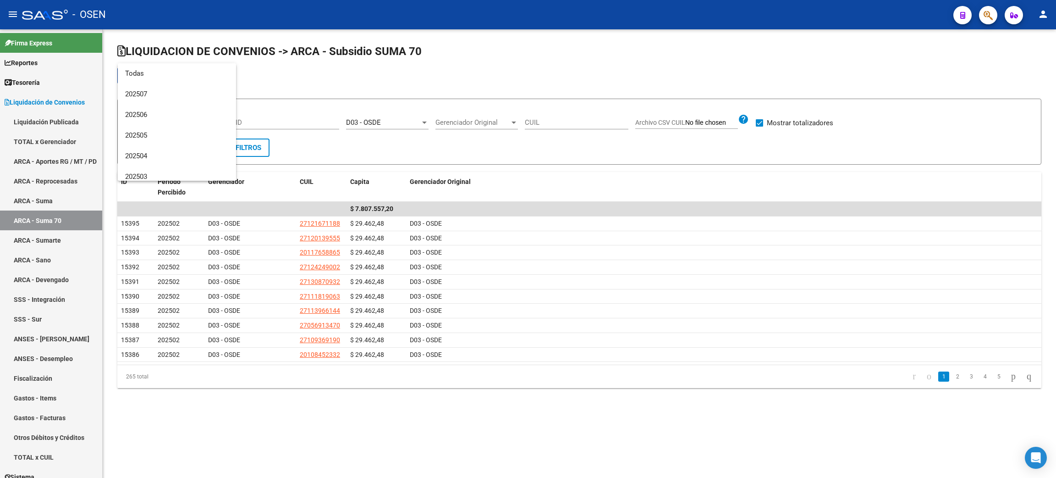
scroll to position [75, 0]
click at [158, 143] on span "202501" at bounding box center [177, 142] width 104 height 21
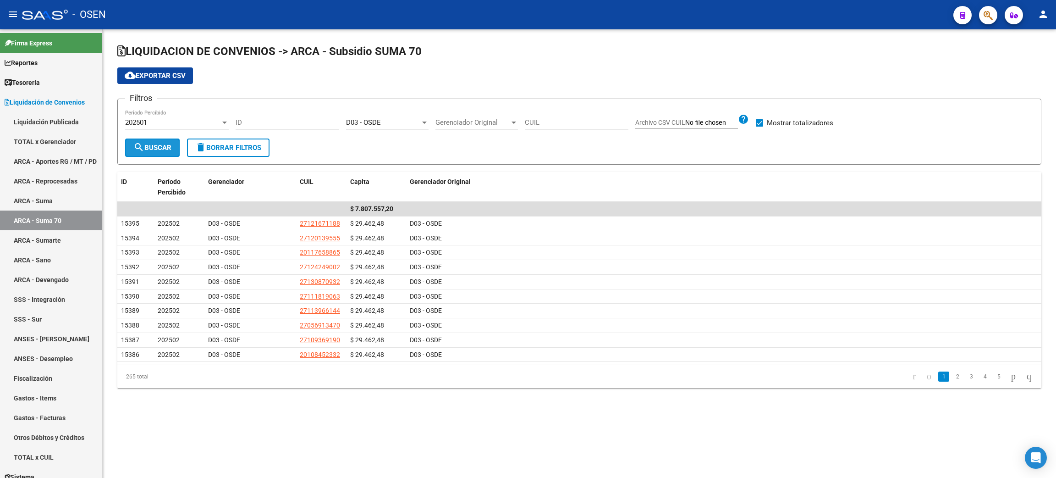
click at [156, 148] on span "search Buscar" at bounding box center [152, 147] width 38 height 8
click at [164, 120] on div "202501" at bounding box center [172, 122] width 95 height 8
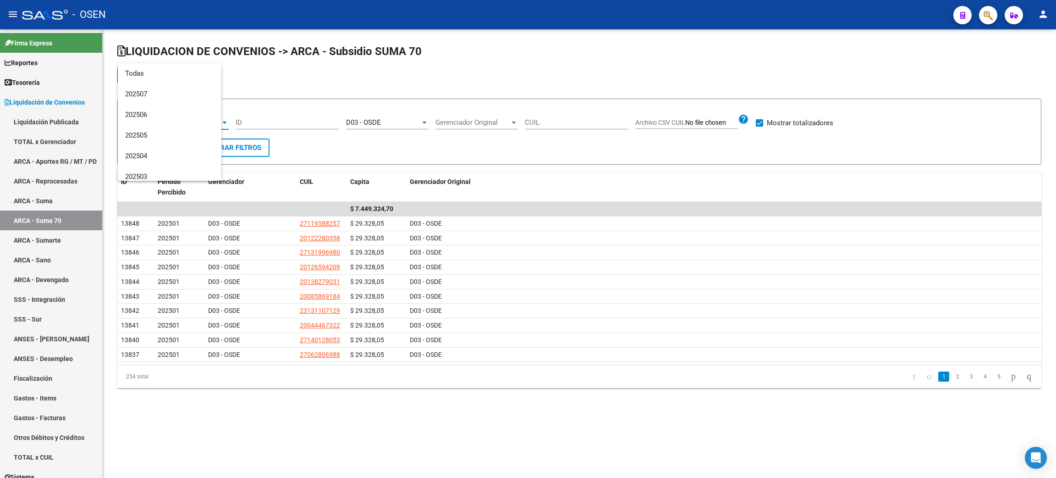
scroll to position [96, 0]
click at [158, 138] on span "202412" at bounding box center [177, 142] width 104 height 21
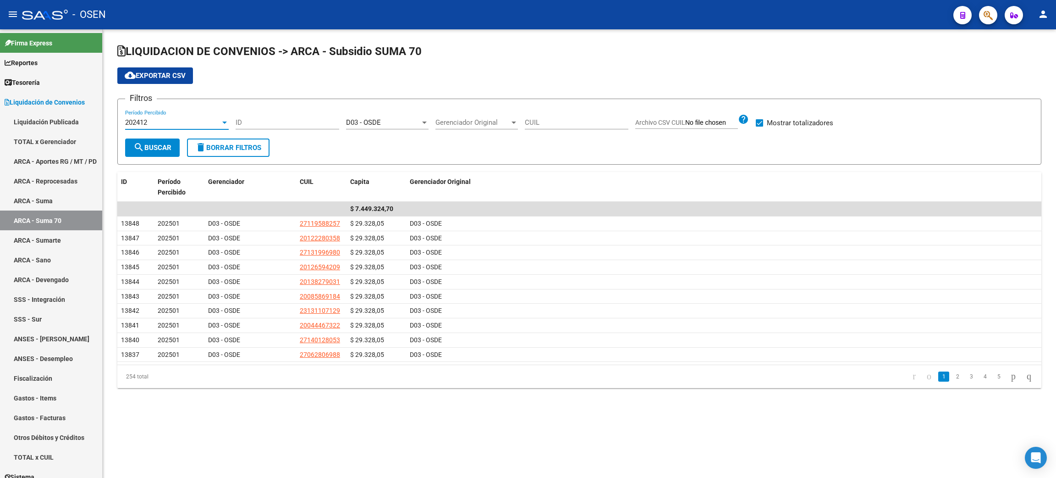
click at [154, 147] on span "search Buscar" at bounding box center [152, 147] width 38 height 8
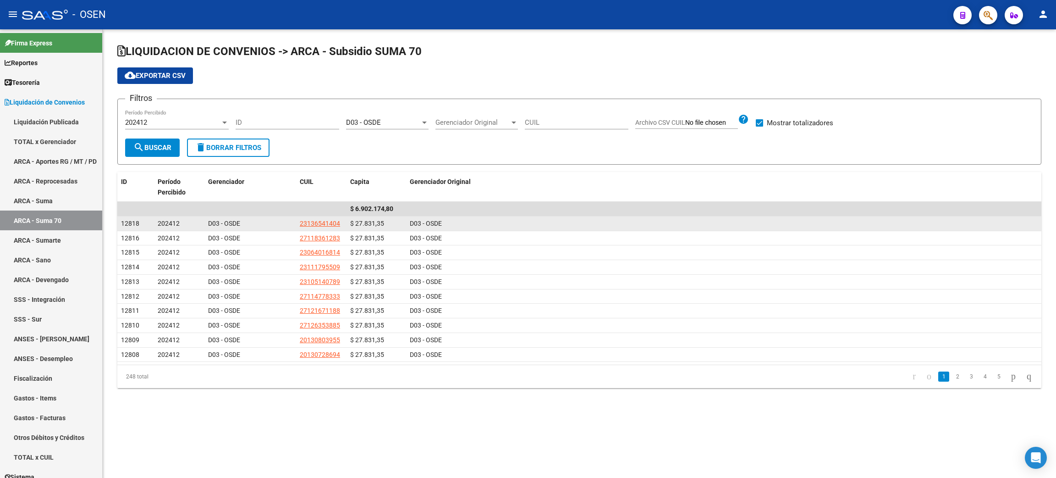
drag, startPoint x: 346, startPoint y: 209, endPoint x: 437, endPoint y: 215, distance: 91.4
click at [437, 215] on datatable-scroller "$ 6.902.174,80 12818 202412 D03 - OSDE 23136541404 $ 27.831,35 D03 - OSDE 12816…" at bounding box center [579, 282] width 924 height 160
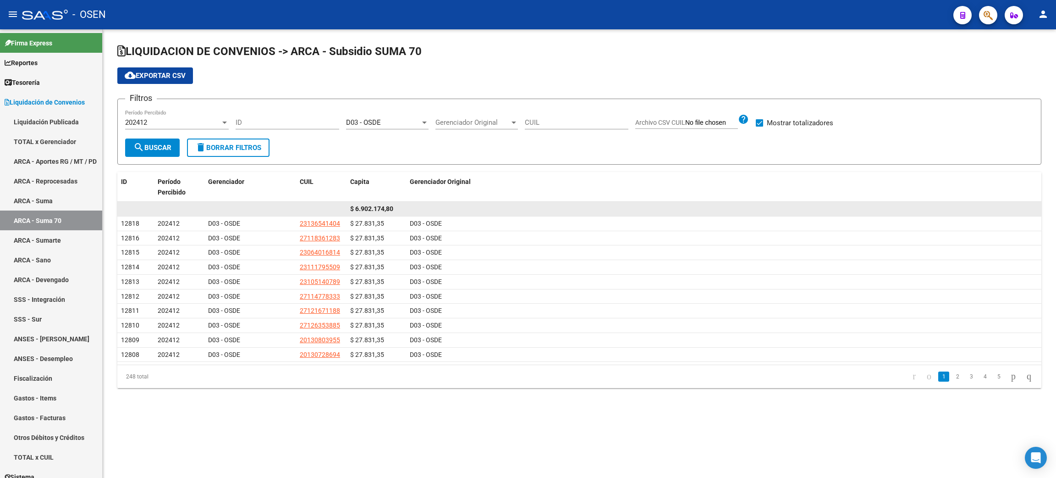
drag, startPoint x: 402, startPoint y: 206, endPoint x: 307, endPoint y: 203, distance: 95.4
click at [307, 203] on div "$ 6.902.174,80" at bounding box center [579, 209] width 924 height 15
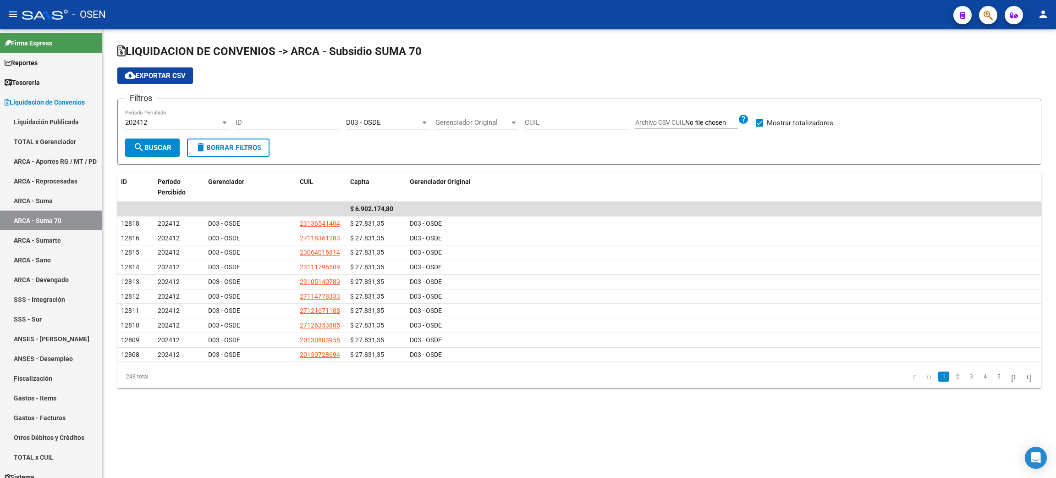
click at [334, 371] on datatable-pager "1 2 3 4 5" at bounding box center [671, 377] width 732 height 16
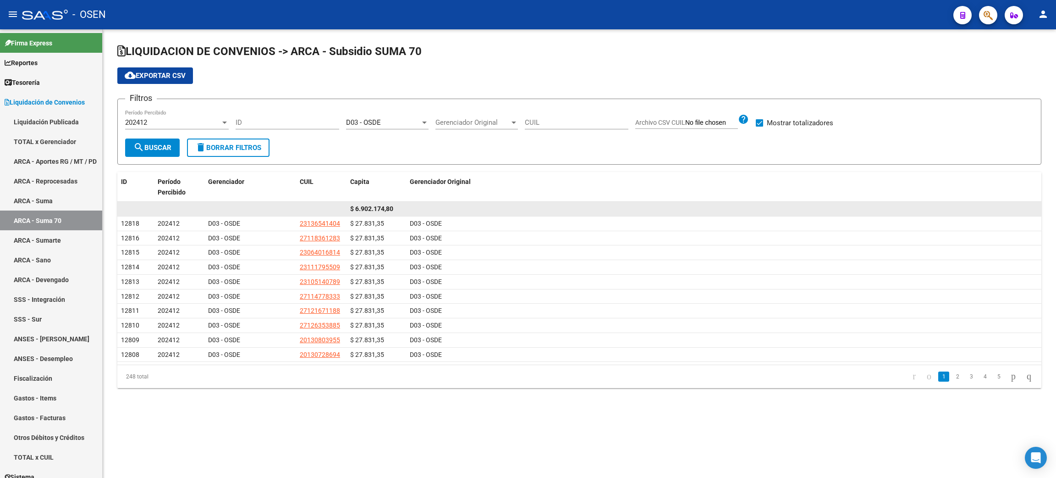
drag, startPoint x: 345, startPoint y: 203, endPoint x: 398, endPoint y: 206, distance: 53.3
click at [406, 203] on div "$ 6.902.174,80" at bounding box center [579, 209] width 924 height 15
drag, startPoint x: 394, startPoint y: 208, endPoint x: 310, endPoint y: 202, distance: 84.1
click at [310, 202] on div "$ 6.902.174,80" at bounding box center [579, 209] width 924 height 15
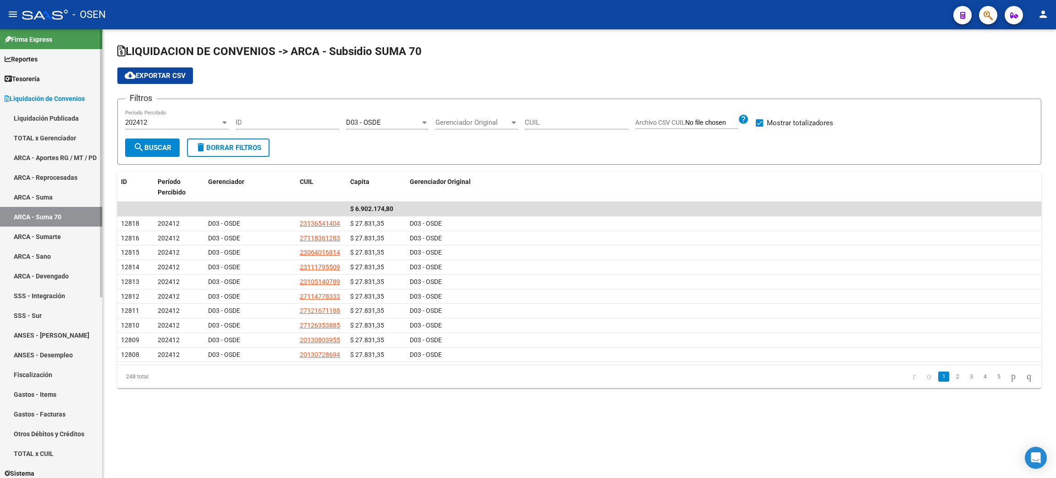
scroll to position [0, 0]
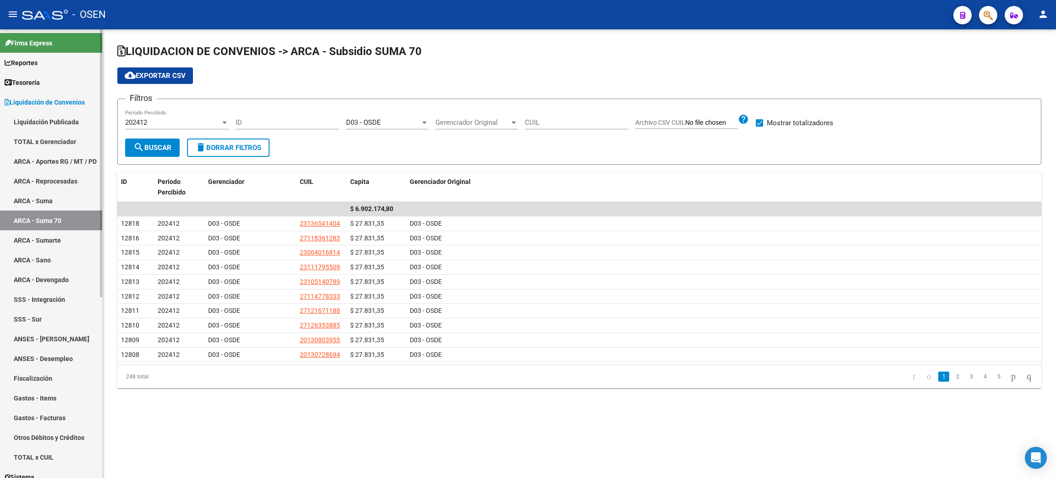
click at [104, 50] on mat-sidenav-container "Firma Express Reportes Tablero de Control Ingresos Percibidos Análisis de todos…" at bounding box center [528, 253] width 1056 height 448
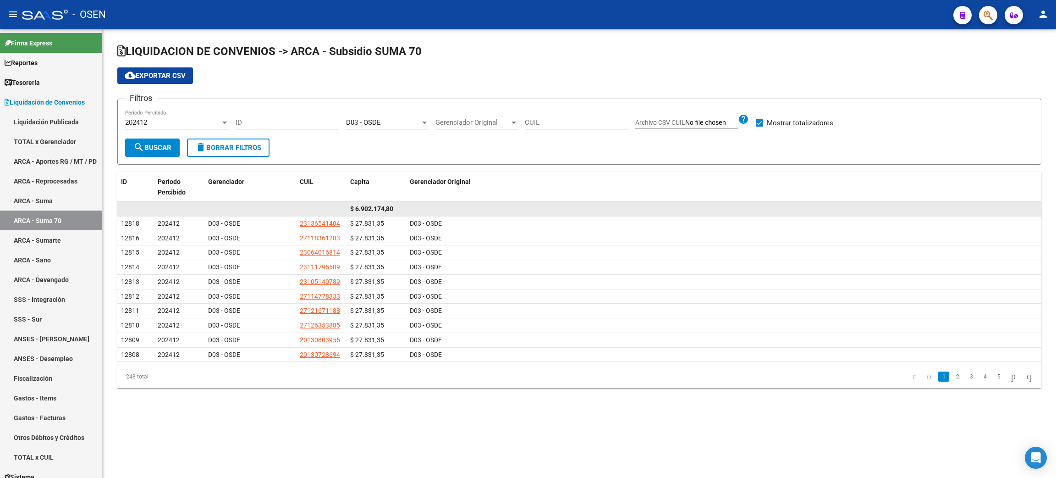
click at [394, 205] on div "$ 6.902.174,80" at bounding box center [376, 209] width 52 height 11
drag, startPoint x: 350, startPoint y: 208, endPoint x: 422, endPoint y: 208, distance: 72.4
click at [422, 208] on div "$ 6.902.174,80" at bounding box center [579, 209] width 924 height 15
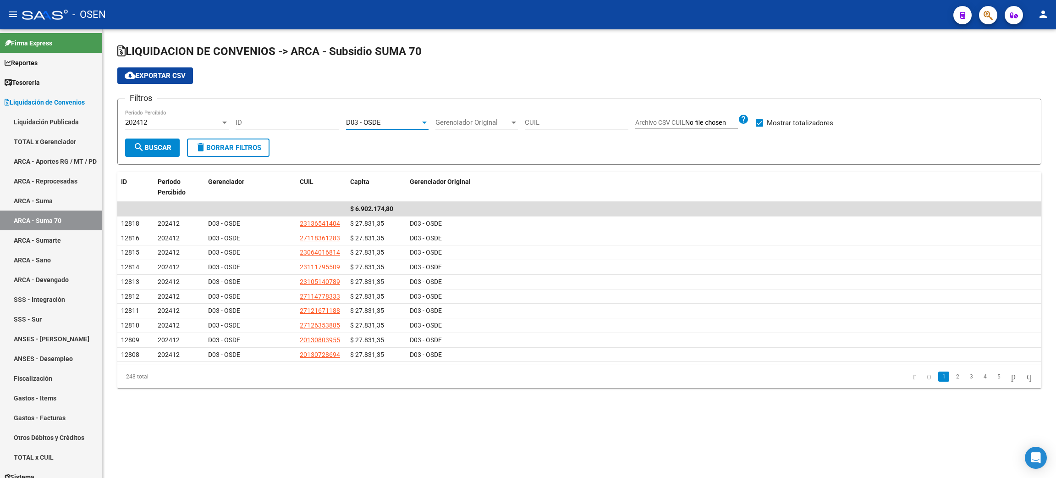
click at [378, 125] on span "D03 - OSDE" at bounding box center [363, 122] width 35 height 8
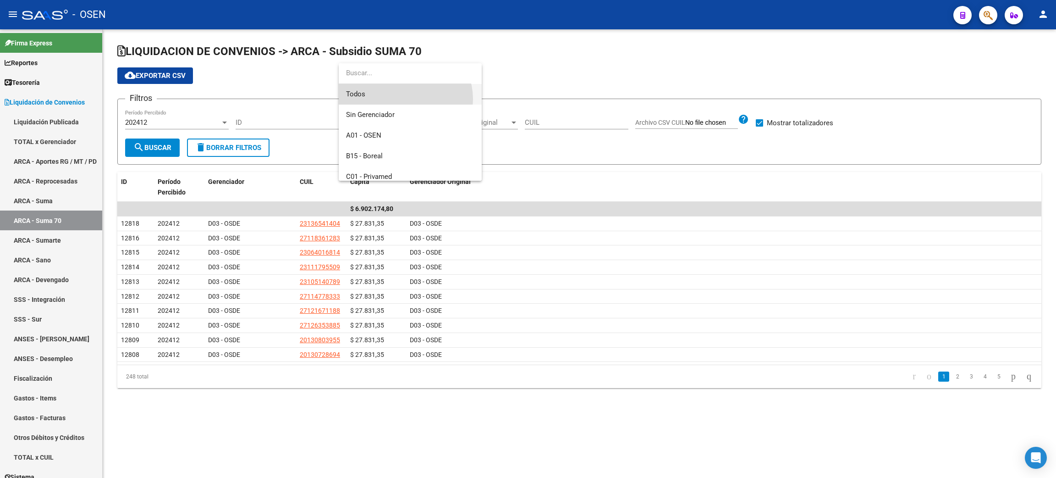
click at [404, 99] on span "Todos" at bounding box center [410, 94] width 128 height 21
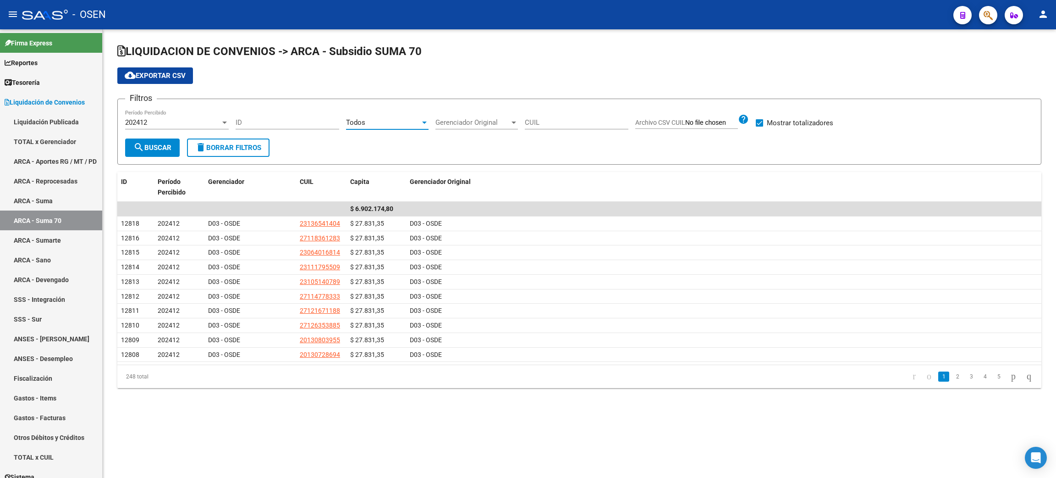
click at [160, 122] on div "202412" at bounding box center [172, 122] width 95 height 8
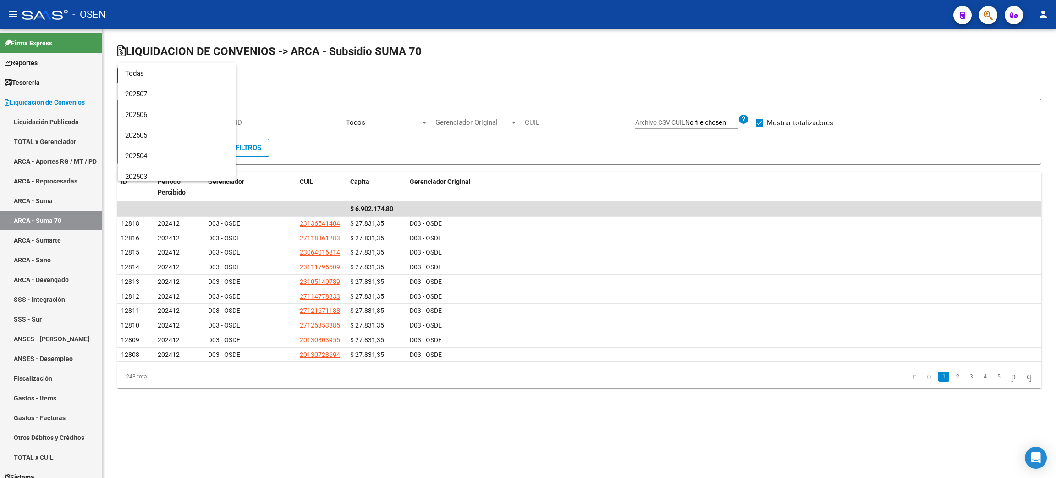
drag, startPoint x: 246, startPoint y: 401, endPoint x: 306, endPoint y: 418, distance: 62.8
click at [246, 400] on div at bounding box center [528, 239] width 1056 height 478
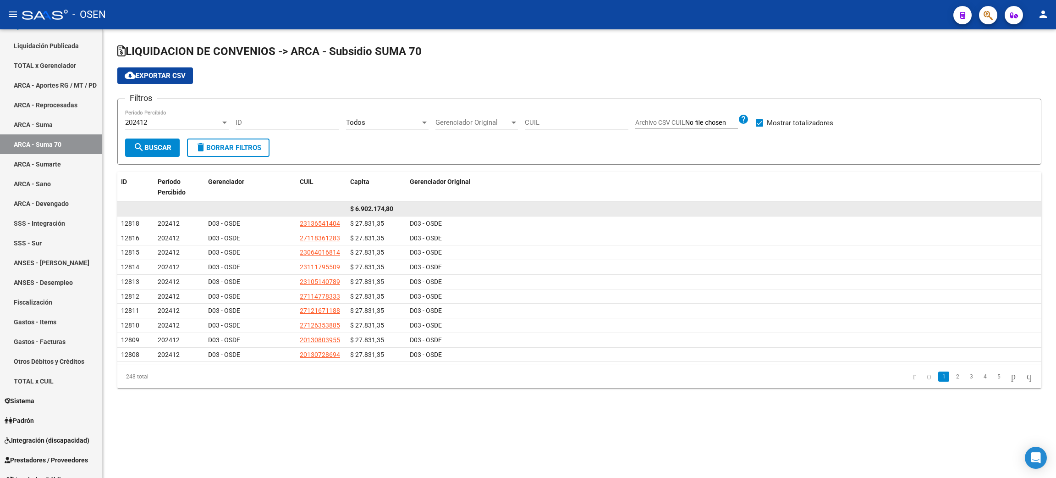
scroll to position [206, 0]
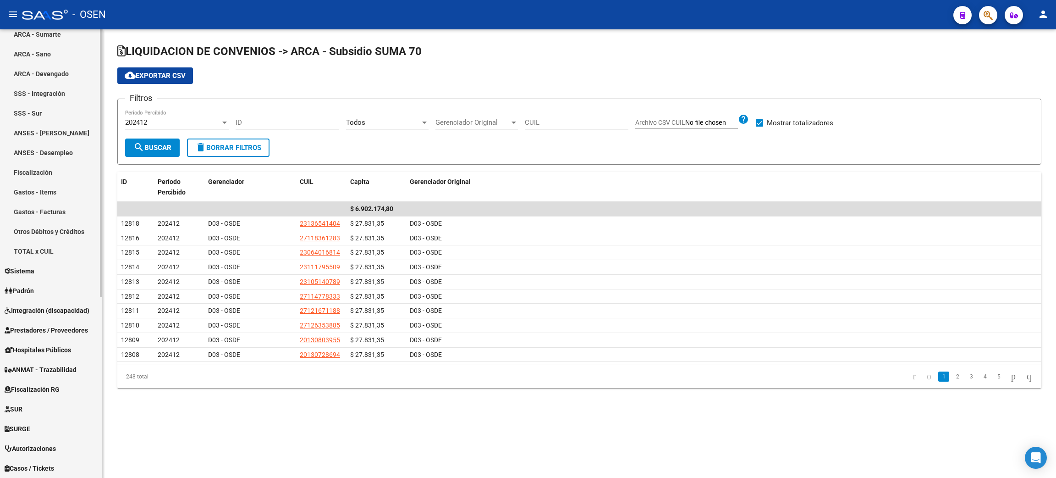
click at [40, 331] on span "Prestadores / Proveedores" at bounding box center [46, 330] width 83 height 10
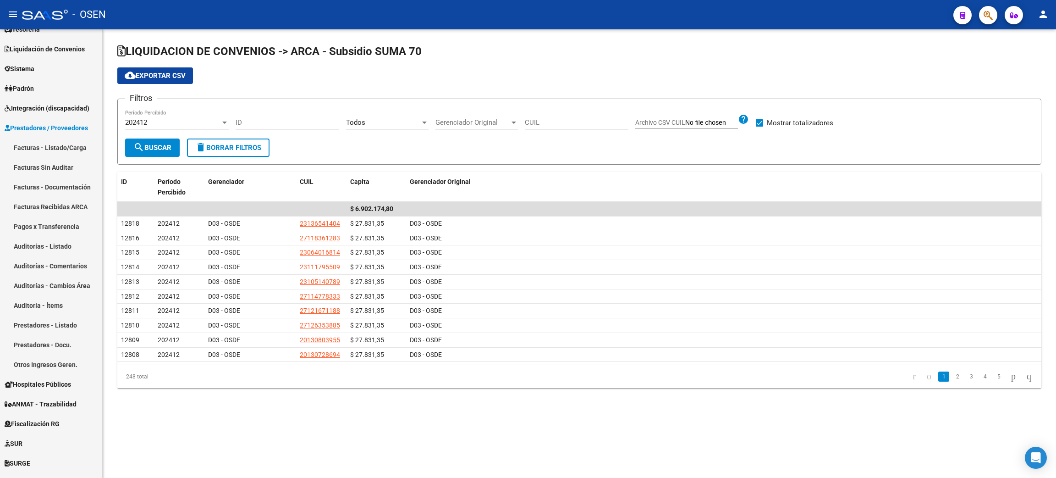
scroll to position [48, 0]
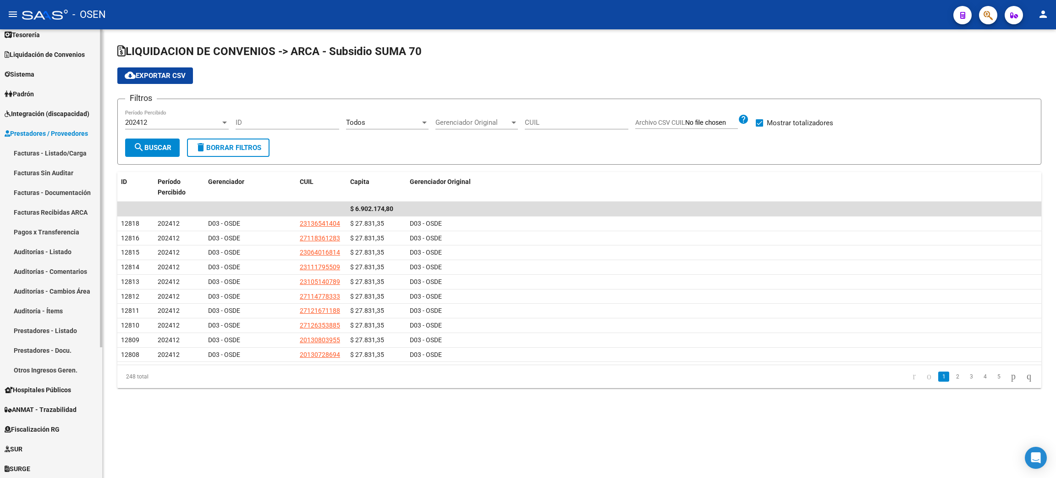
click at [60, 152] on link "Facturas - Listado/Carga" at bounding box center [51, 153] width 102 height 20
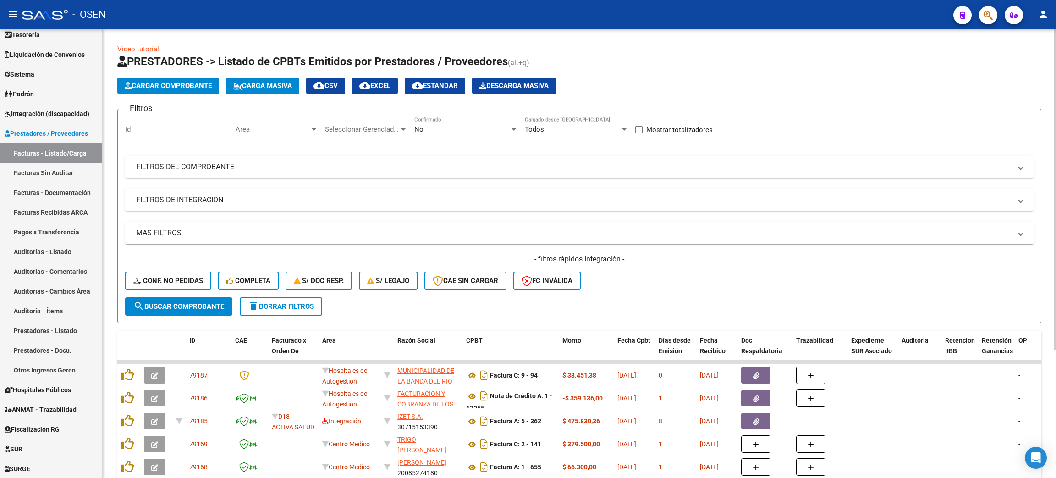
click at [275, 129] on span "Area" at bounding box center [273, 129] width 74 height 8
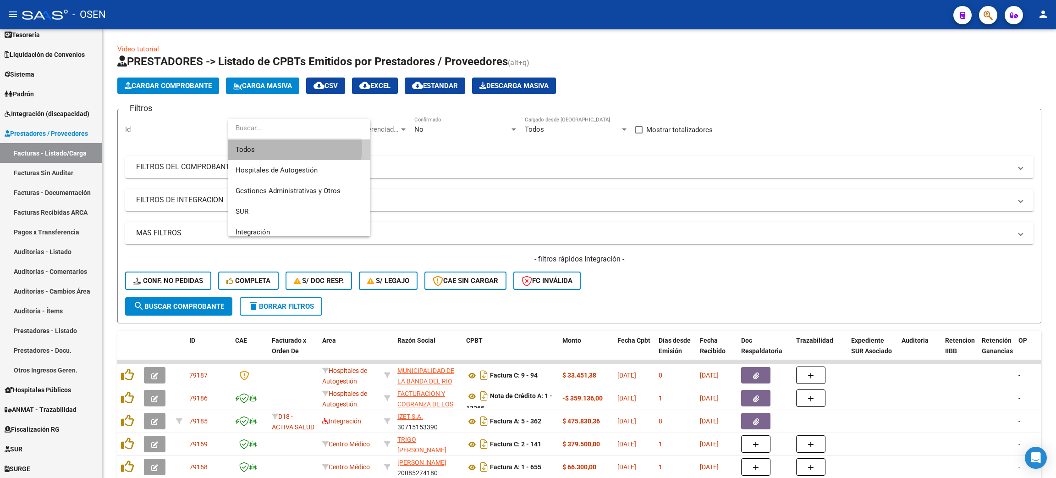
click at [282, 147] on span "Todos" at bounding box center [299, 149] width 127 height 21
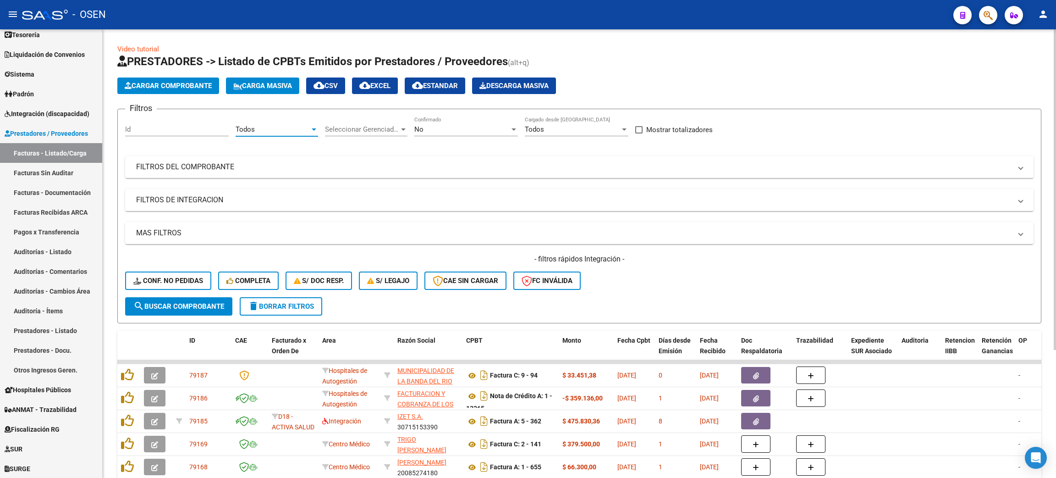
click at [248, 122] on div "Todos Area" at bounding box center [277, 126] width 83 height 20
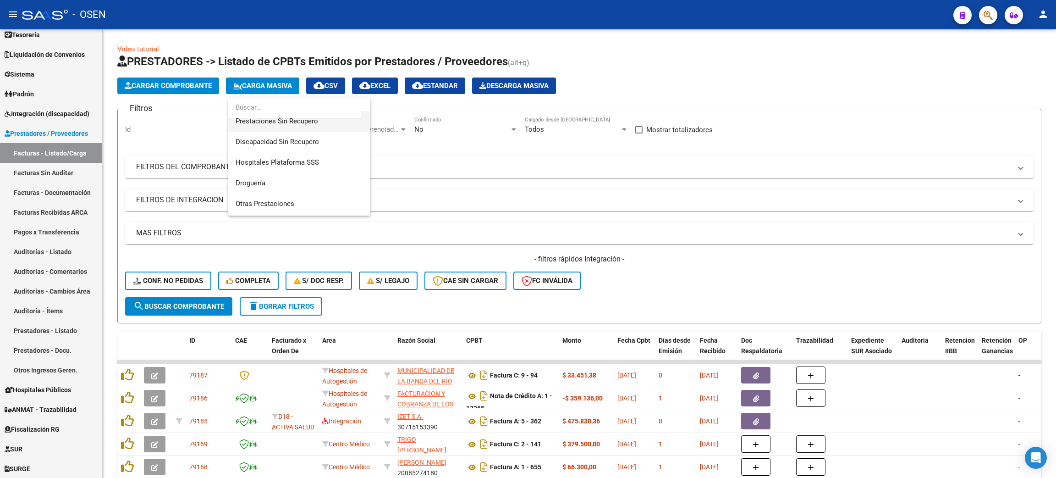
scroll to position [206, 0]
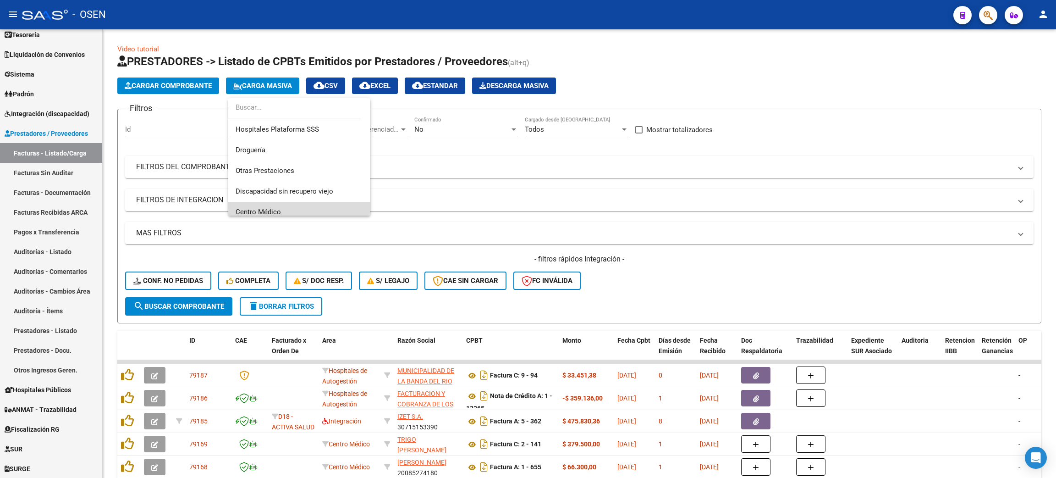
click at [302, 203] on span "Centro Médico" at bounding box center [299, 212] width 127 height 21
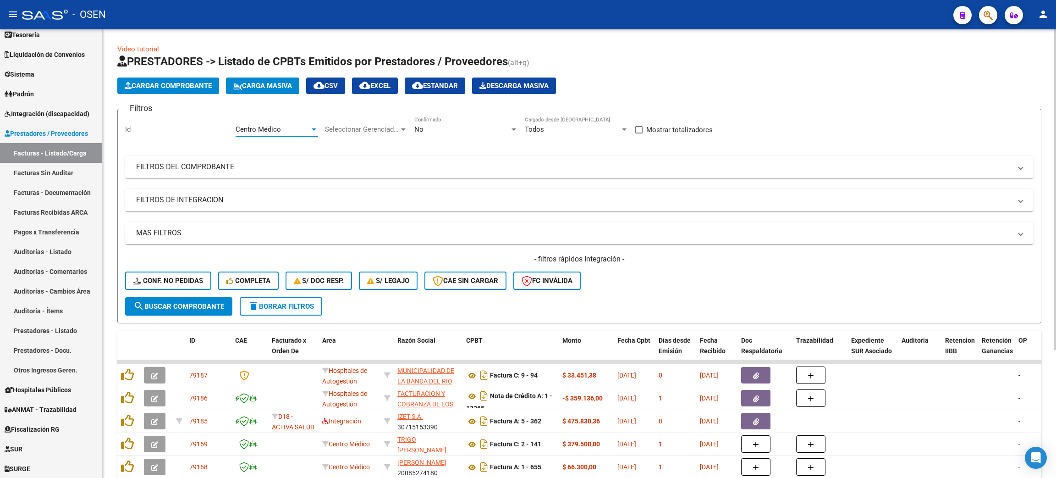
click at [257, 125] on span "Centro Médico" at bounding box center [258, 129] width 45 height 8
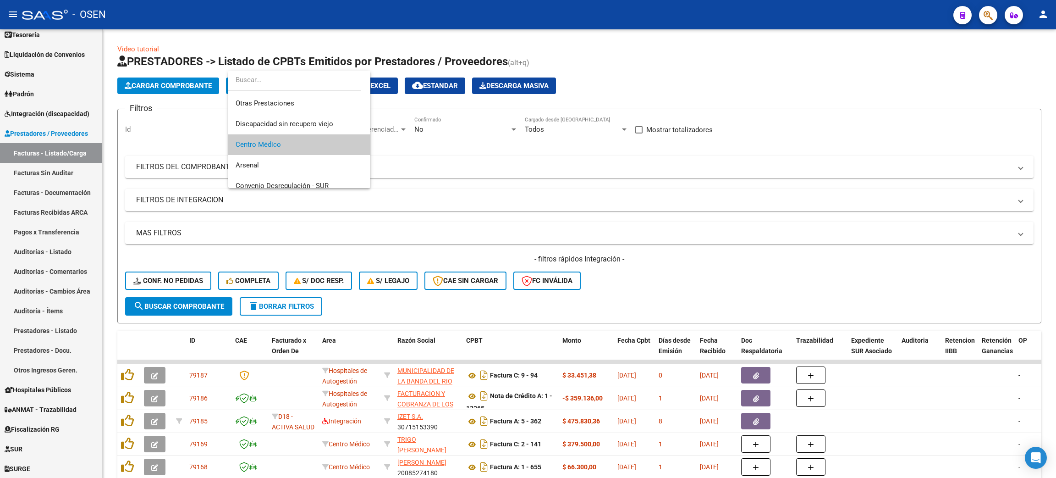
scroll to position [0, 0]
click at [249, 163] on span "SUR" at bounding box center [299, 163] width 127 height 21
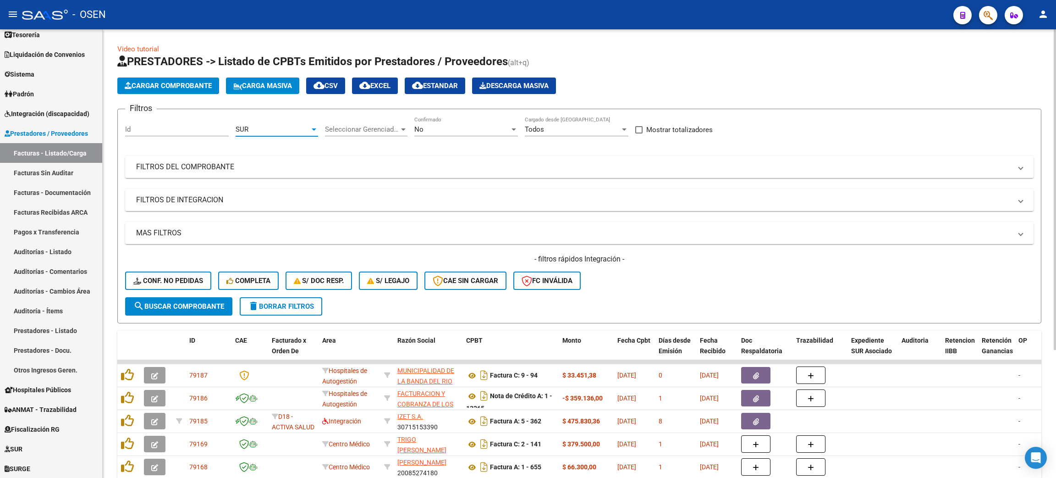
click at [177, 299] on button "search Buscar Comprobante" at bounding box center [178, 306] width 107 height 18
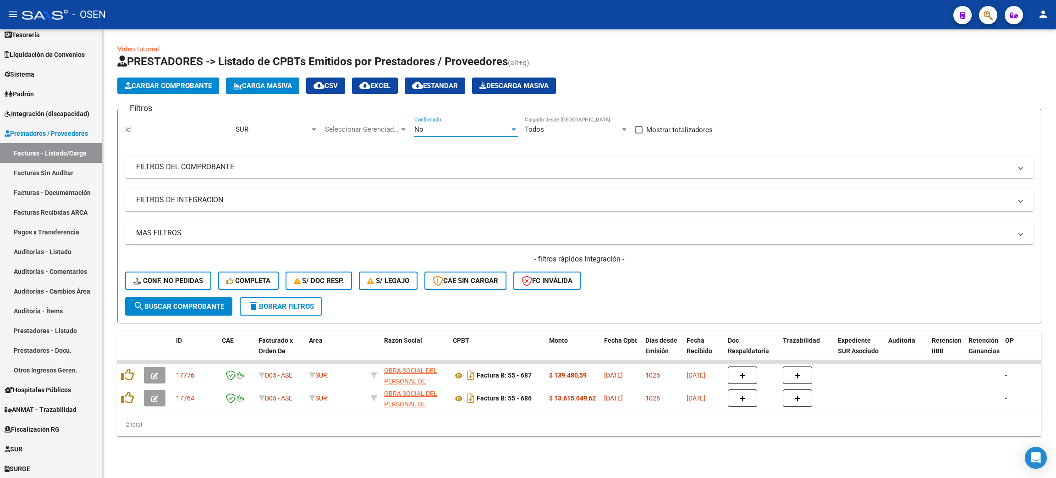
click at [436, 131] on div "No" at bounding box center [461, 129] width 95 height 8
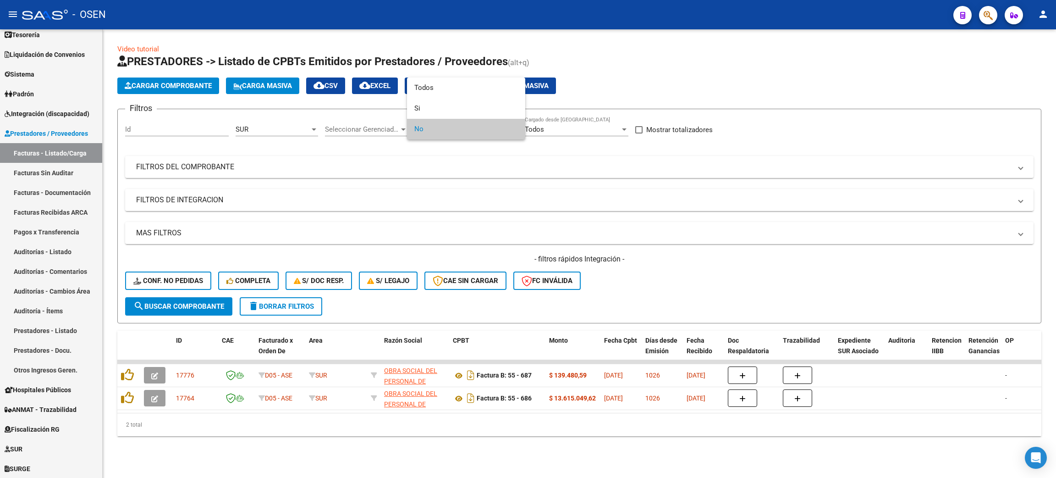
click at [309, 127] on div at bounding box center [528, 239] width 1056 height 478
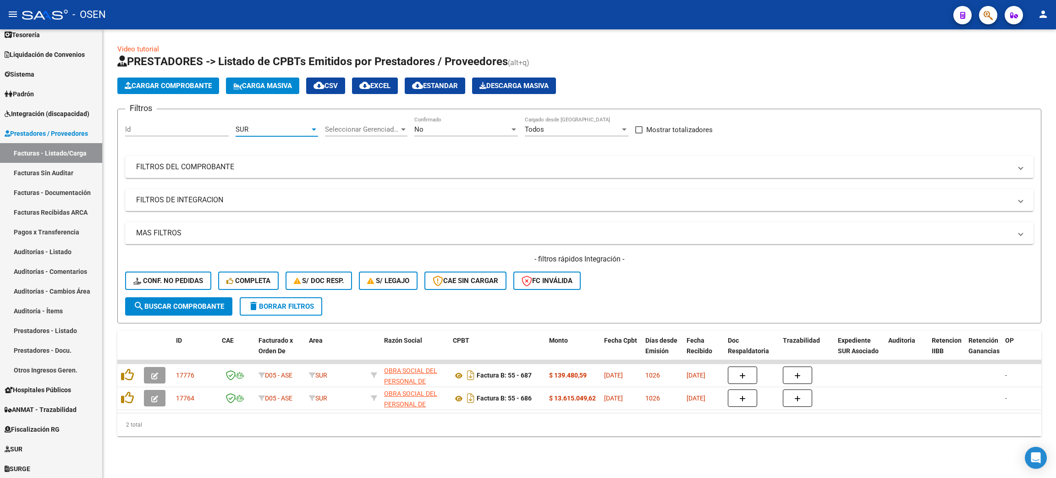
click at [292, 129] on div "SUR" at bounding box center [273, 129] width 74 height 8
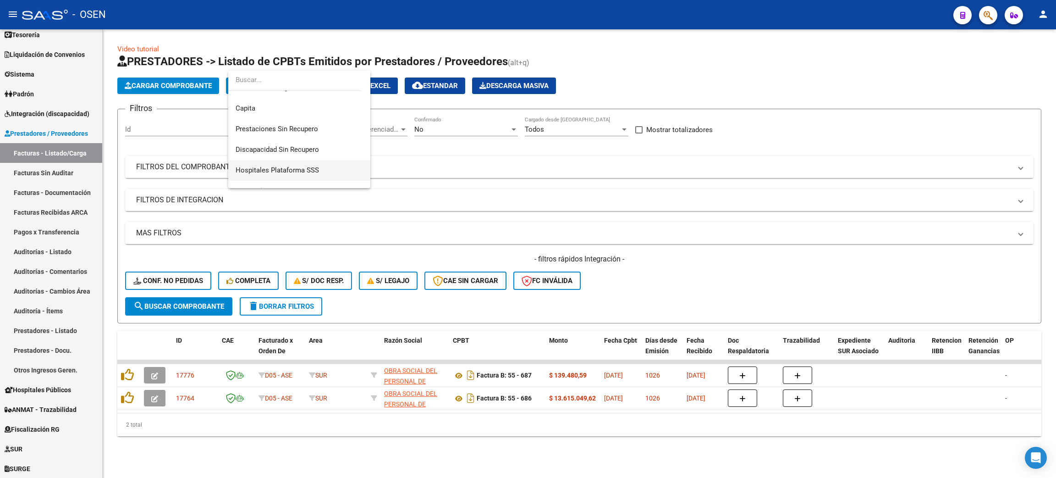
scroll to position [206, 0]
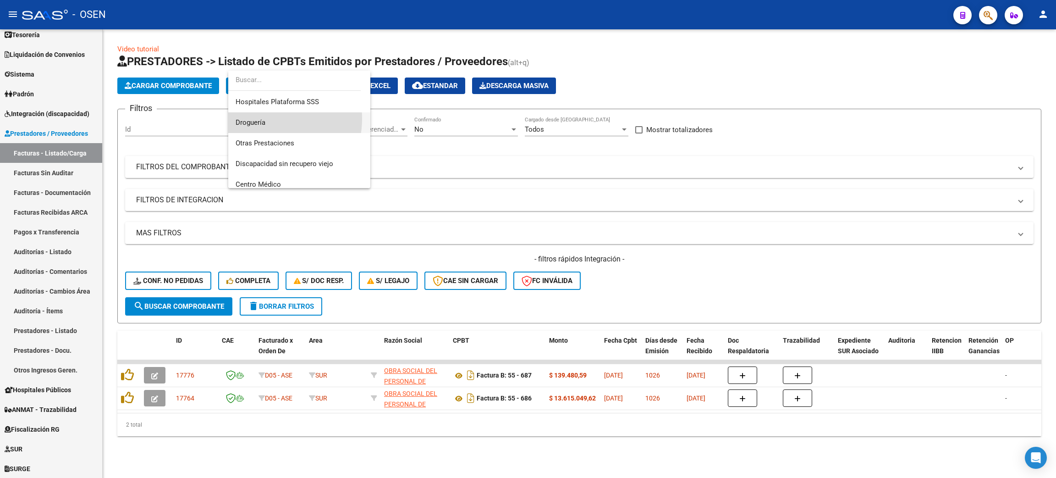
click at [268, 118] on span "Droguería" at bounding box center [299, 122] width 127 height 21
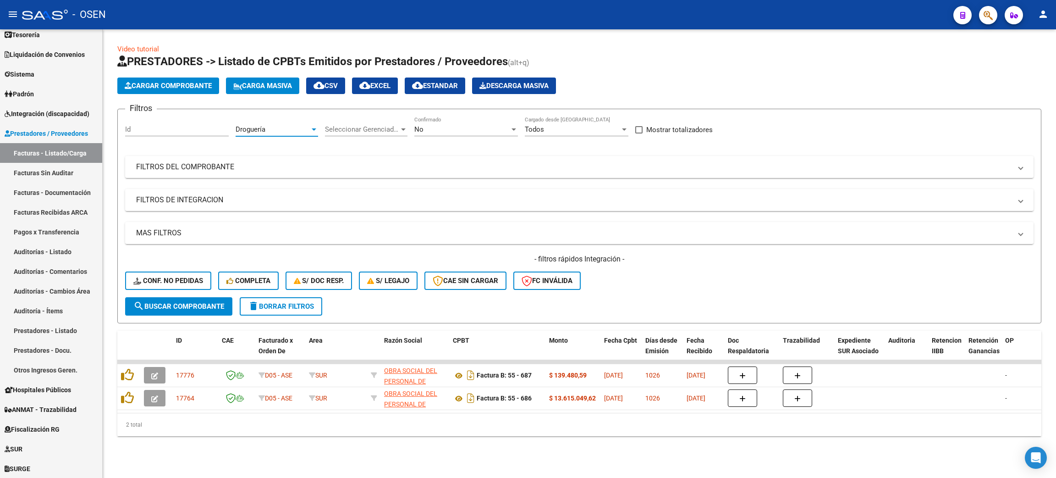
click at [201, 304] on span "search Buscar Comprobante" at bounding box center [178, 306] width 91 height 8
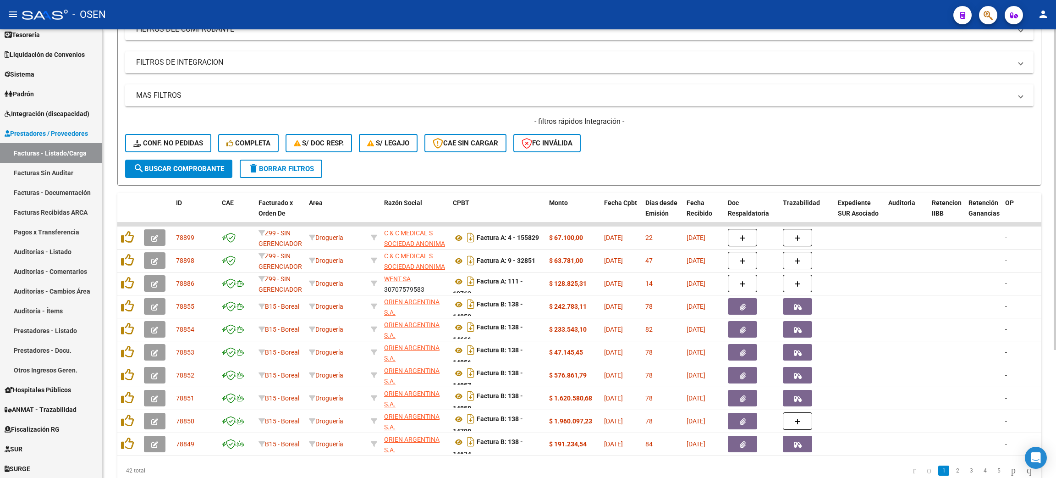
scroll to position [179, 0]
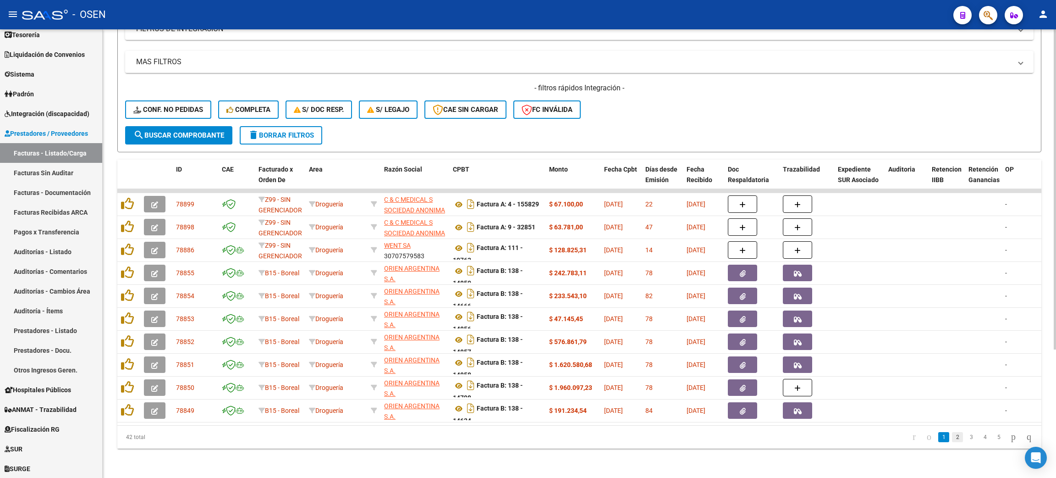
click at [952, 441] on link "2" at bounding box center [957, 437] width 11 height 10
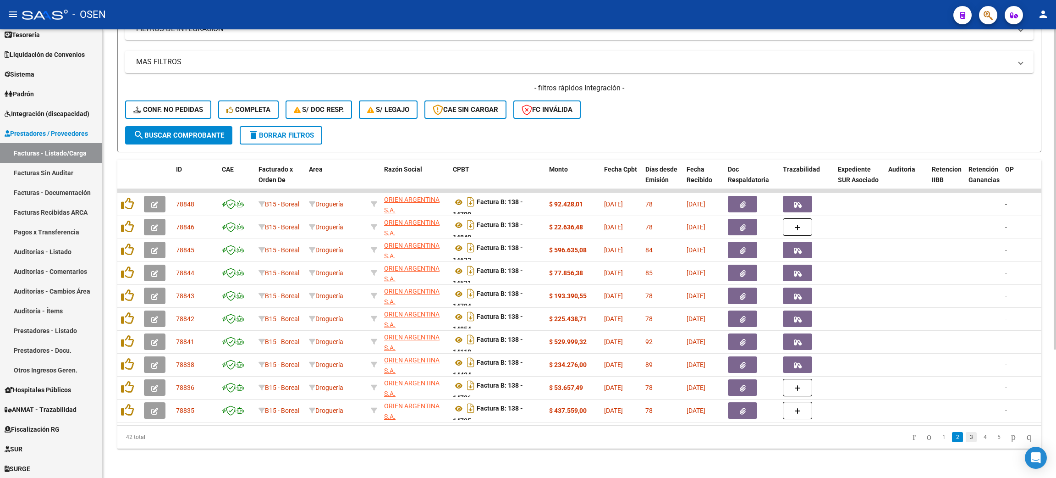
click at [966, 436] on link "3" at bounding box center [971, 437] width 11 height 10
click at [979, 439] on link "4" at bounding box center [984, 437] width 11 height 10
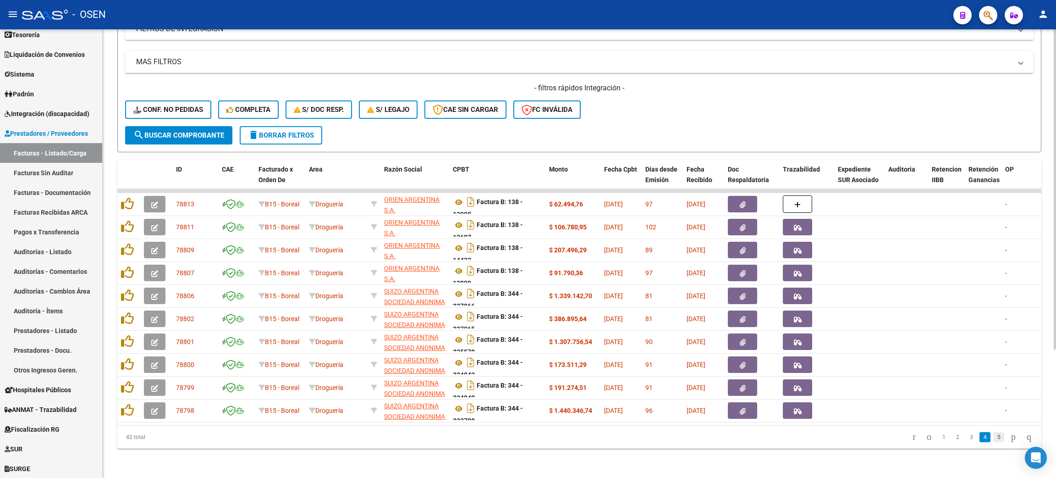
click at [993, 439] on link "5" at bounding box center [998, 437] width 11 height 10
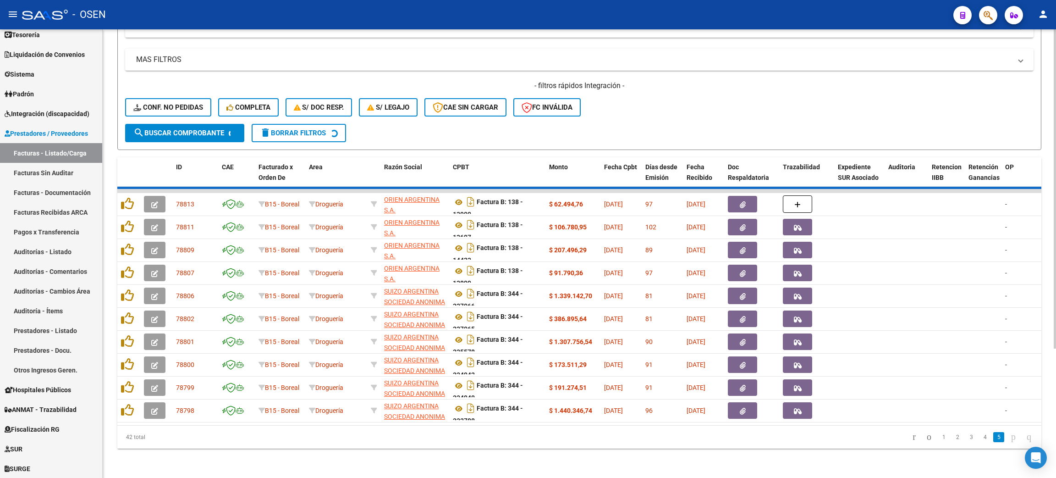
scroll to position [0, 0]
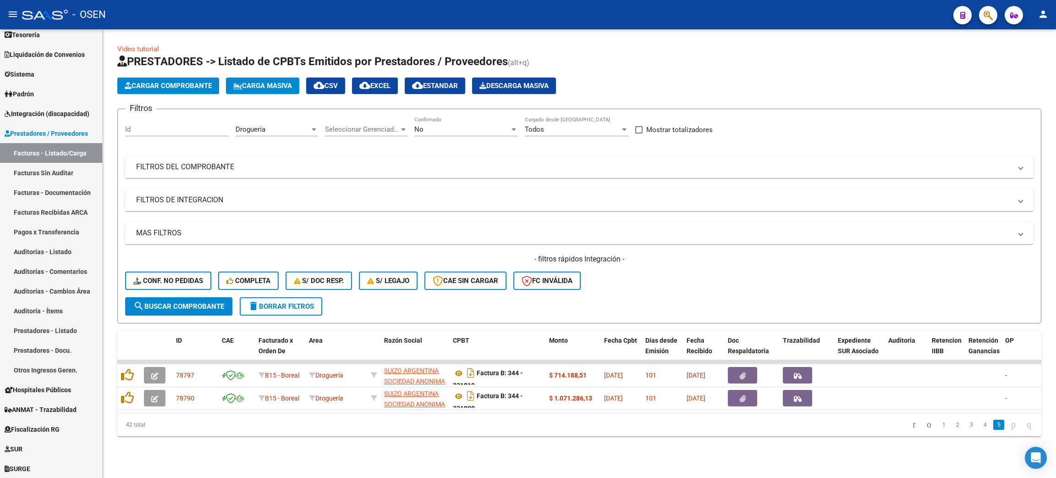
click at [329, 78] on button "cloud_download CSV" at bounding box center [325, 85] width 39 height 17
click at [259, 129] on span "Droguería" at bounding box center [251, 129] width 30 height 8
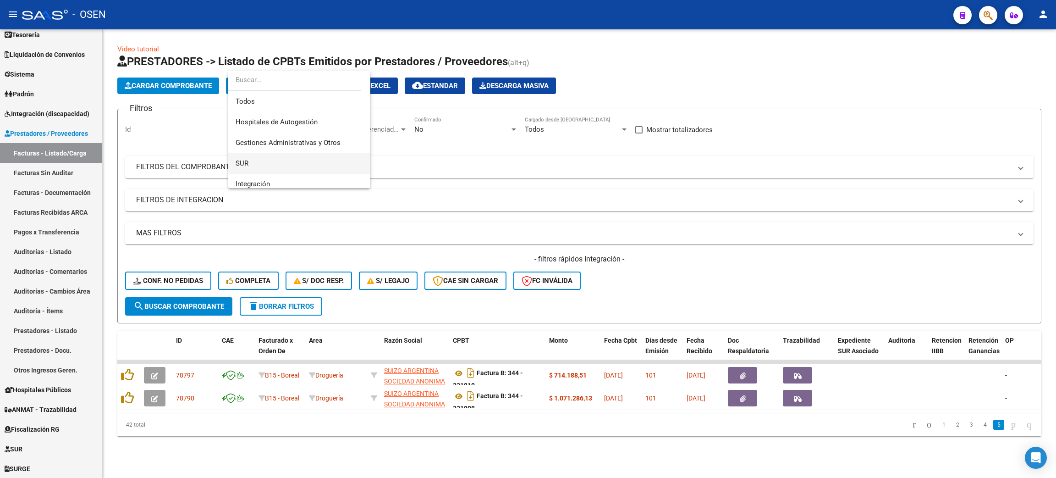
click at [279, 161] on span "SUR" at bounding box center [299, 163] width 127 height 21
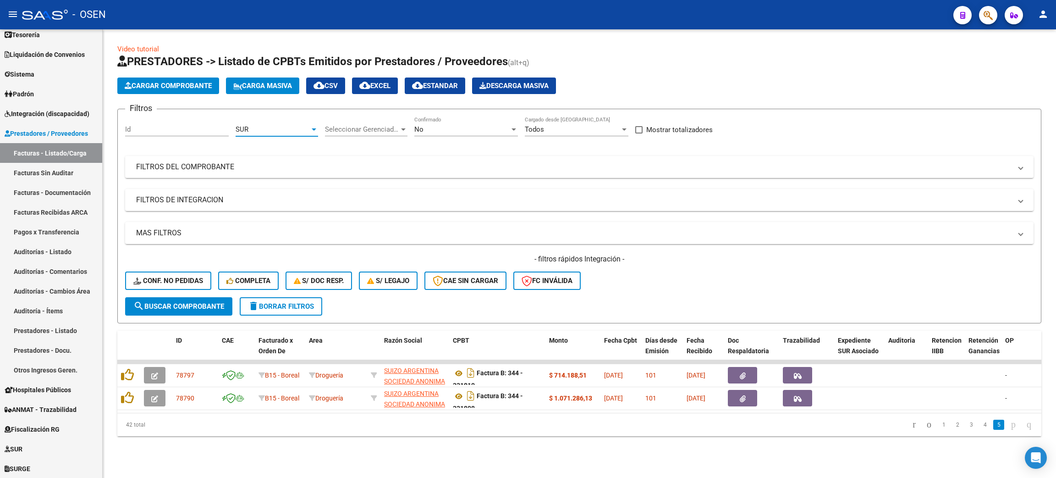
click at [429, 123] on div "No Confirmado" at bounding box center [466, 126] width 104 height 20
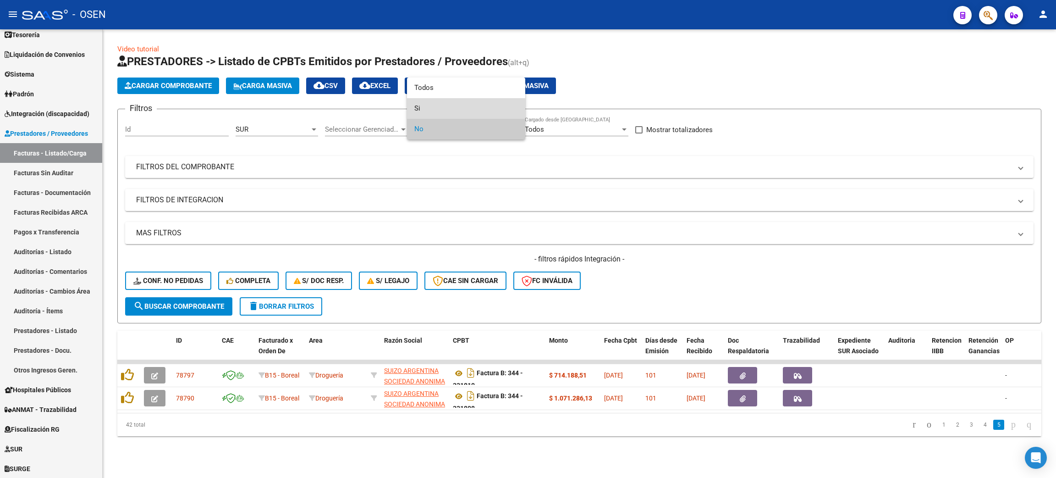
click at [433, 111] on span "Si" at bounding box center [466, 108] width 104 height 21
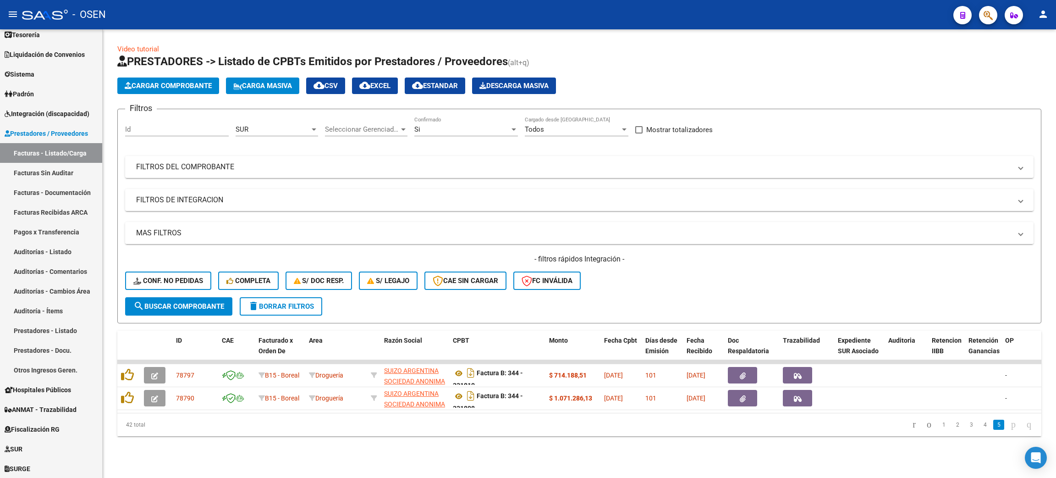
click at [238, 228] on mat-panel-title "MAS FILTROS" at bounding box center [573, 233] width 875 height 10
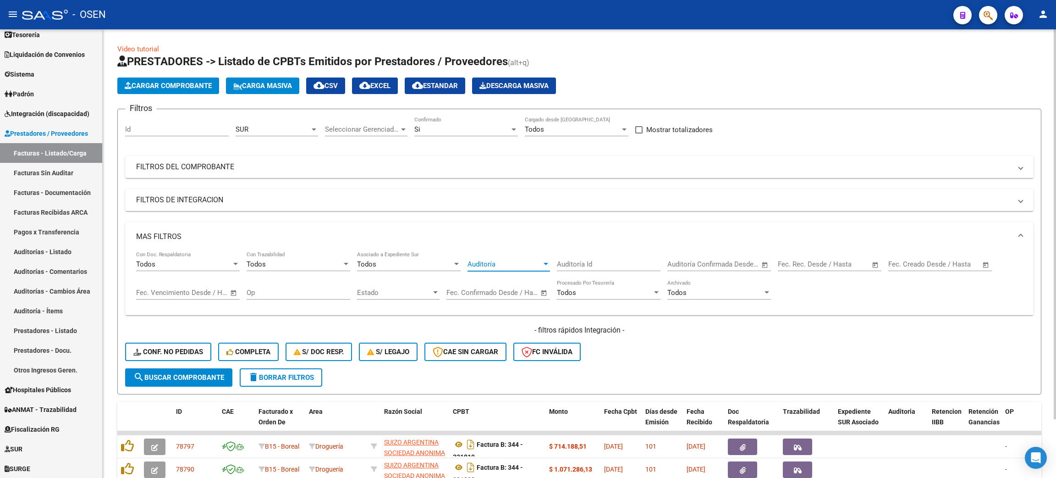
click at [520, 266] on span "Auditoría" at bounding box center [505, 264] width 74 height 8
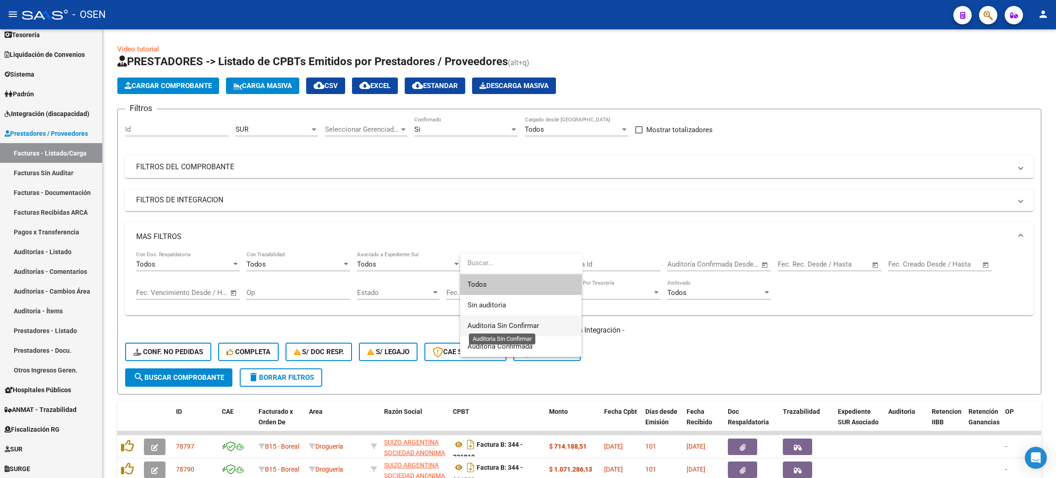
click at [512, 323] on span "Auditoria Sin Confirmar" at bounding box center [504, 325] width 72 height 8
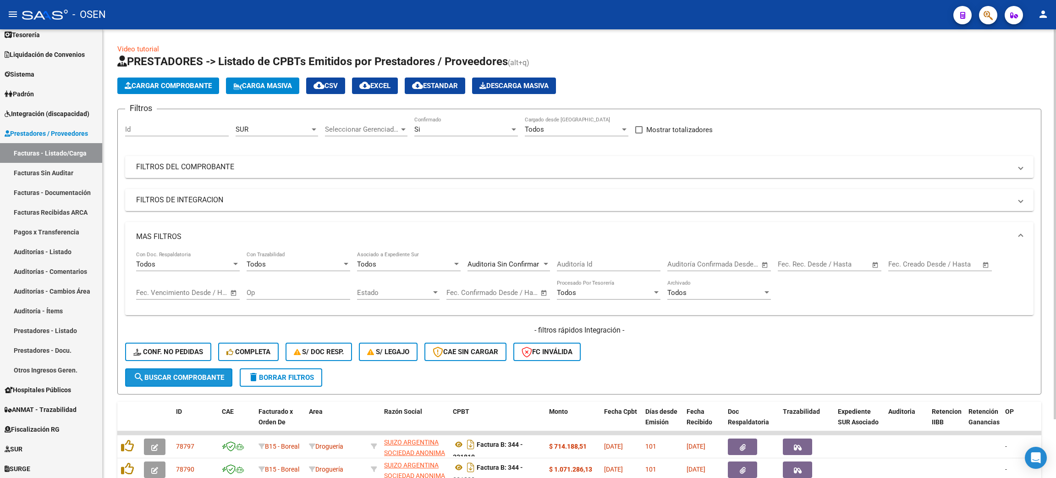
click at [169, 370] on button "search Buscar Comprobante" at bounding box center [178, 377] width 107 height 18
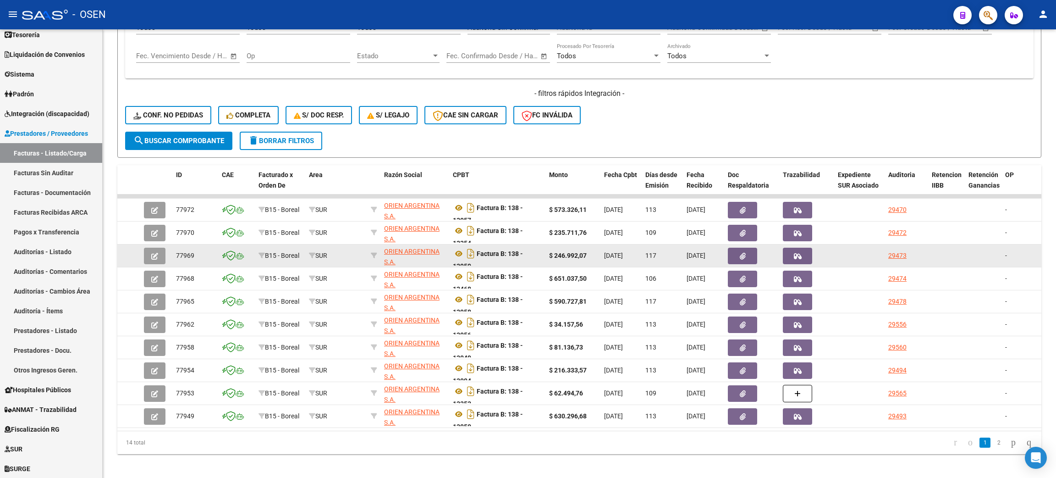
scroll to position [251, 0]
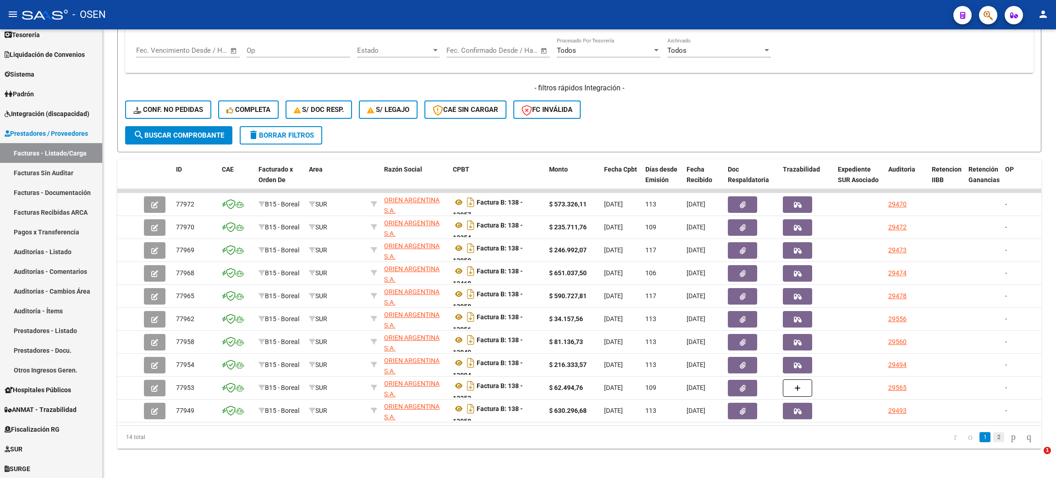
click at [993, 438] on link "2" at bounding box center [998, 437] width 11 height 10
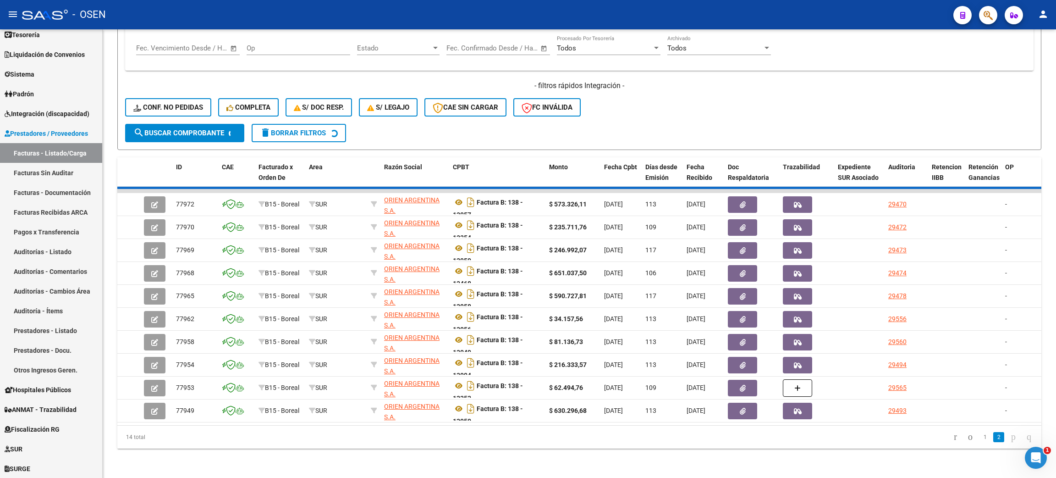
scroll to position [113, 0]
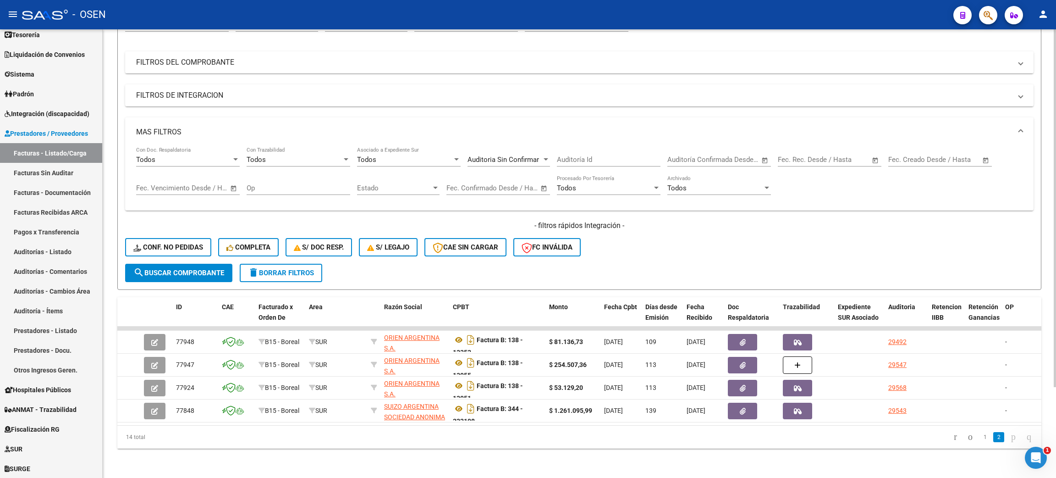
click at [532, 155] on span "Auditoria Sin Confirmar" at bounding box center [504, 159] width 72 height 8
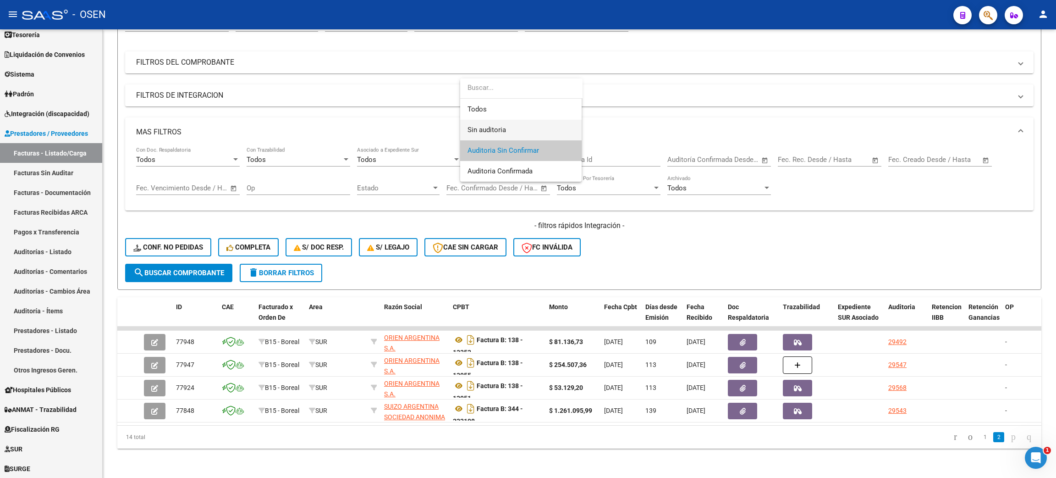
click at [522, 134] on span "Sin auditoria" at bounding box center [521, 130] width 107 height 21
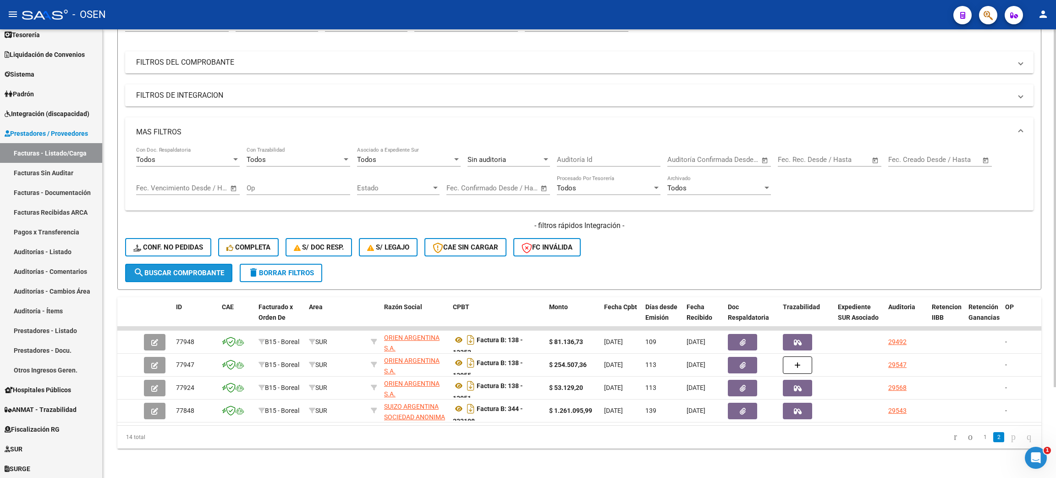
click at [146, 269] on span "search Buscar Comprobante" at bounding box center [178, 273] width 91 height 8
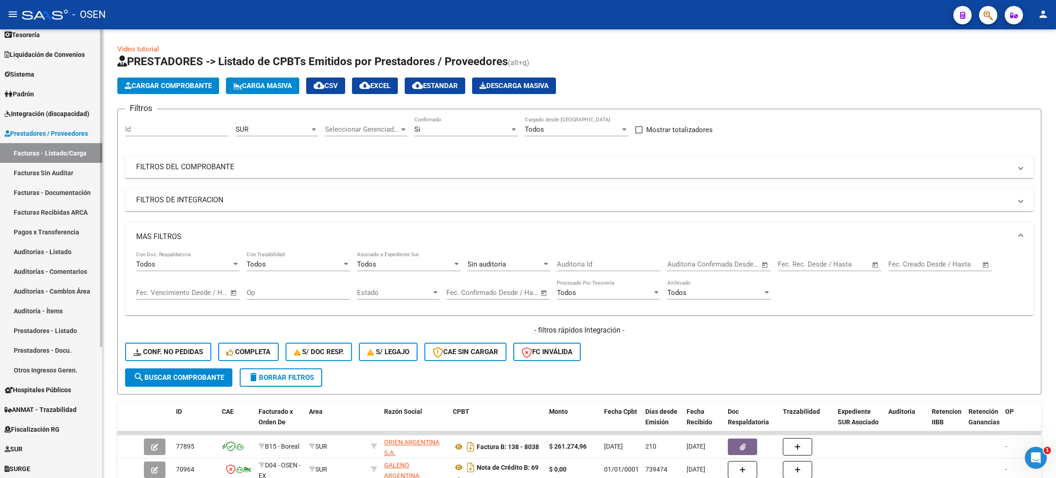
scroll to position [0, 0]
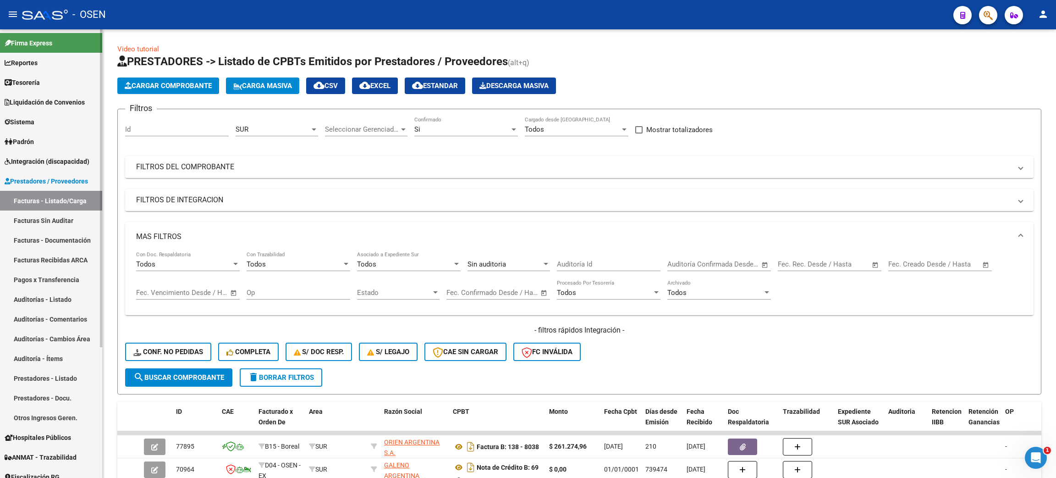
click at [24, 84] on span "Tesorería" at bounding box center [22, 82] width 35 height 10
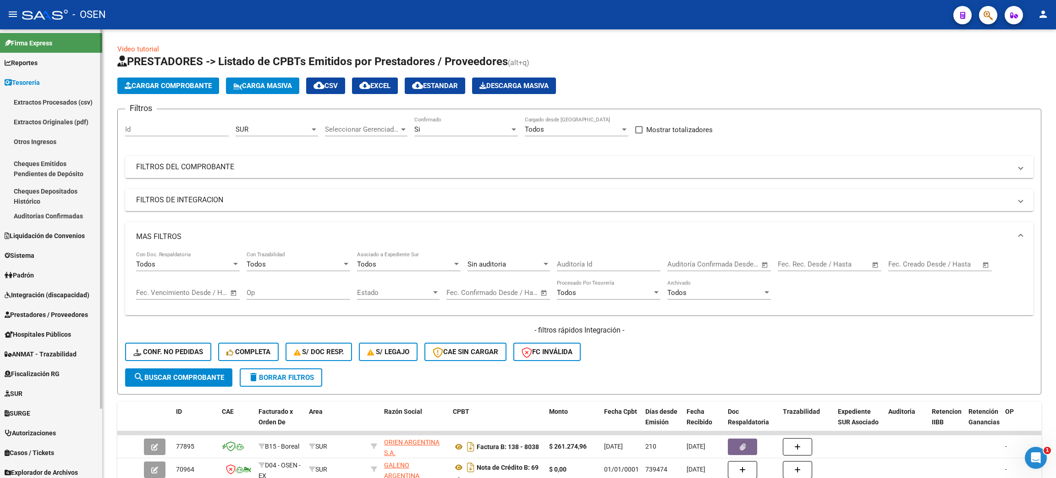
click at [70, 210] on link "Auditorías Confirmadas" at bounding box center [51, 216] width 102 height 20
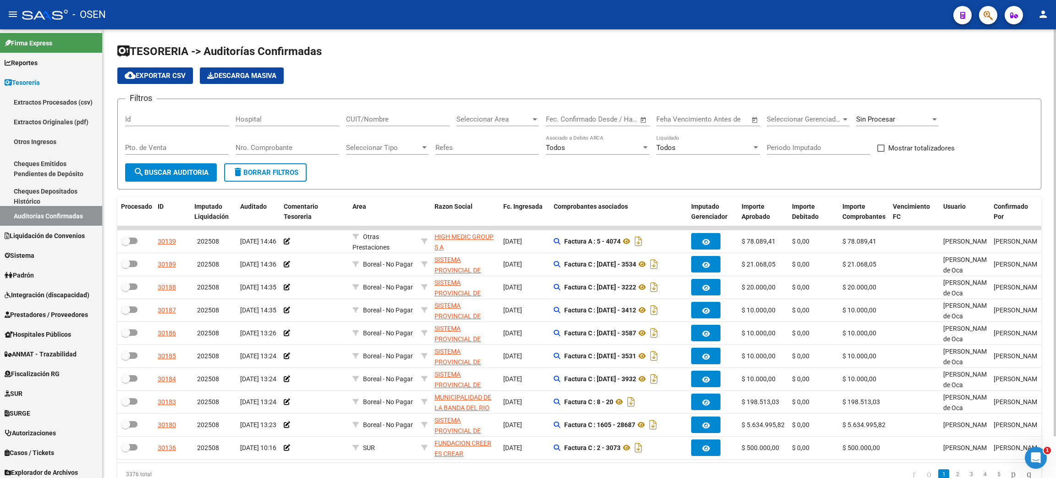
click at [375, 118] on input "CUIT/Nombre" at bounding box center [398, 119] width 104 height 8
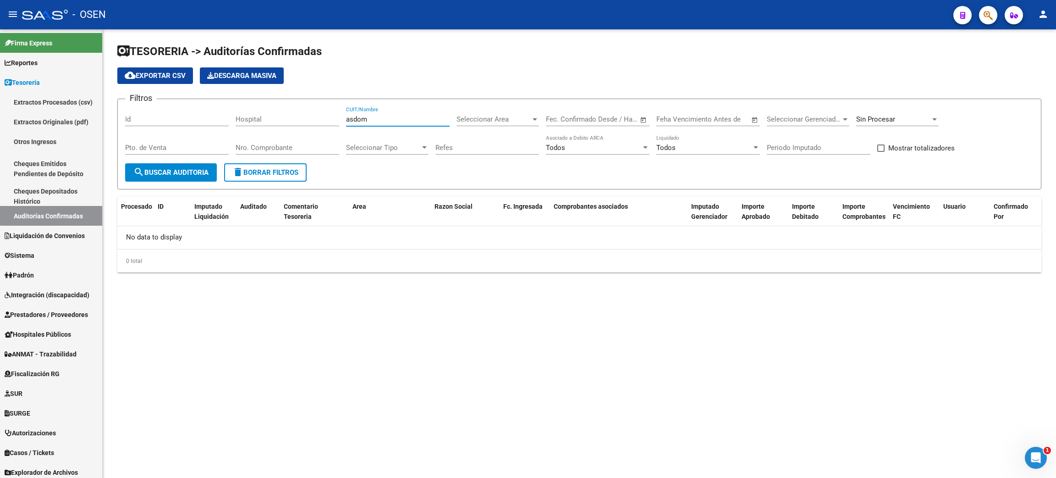
type input "asdom"
click at [897, 116] on div "Sin Procesar" at bounding box center [893, 119] width 74 height 8
click at [890, 107] on div "Todas Procesadas Sin Procesar" at bounding box center [909, 88] width 121 height 83
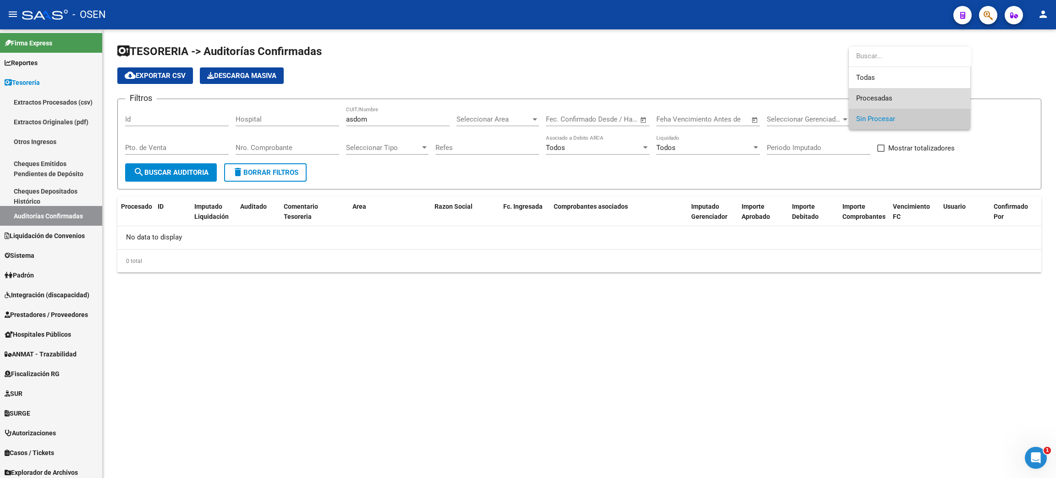
click at [906, 100] on span "Procesadas" at bounding box center [909, 98] width 107 height 21
drag, startPoint x: 190, startPoint y: 181, endPoint x: 182, endPoint y: 176, distance: 9.5
click at [182, 176] on form "Filtros Id Hospital [PERSON_NAME] CUIT/Nombre Seleccionar Area Seleccionar Area…" at bounding box center [579, 144] width 924 height 91
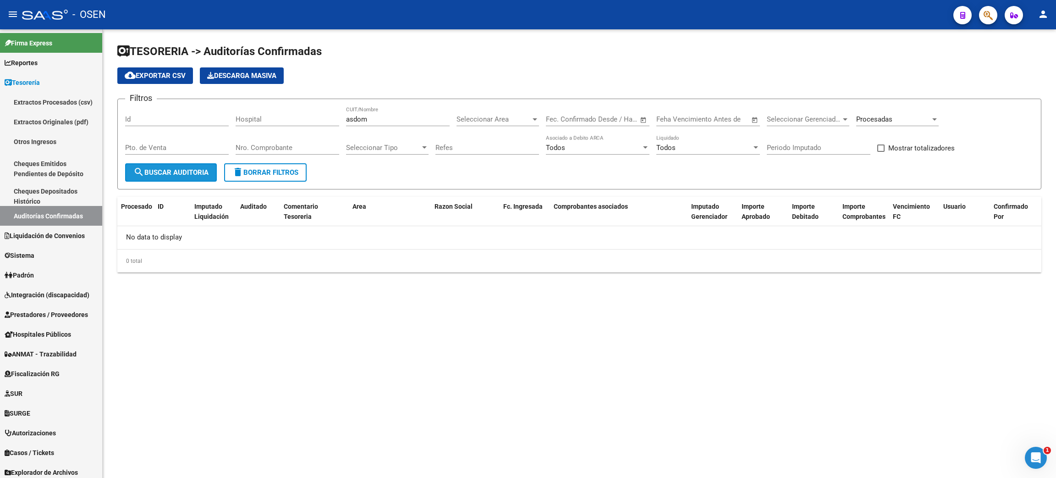
click at [179, 168] on span "search Buscar Auditoria" at bounding box center [170, 172] width 75 height 8
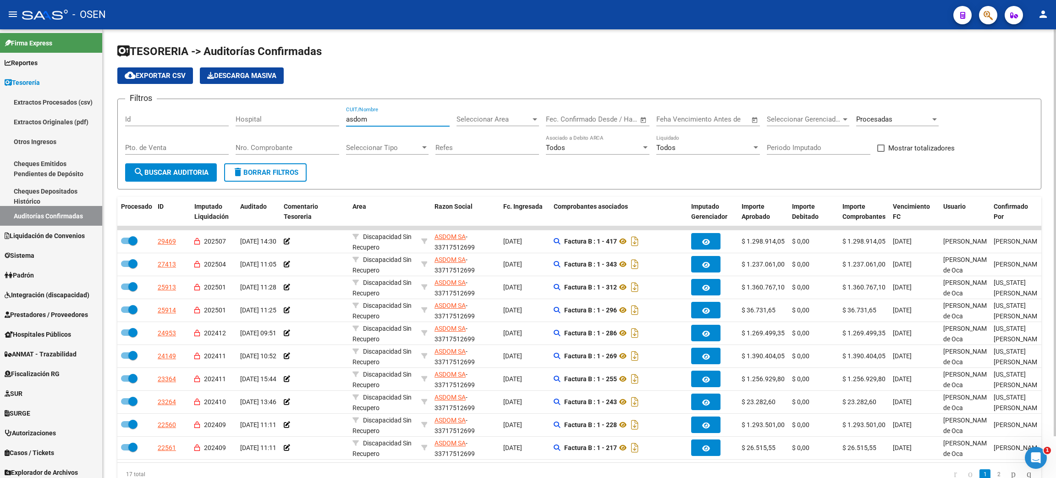
drag, startPoint x: 373, startPoint y: 116, endPoint x: 293, endPoint y: 104, distance: 80.3
click at [286, 112] on div "Filtros Id Hospital [PERSON_NAME] CUIT/Nombre Seleccionar Area Seleccionar Area…" at bounding box center [579, 134] width 908 height 57
click at [875, 120] on span "Procesadas" at bounding box center [874, 119] width 36 height 8
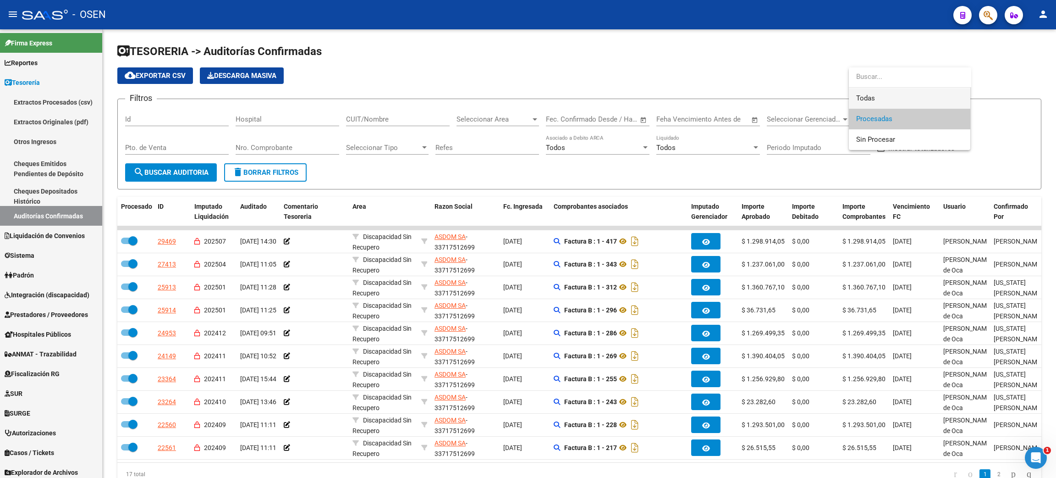
click at [881, 100] on span "Todas" at bounding box center [909, 98] width 107 height 21
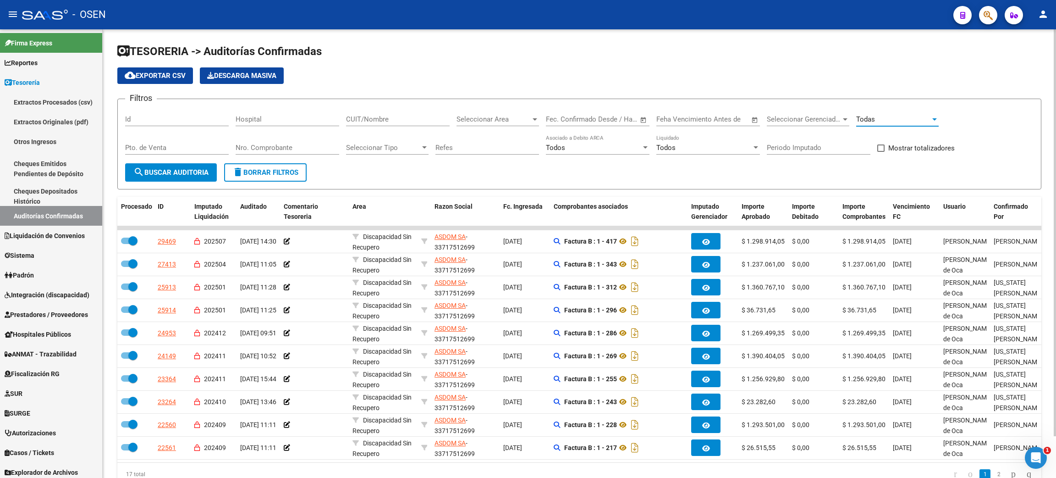
click at [259, 150] on input "Nro. Comprobante" at bounding box center [288, 147] width 104 height 8
type input "318"
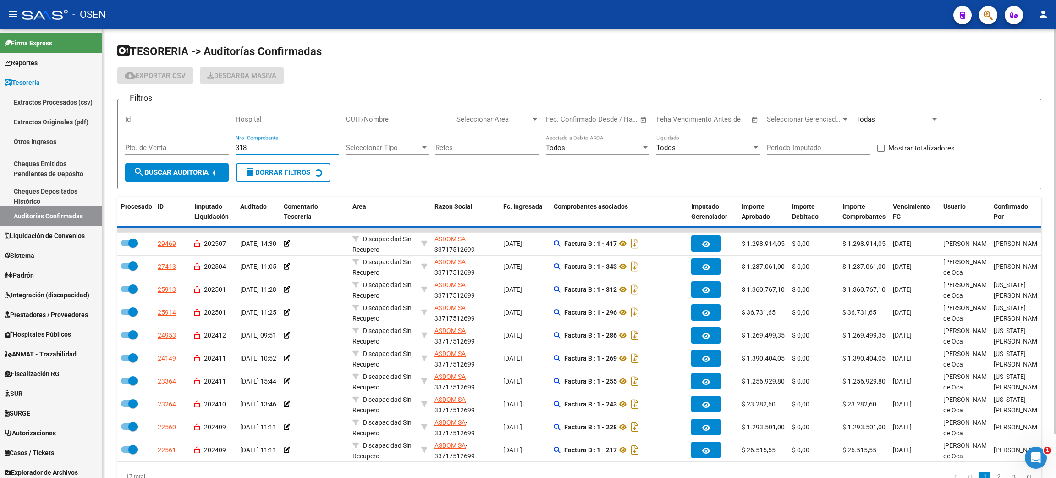
checkbox input "false"
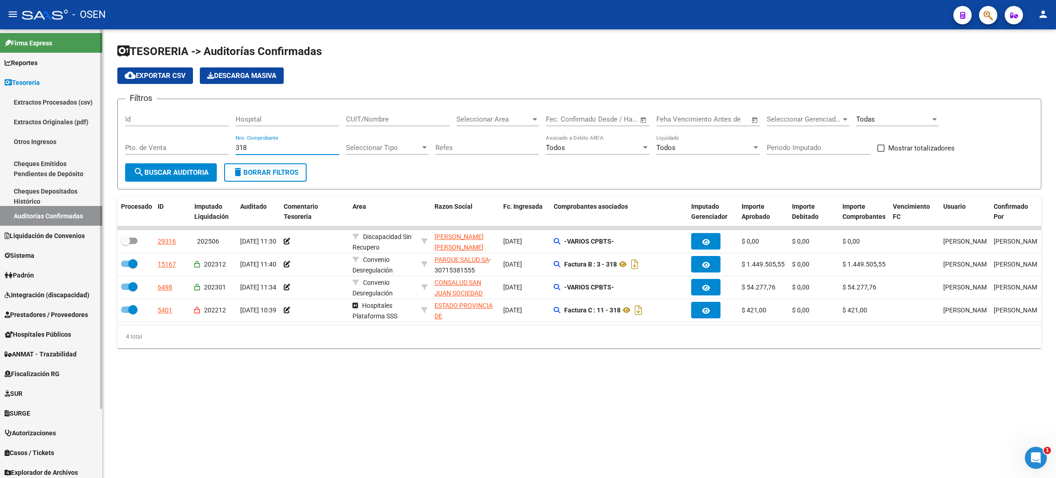
type input "318"
click at [20, 309] on span "Prestadores / Proveedores" at bounding box center [46, 314] width 83 height 10
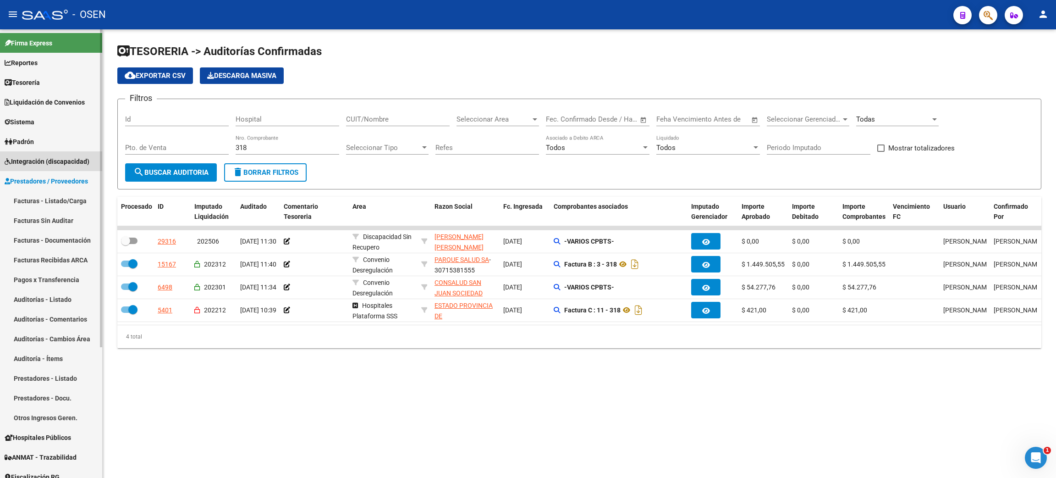
click at [46, 164] on span "Integración (discapacidad)" at bounding box center [47, 161] width 85 height 10
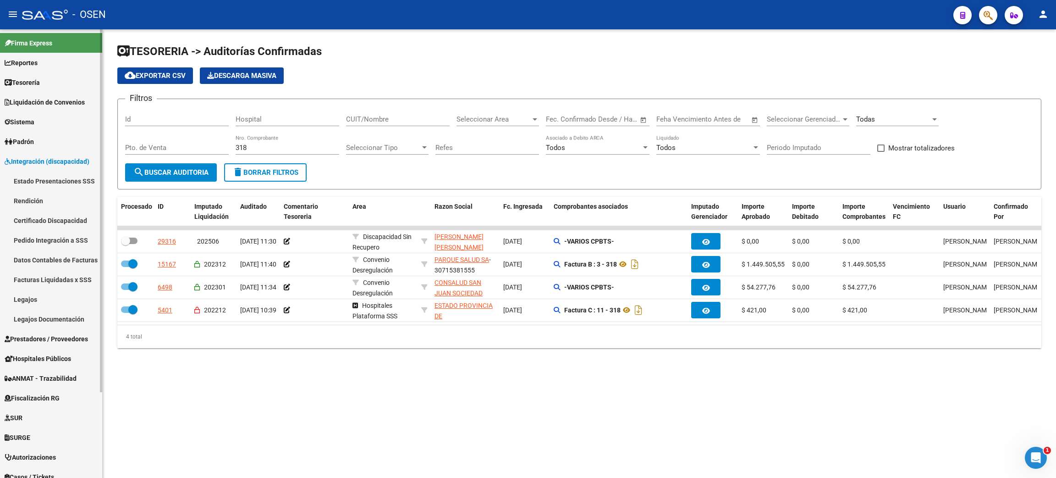
click at [55, 341] on span "Prestadores / Proveedores" at bounding box center [46, 339] width 83 height 10
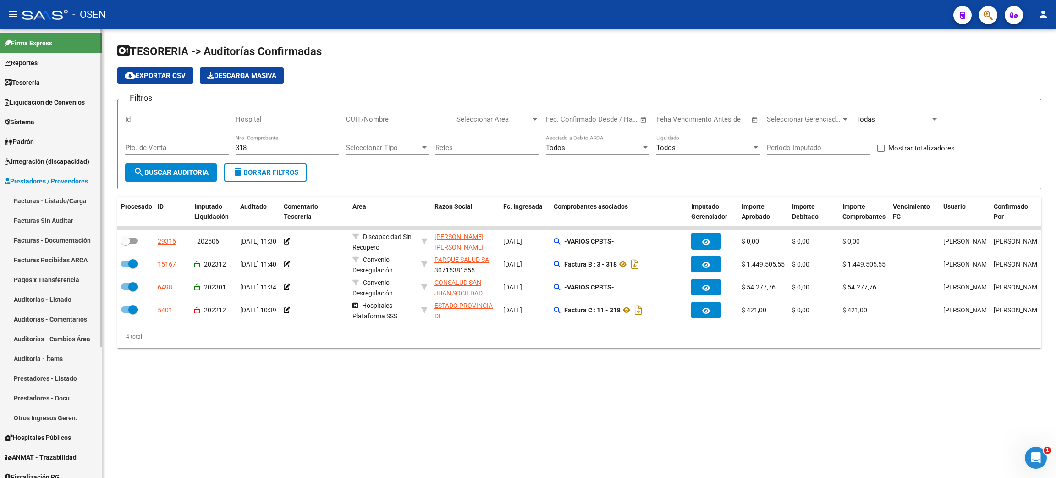
click at [60, 200] on link "Facturas - Listado/Carga" at bounding box center [51, 201] width 102 height 20
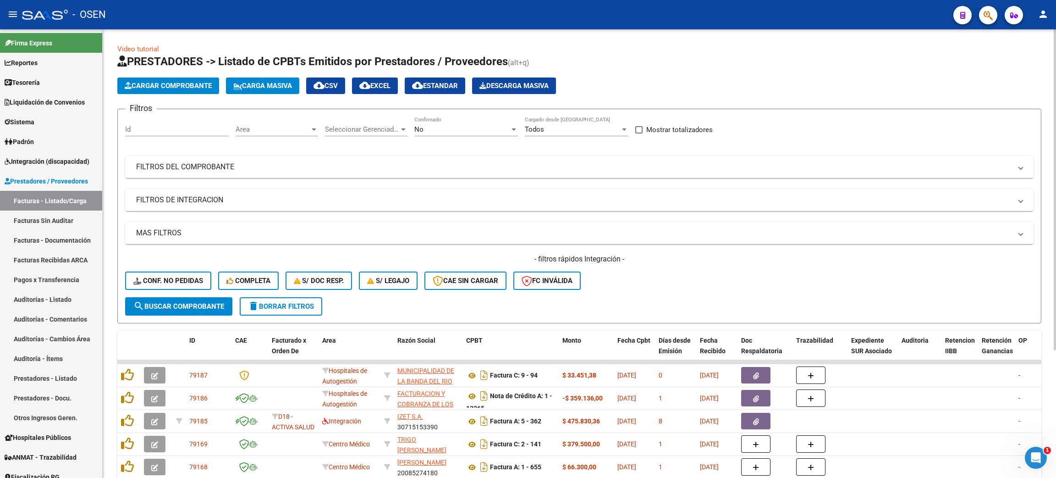
click at [452, 123] on div "No Confirmado" at bounding box center [466, 126] width 104 height 20
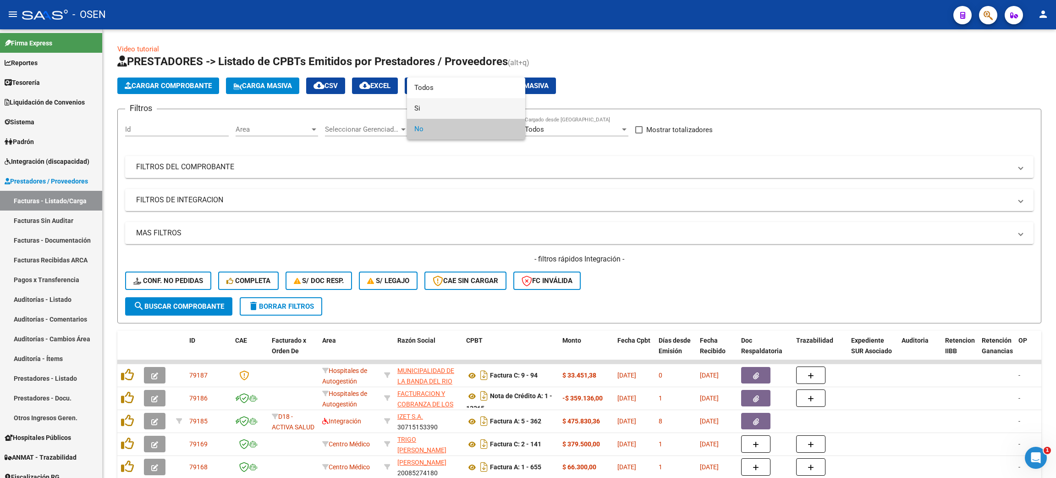
click at [425, 108] on span "Si" at bounding box center [466, 108] width 104 height 21
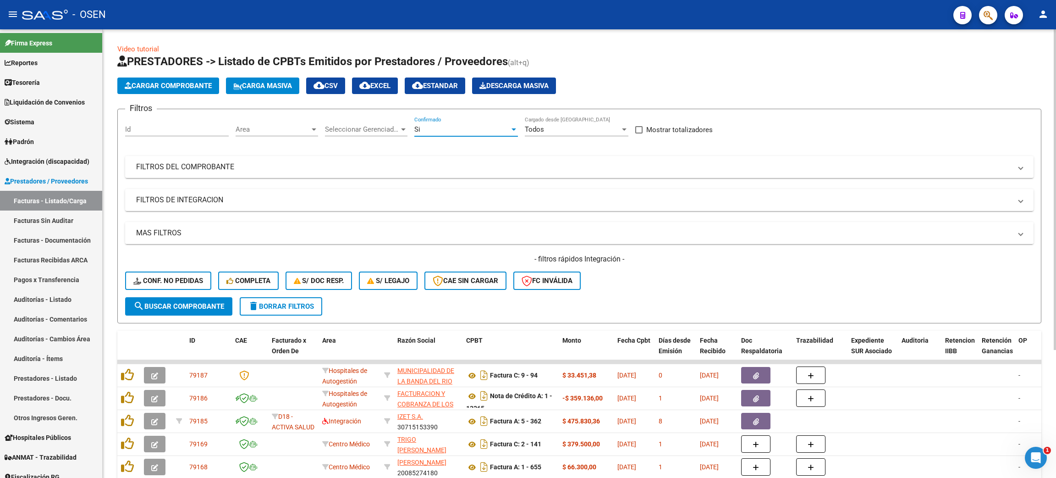
click at [237, 233] on mat-panel-title "MAS FILTROS" at bounding box center [573, 233] width 875 height 10
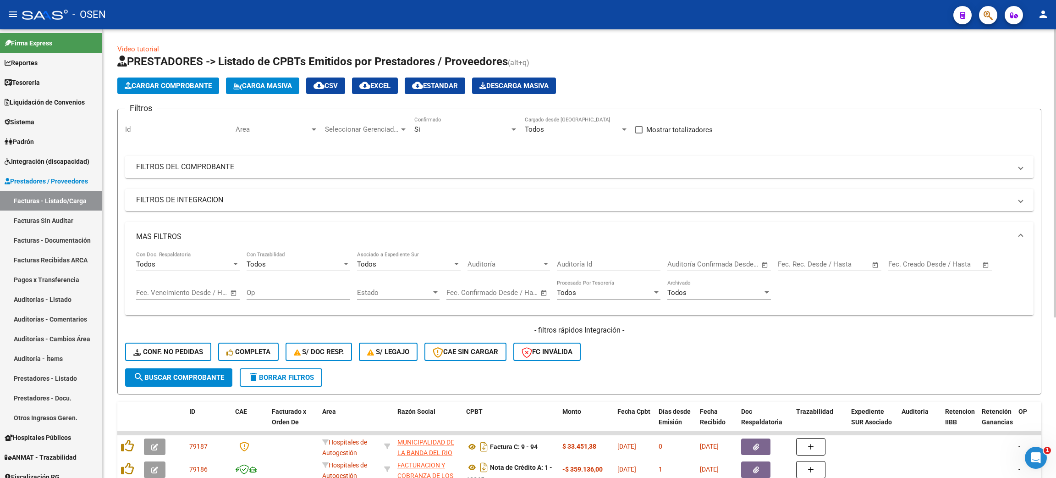
click at [227, 163] on mat-panel-title "FILTROS DEL COMPROBANTE" at bounding box center [573, 167] width 875 height 10
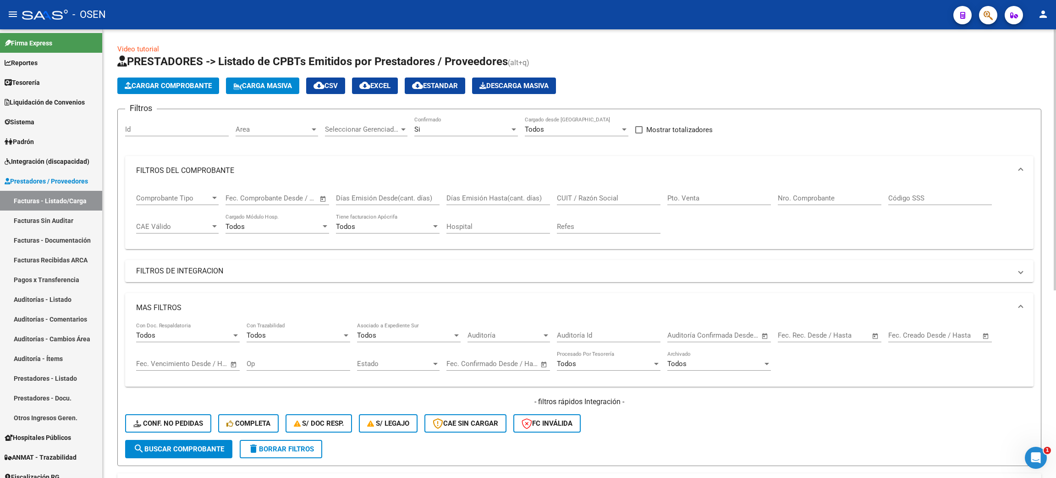
click at [847, 200] on input "Nro. Comprobante" at bounding box center [830, 198] width 104 height 8
type input "318"
click at [443, 129] on div "Si" at bounding box center [461, 129] width 95 height 8
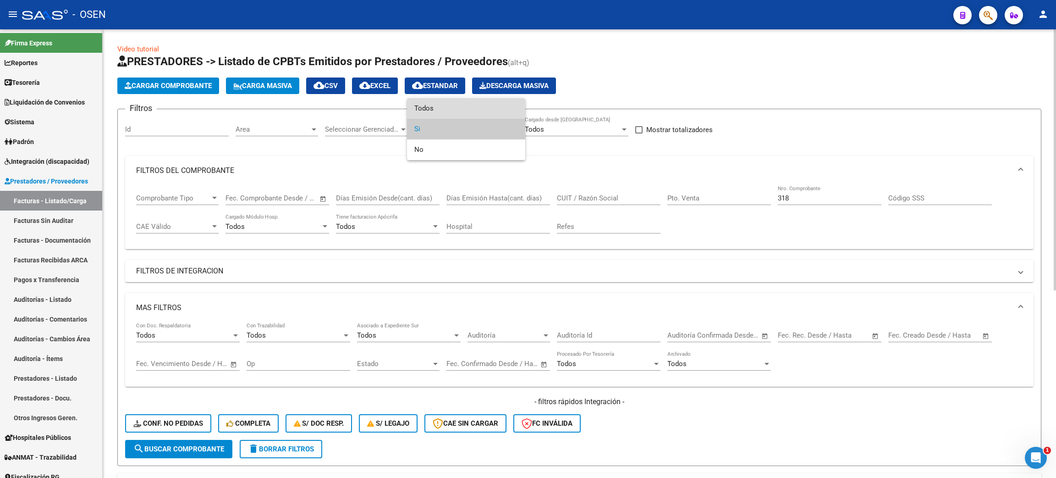
drag, startPoint x: 437, startPoint y: 112, endPoint x: 308, endPoint y: 114, distance: 129.3
click at [436, 111] on span "Todos" at bounding box center [466, 108] width 104 height 21
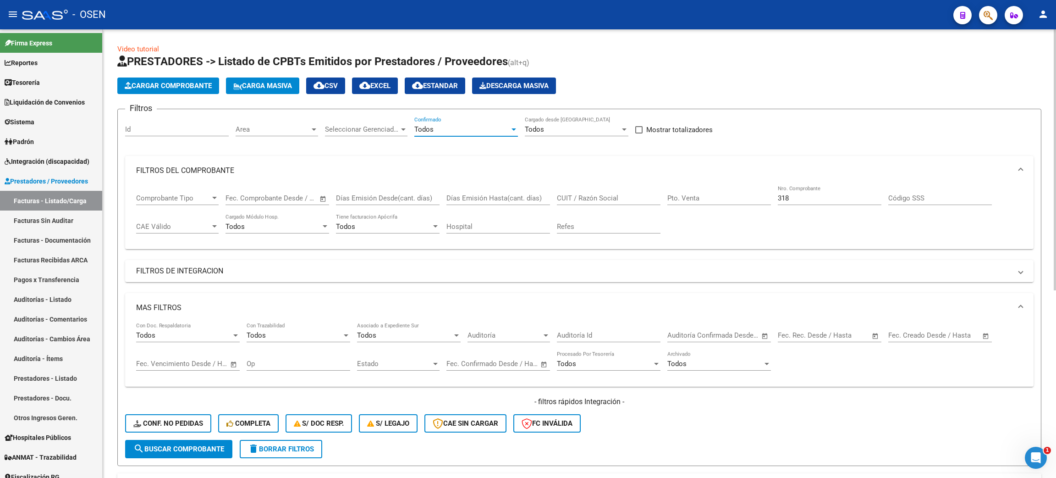
click at [295, 126] on span "Area" at bounding box center [273, 129] width 74 height 8
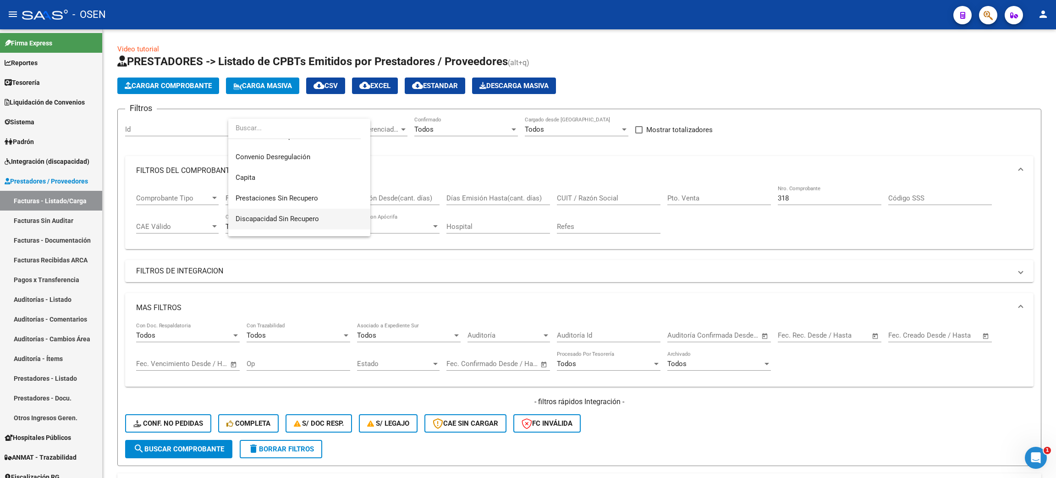
scroll to position [138, 0]
click at [274, 199] on span "Discapacidad Sin Recupero" at bounding box center [277, 197] width 83 height 8
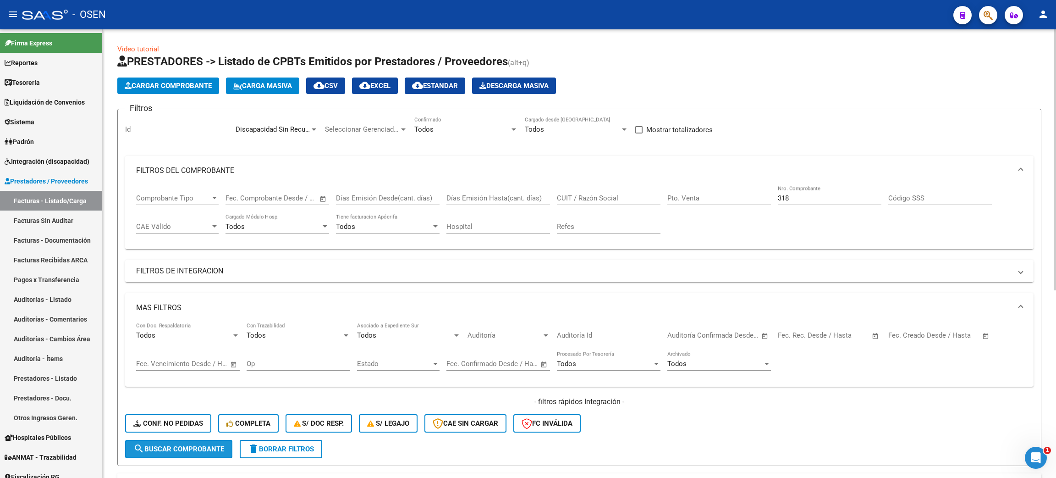
click at [196, 448] on span "search Buscar Comprobante" at bounding box center [178, 449] width 91 height 8
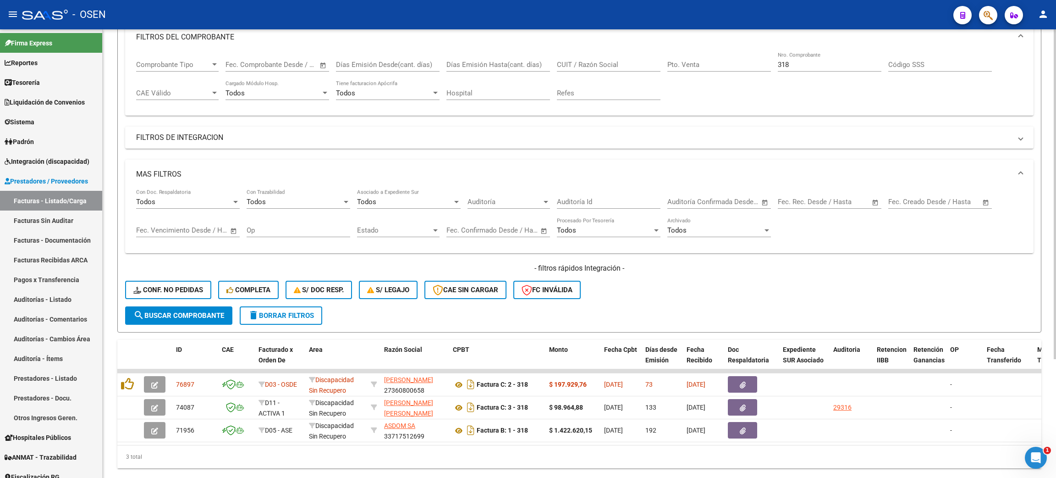
scroll to position [162, 0]
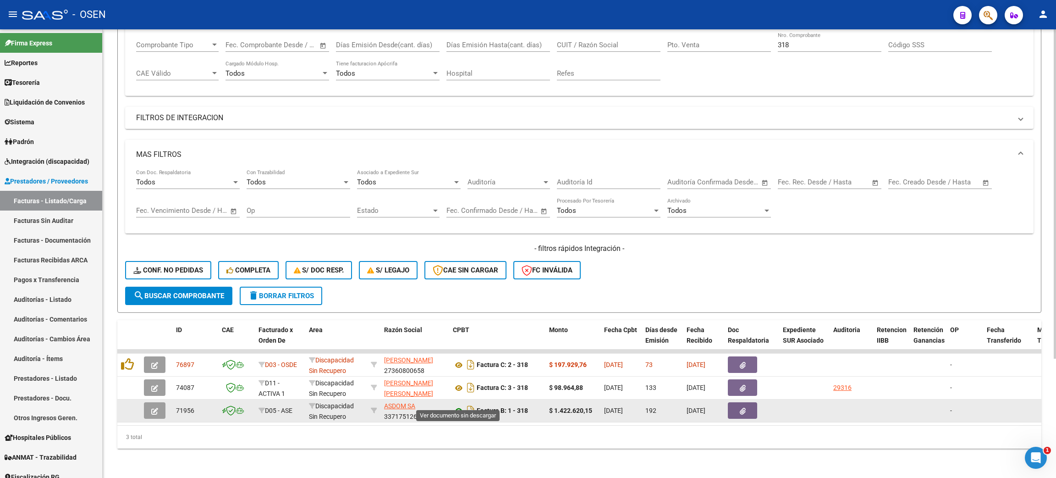
click at [460, 405] on icon at bounding box center [459, 410] width 12 height 11
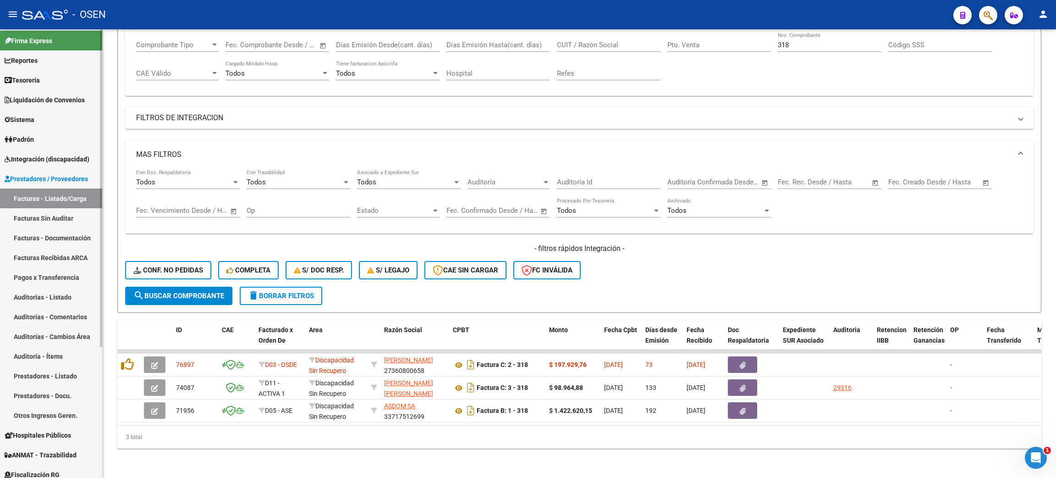
scroll to position [0, 0]
click at [82, 195] on link "Facturas - Listado/Carga" at bounding box center [51, 201] width 102 height 20
click at [80, 176] on span "Prestadores / Proveedores" at bounding box center [46, 181] width 83 height 10
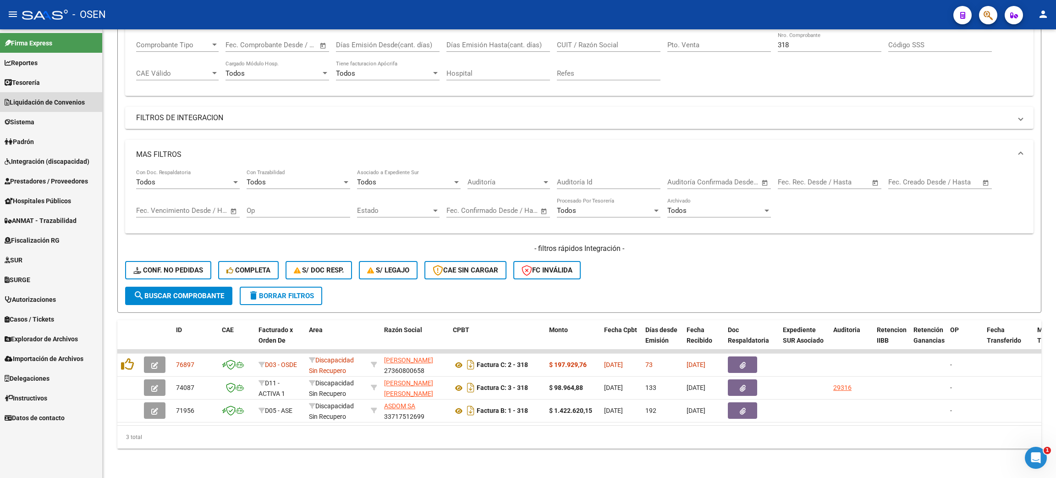
click at [56, 97] on span "Liquidación de Convenios" at bounding box center [45, 102] width 80 height 10
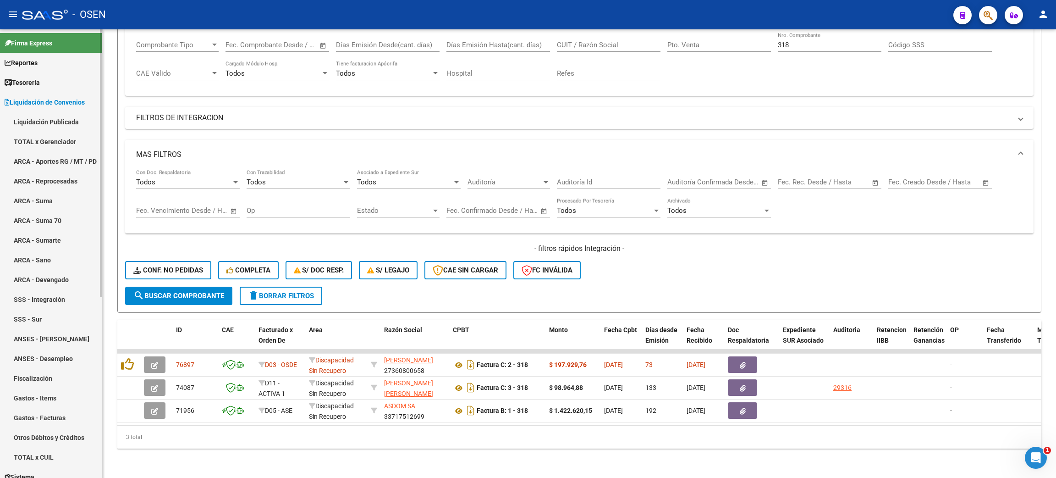
click at [34, 203] on link "ARCA - Suma" at bounding box center [51, 201] width 102 height 20
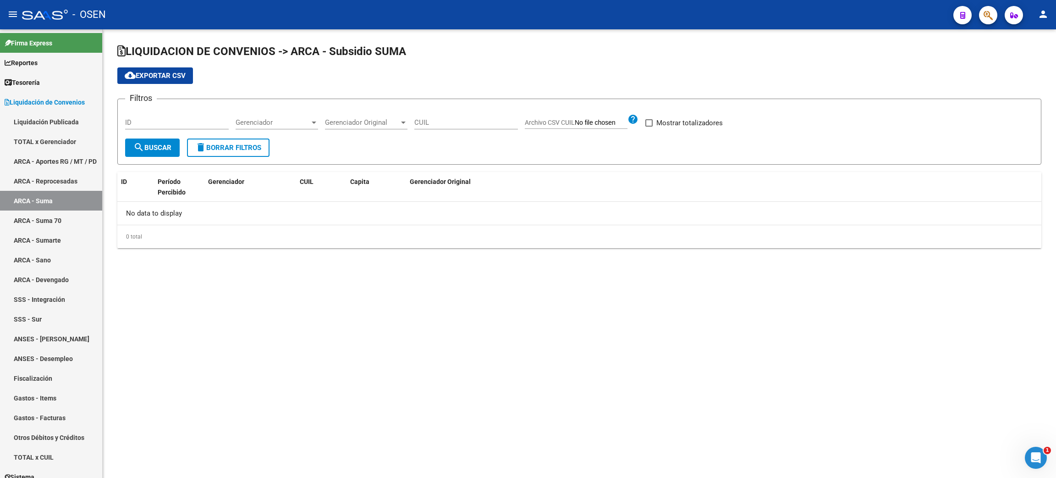
checkbox input "true"
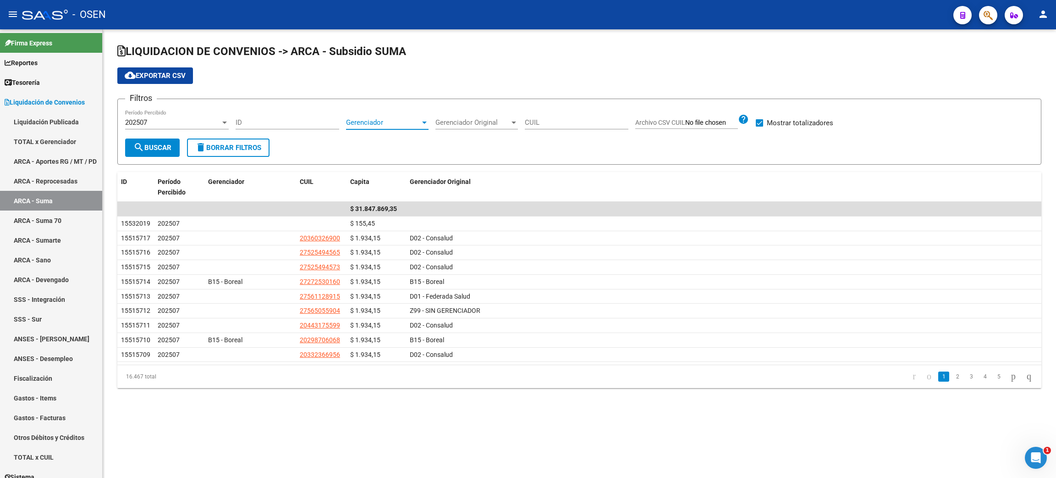
click at [400, 118] on span "Gerenciador" at bounding box center [383, 122] width 74 height 8
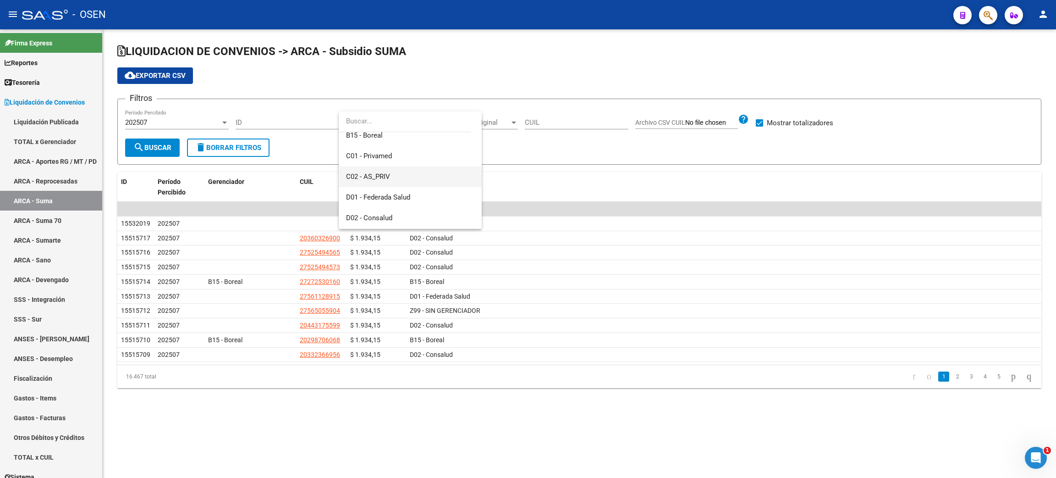
scroll to position [138, 0]
click at [414, 170] on span "D03 - OSDE" at bounding box center [410, 170] width 128 height 21
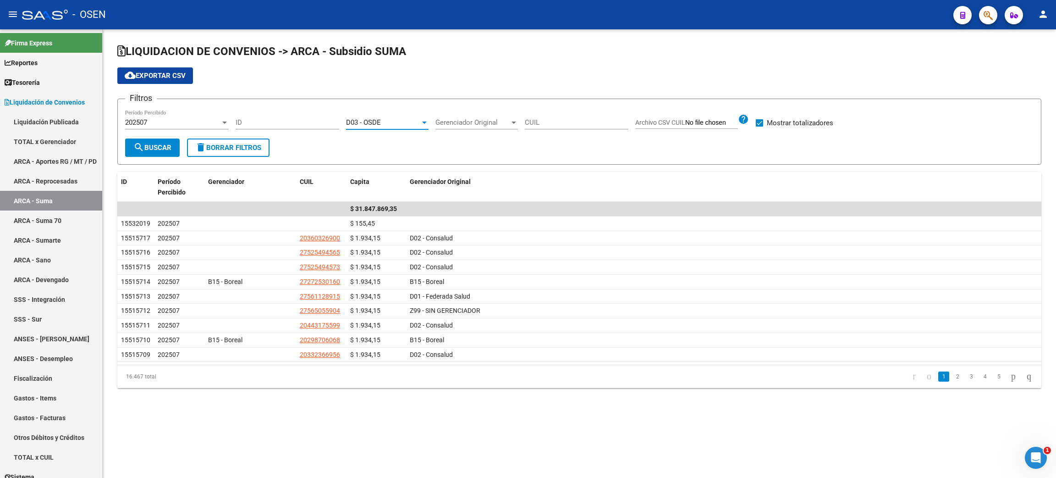
click at [480, 123] on span "Gerenciador Original" at bounding box center [472, 122] width 74 height 8
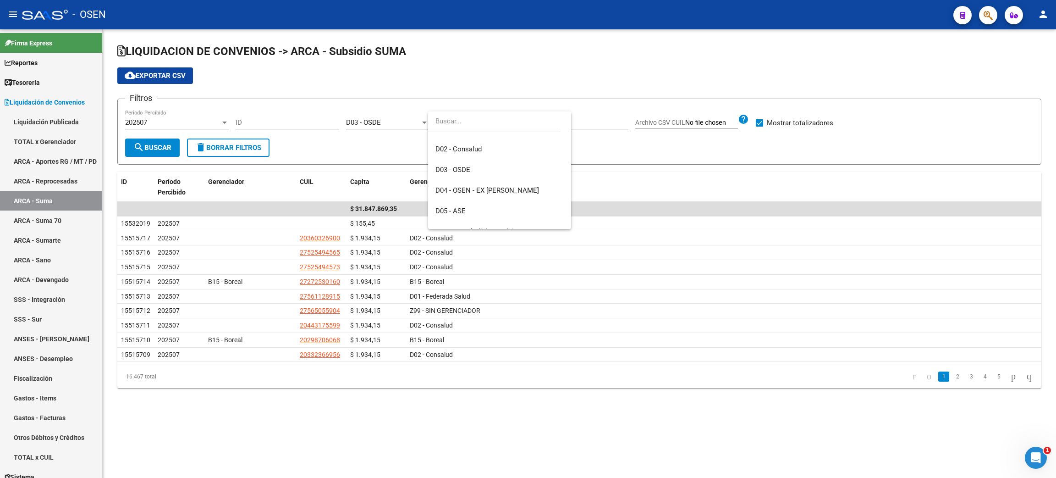
click at [357, 153] on div at bounding box center [528, 239] width 1056 height 478
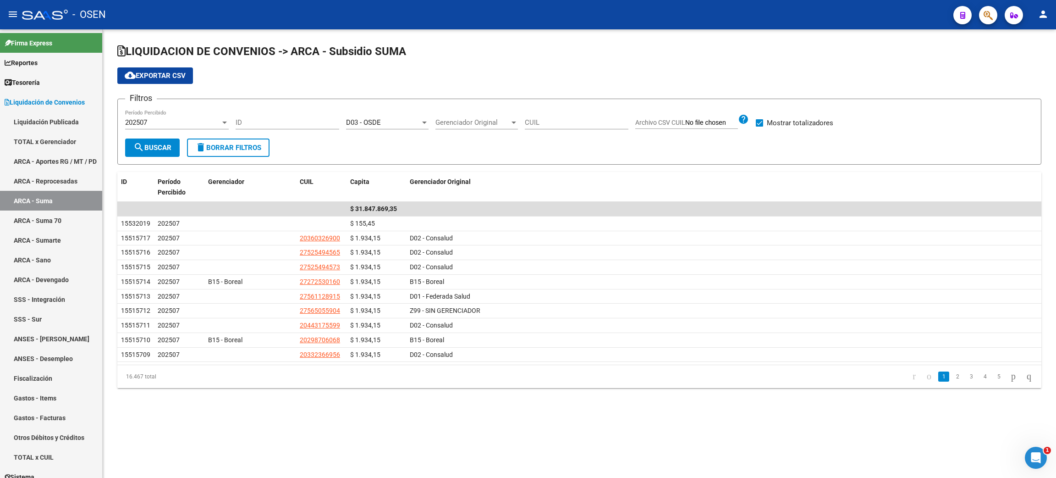
click at [449, 125] on span "Gerenciador Original" at bounding box center [472, 122] width 74 height 8
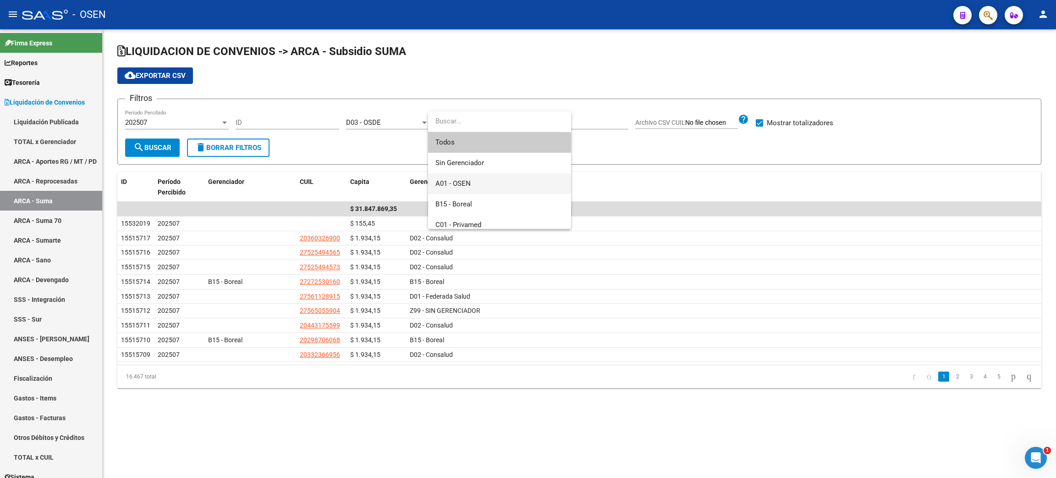
click at [453, 181] on span "A01 - OSEN" at bounding box center [452, 183] width 35 height 8
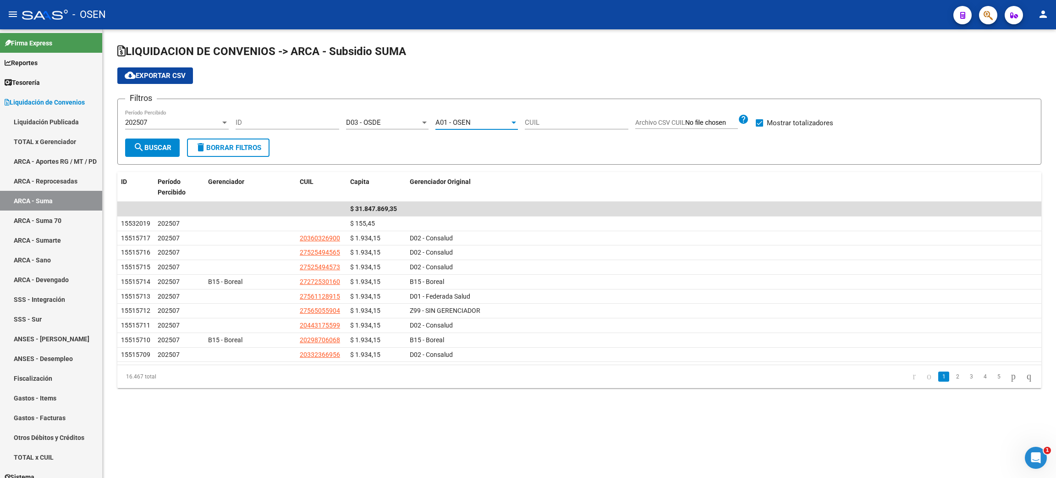
click at [370, 125] on span "D03 - OSDE" at bounding box center [363, 122] width 35 height 8
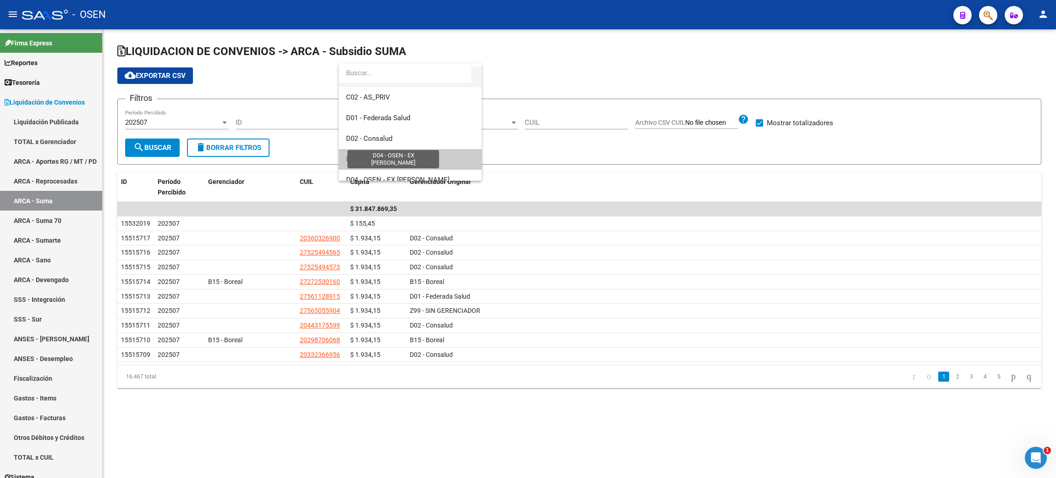
scroll to position [0, 0]
click at [355, 93] on span "Todos" at bounding box center [410, 94] width 128 height 21
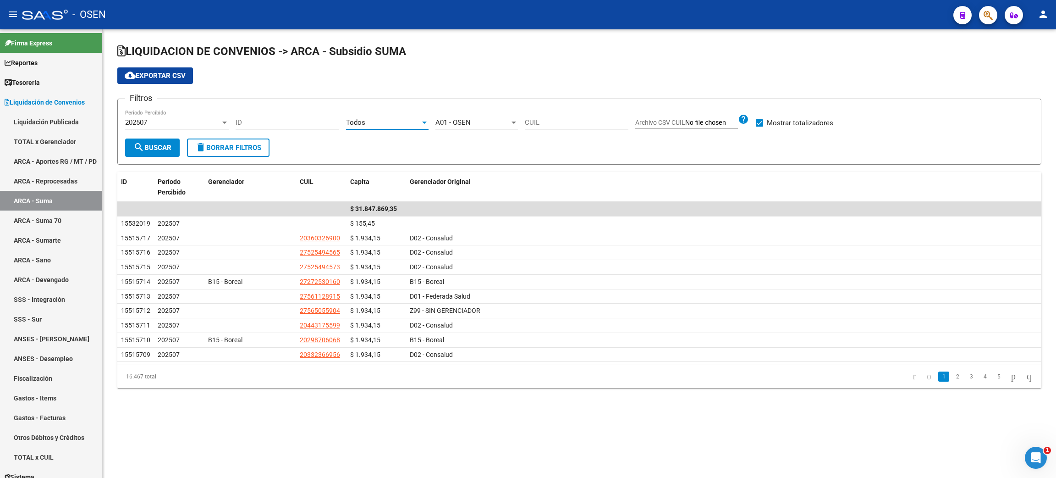
click at [154, 144] on span "search Buscar" at bounding box center [152, 147] width 38 height 8
click at [448, 111] on div "A01 - OSEN Gerenciador Original" at bounding box center [476, 120] width 83 height 20
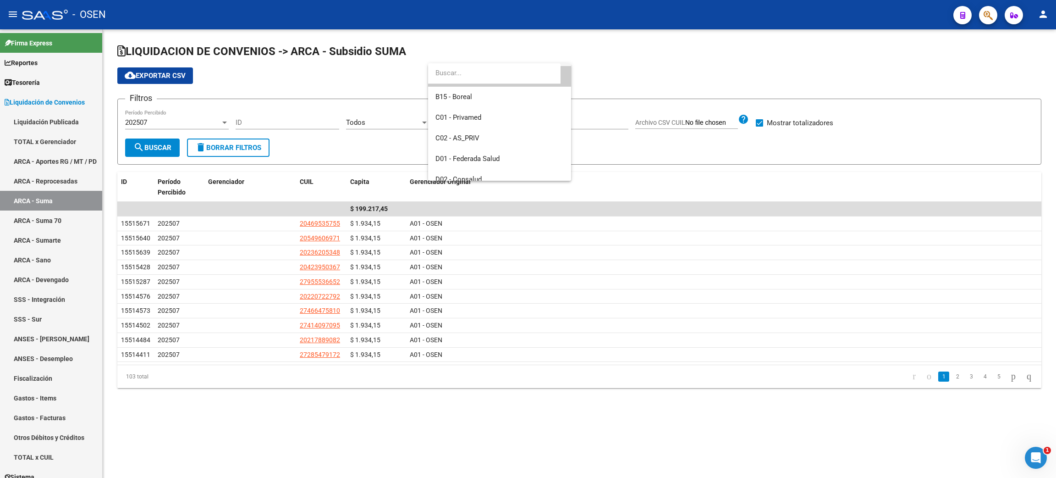
scroll to position [82, 0]
click at [494, 171] on span "D03 - OSDE" at bounding box center [499, 177] width 128 height 21
click at [160, 148] on span "search Buscar" at bounding box center [152, 147] width 38 height 8
click at [346, 145] on form "Filtros 202507 Período Percibido ID Todos Gerenciador D03 - OSDE Gerenciador Or…" at bounding box center [579, 132] width 924 height 66
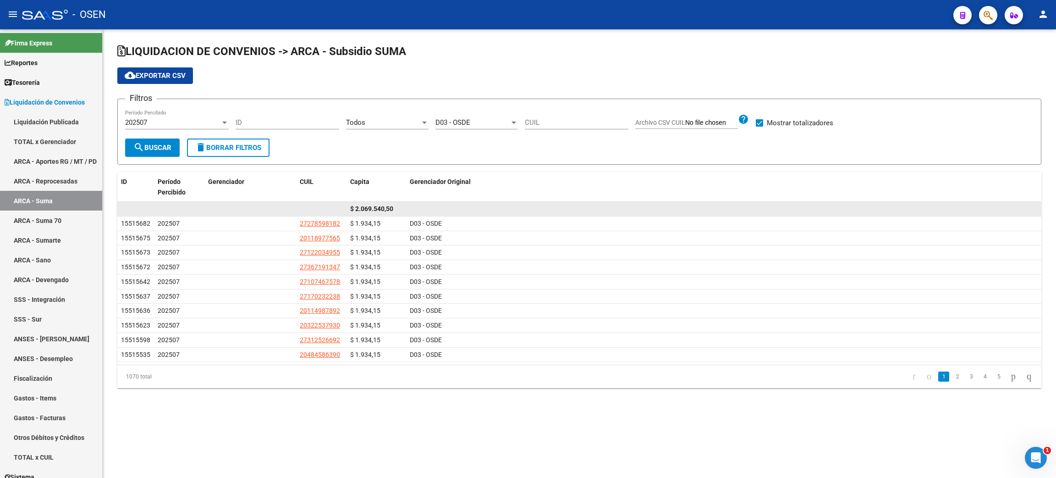
drag, startPoint x: 342, startPoint y: 206, endPoint x: 479, endPoint y: 203, distance: 137.1
click at [470, 203] on div "$ 2.069.540,50" at bounding box center [579, 209] width 924 height 15
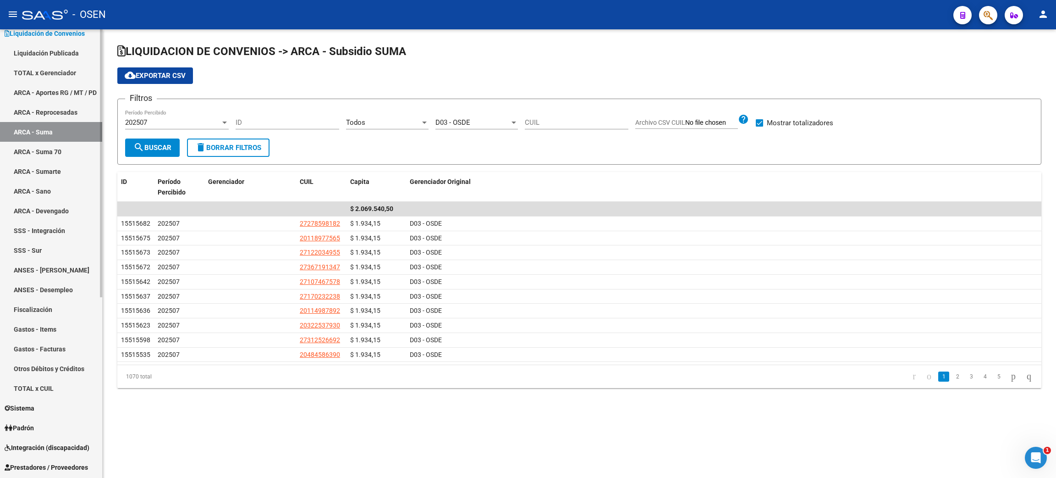
scroll to position [0, 0]
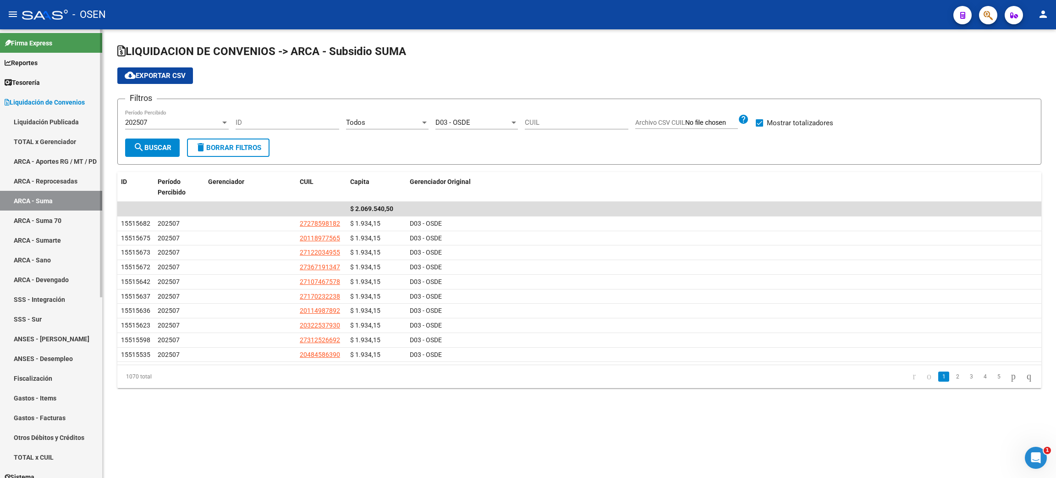
click at [51, 83] on link "Tesorería" at bounding box center [51, 82] width 102 height 20
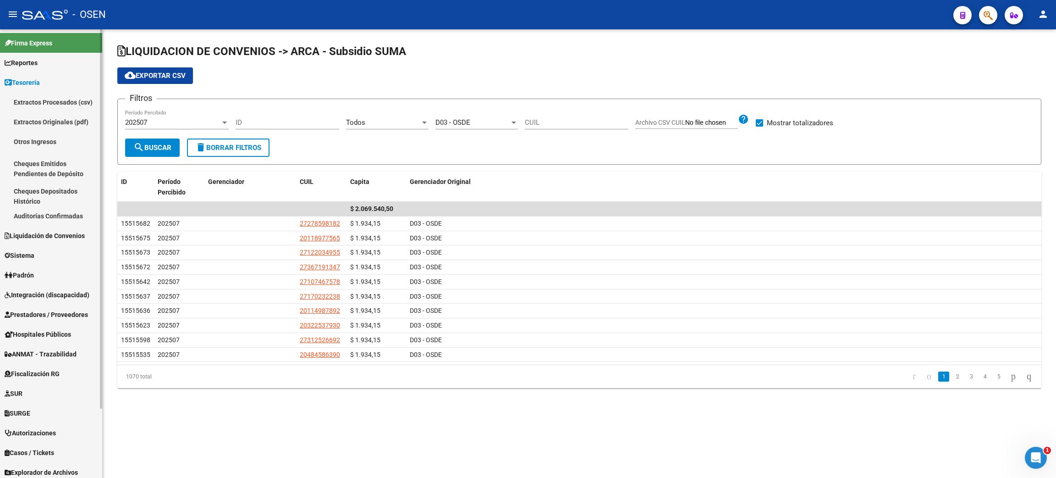
click at [66, 238] on span "Liquidación de Convenios" at bounding box center [45, 236] width 80 height 10
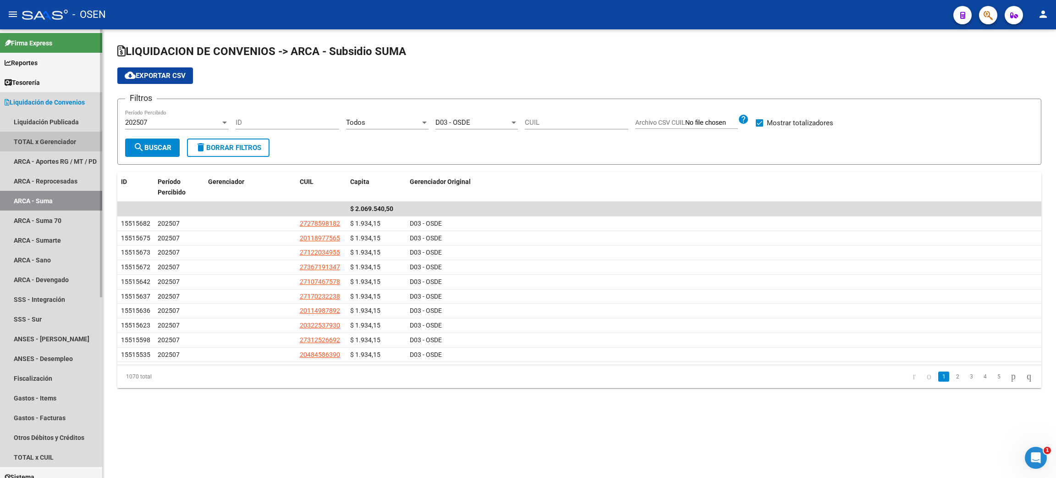
click at [60, 141] on link "TOTAL x Gerenciador" at bounding box center [51, 142] width 102 height 20
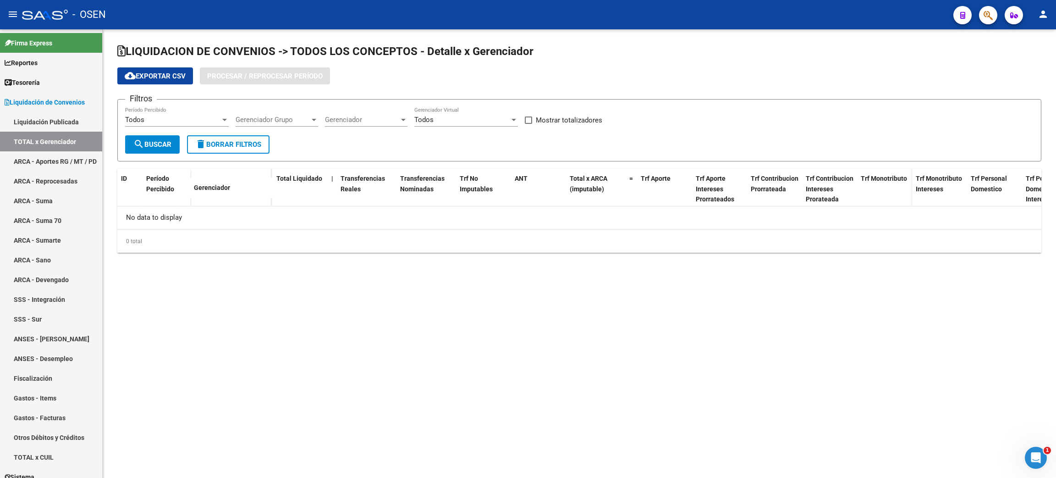
checkbox input "true"
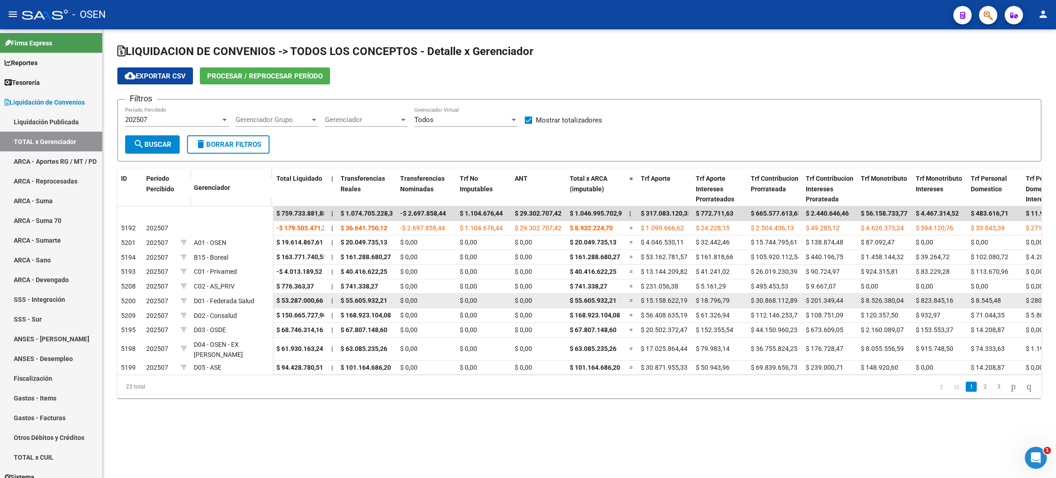
drag, startPoint x: 277, startPoint y: 296, endPoint x: 407, endPoint y: 295, distance: 130.2
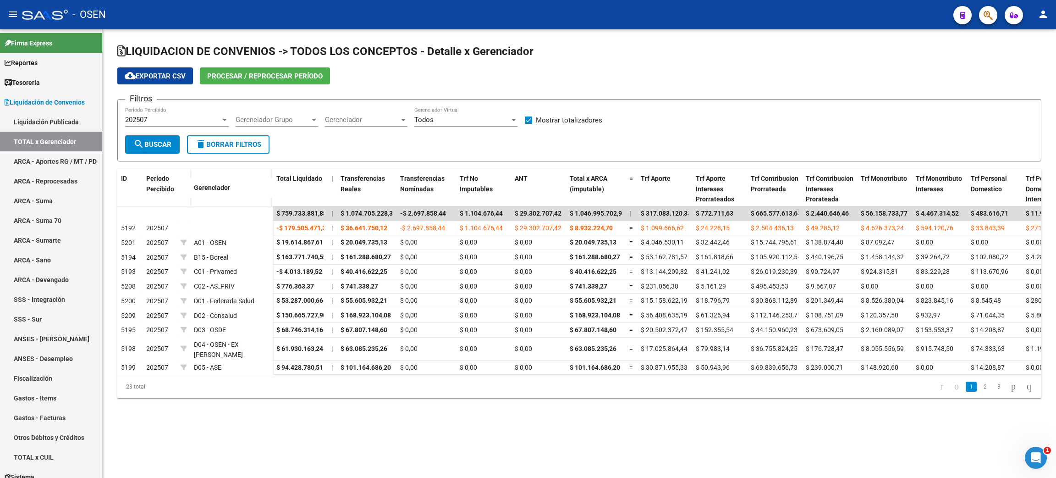
click at [462, 417] on div "LIQUIDACION DE CONVENIOS -> TODOS LOS CONCEPTOS - Detalle x Gerenciador cloud_d…" at bounding box center [579, 228] width 953 height 398
drag, startPoint x: 378, startPoint y: 431, endPoint x: 565, endPoint y: 416, distance: 188.1
click at [378, 431] on mat-sidenav-content "LIQUIDACION DE CONVENIOS -> TODOS LOS CONCEPTOS - Detalle x Gerenciador cloud_d…" at bounding box center [579, 253] width 953 height 448
